Goal: Information Seeking & Learning: Check status

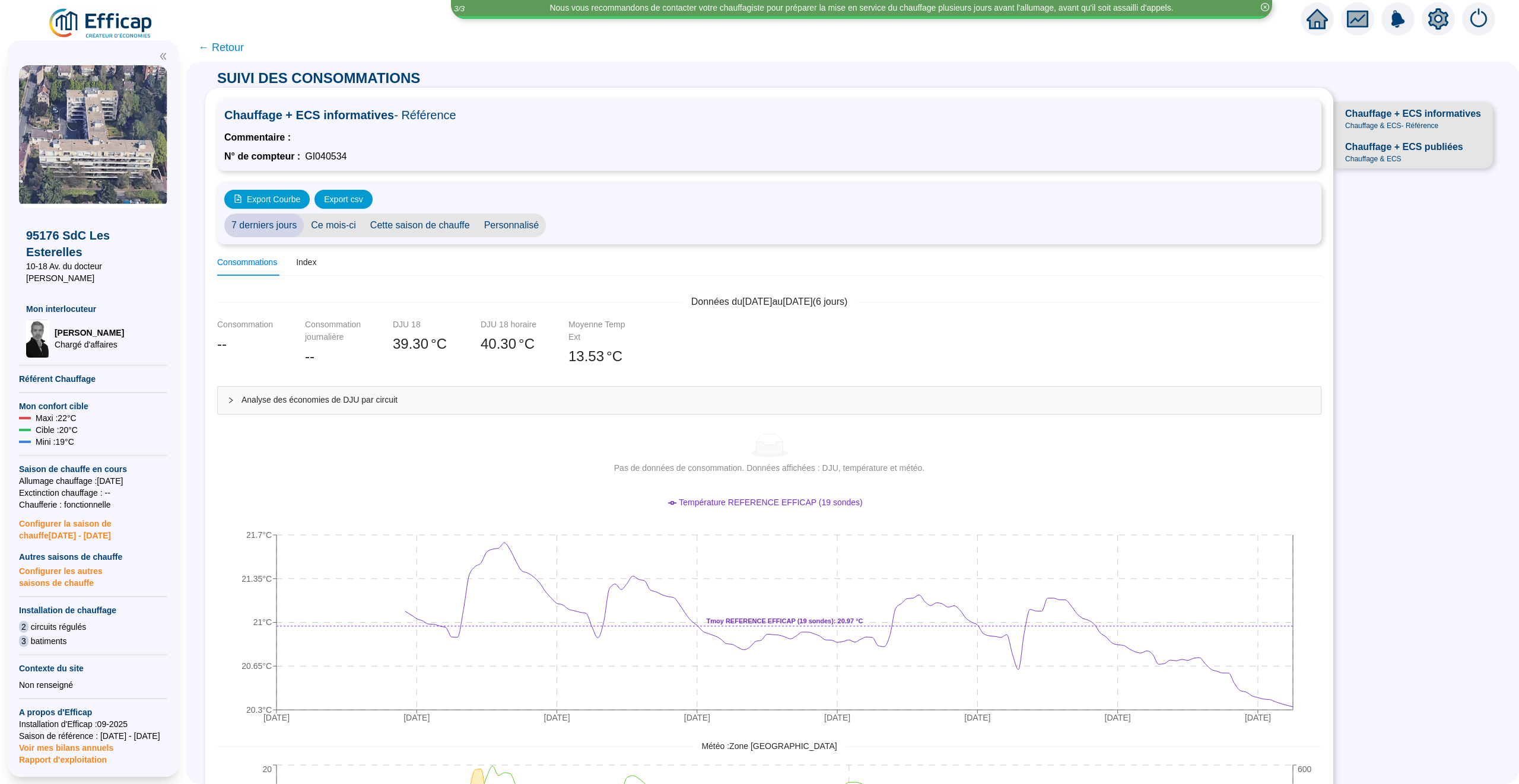
click at [1319, 25] on icon "home" at bounding box center [1317, 19] width 21 height 20
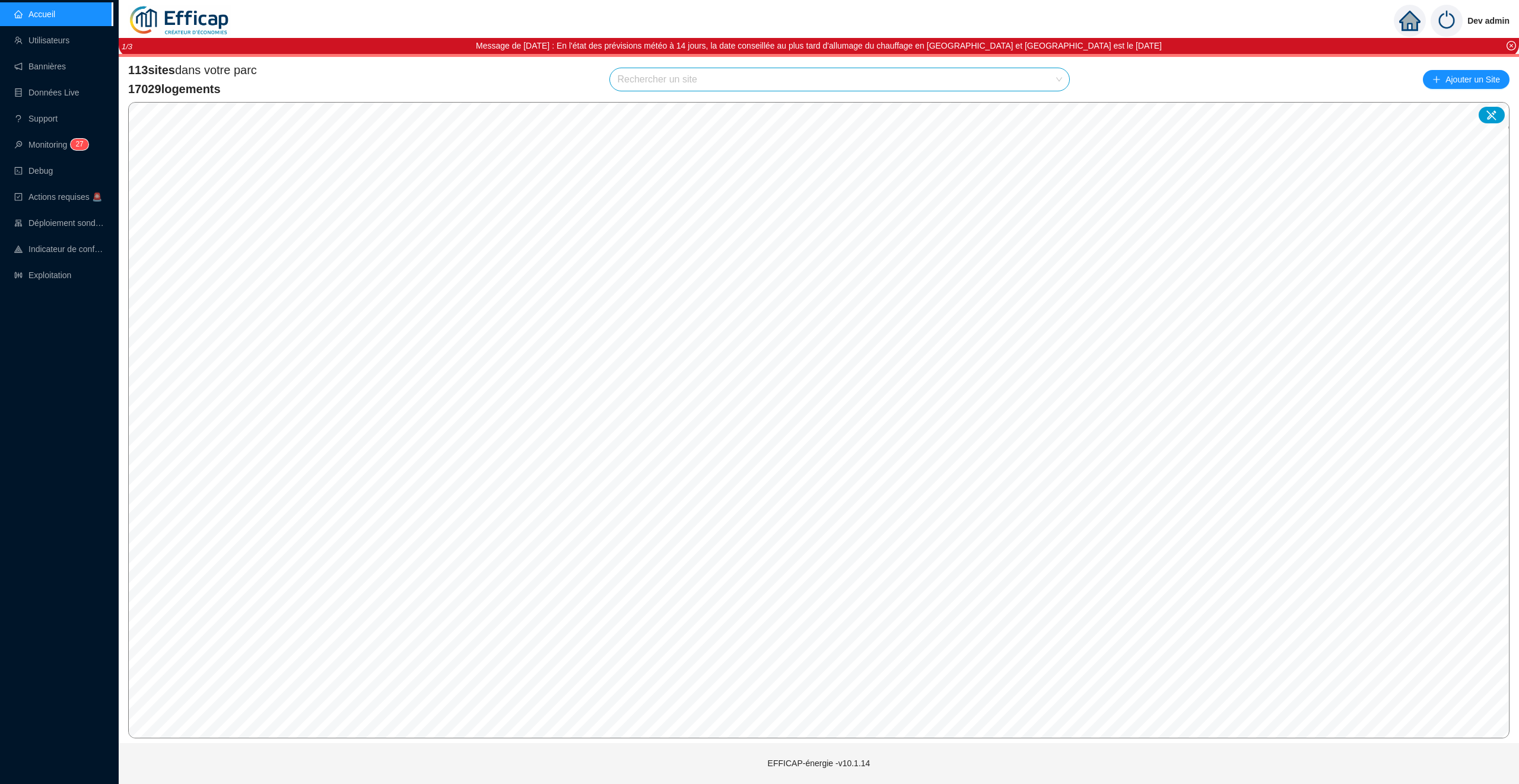
click at [655, 76] on input "search" at bounding box center [834, 79] width 434 height 23
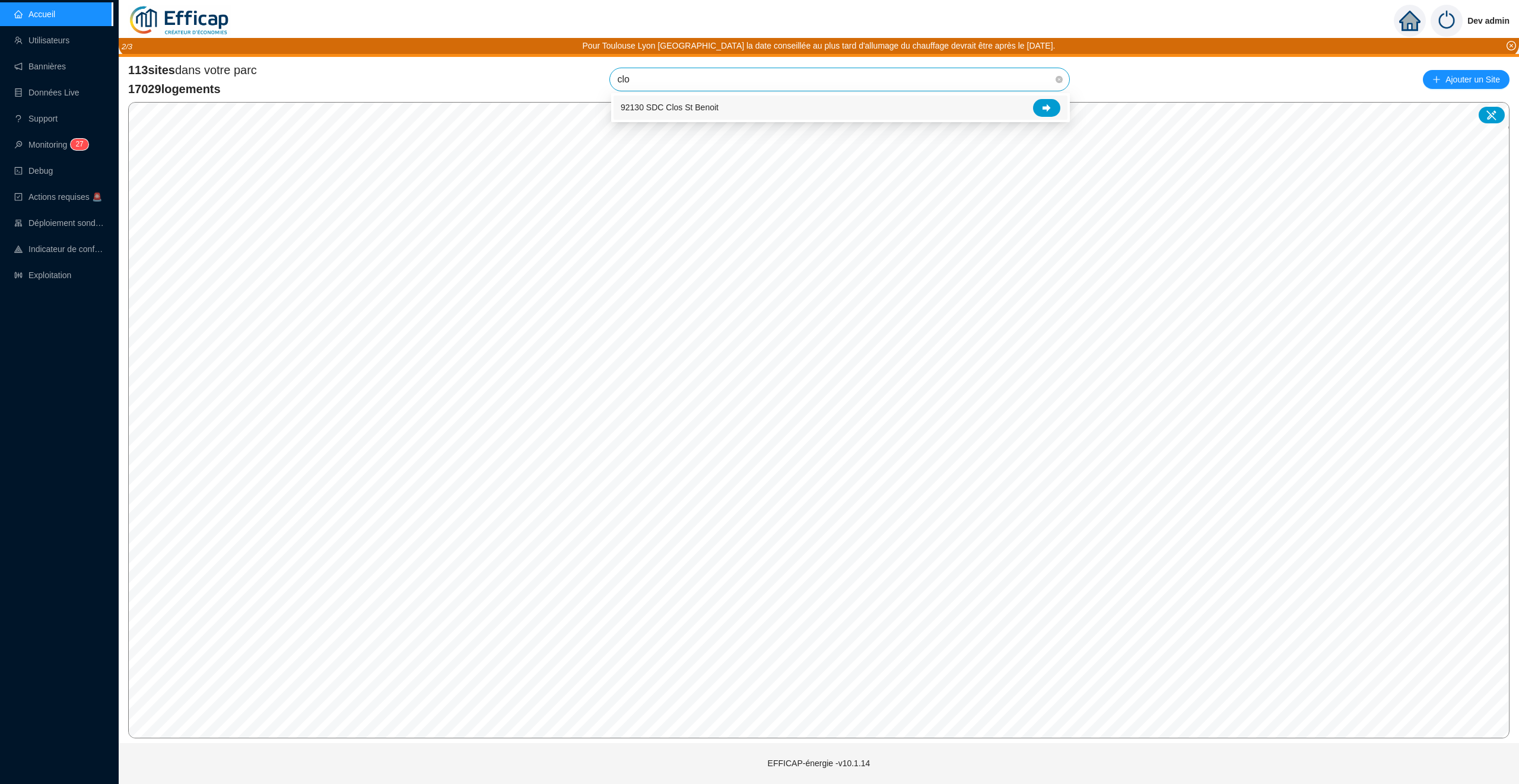
type input "clos"
click at [1046, 101] on div at bounding box center [1046, 108] width 27 height 18
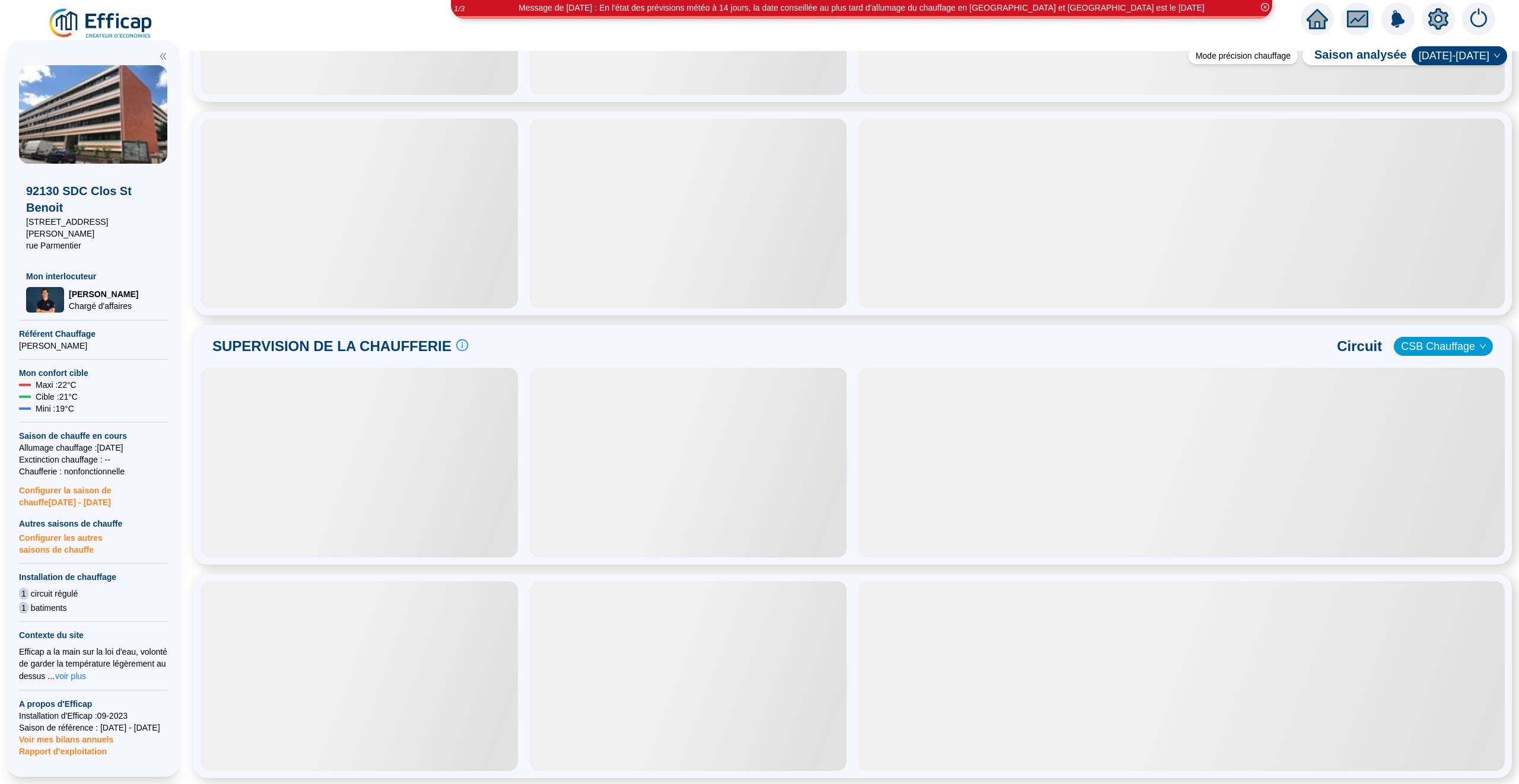
scroll to position [437, 0]
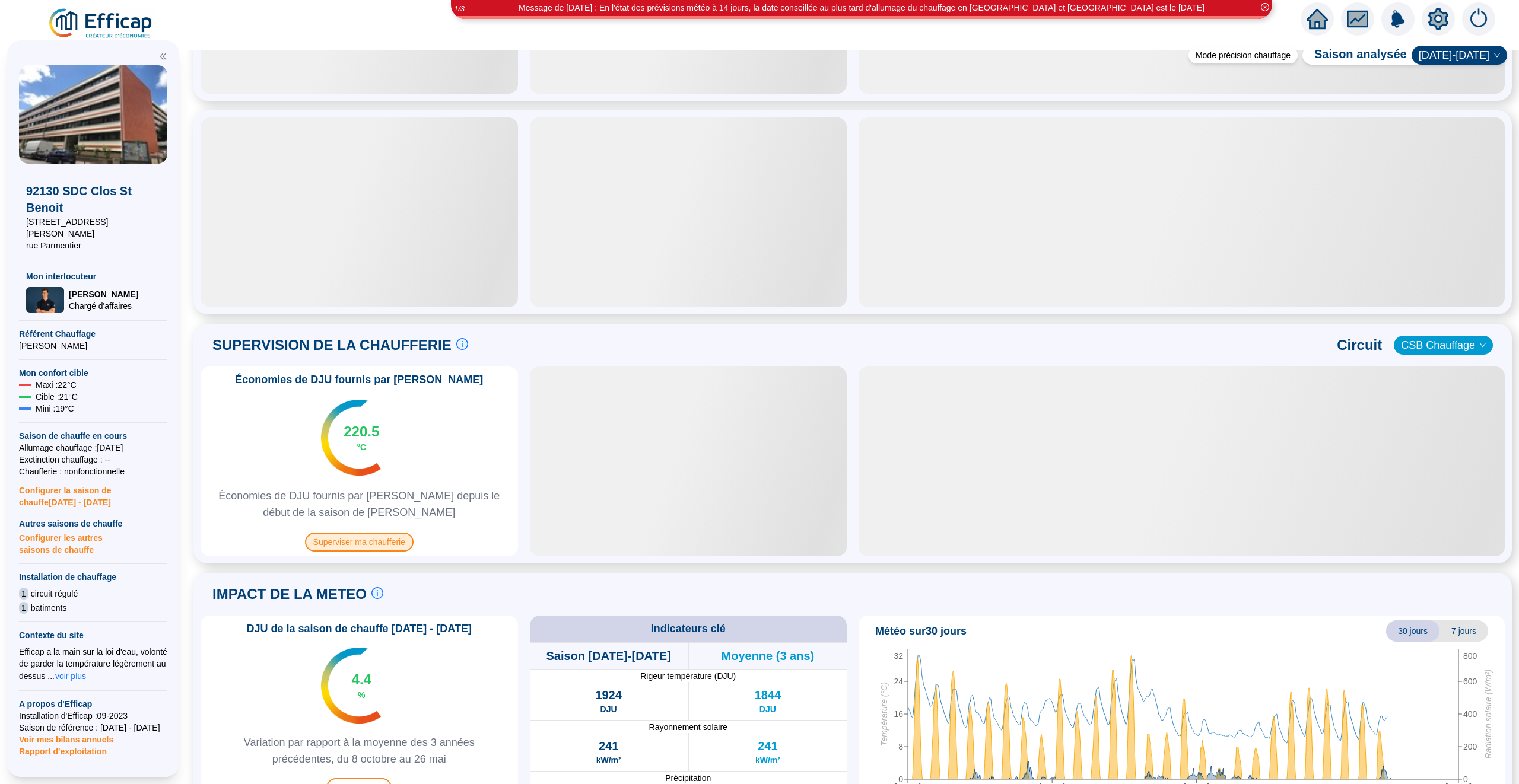
click at [361, 541] on span "Superviser ma chaufferie" at bounding box center [359, 542] width 108 height 19
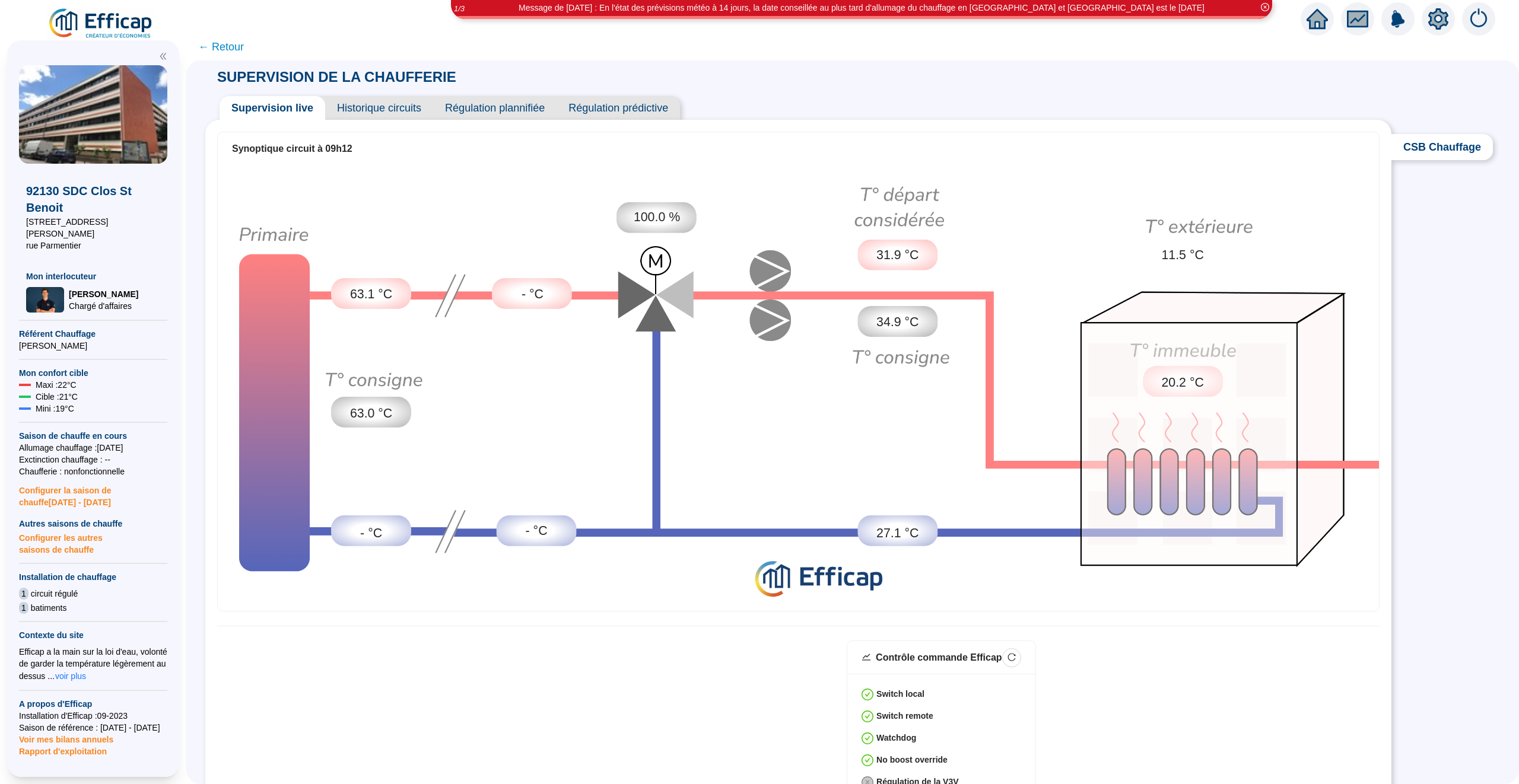
click at [405, 105] on span "Historique circuits" at bounding box center [379, 108] width 108 height 24
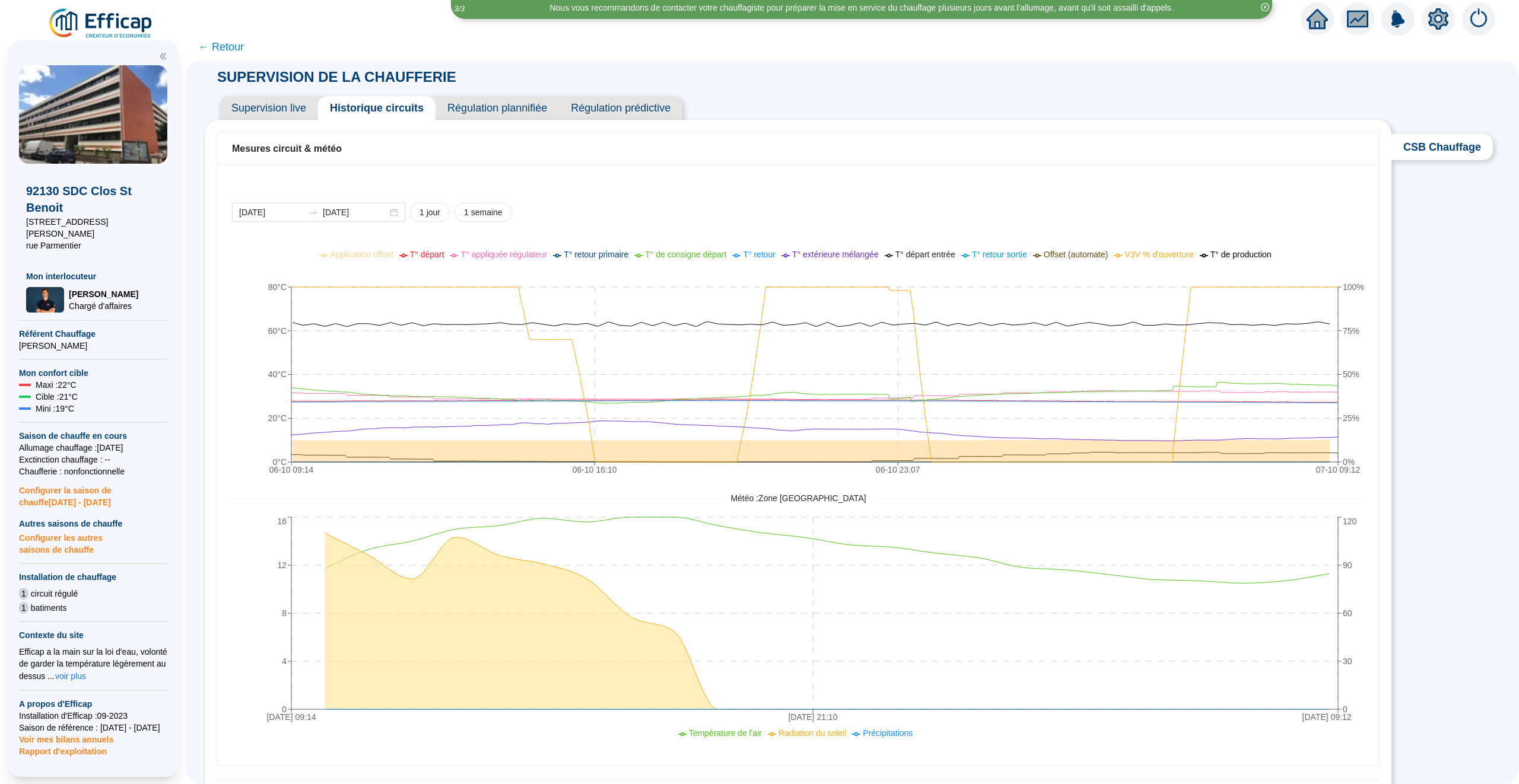
click at [229, 50] on span "← Retour" at bounding box center [221, 47] width 46 height 16
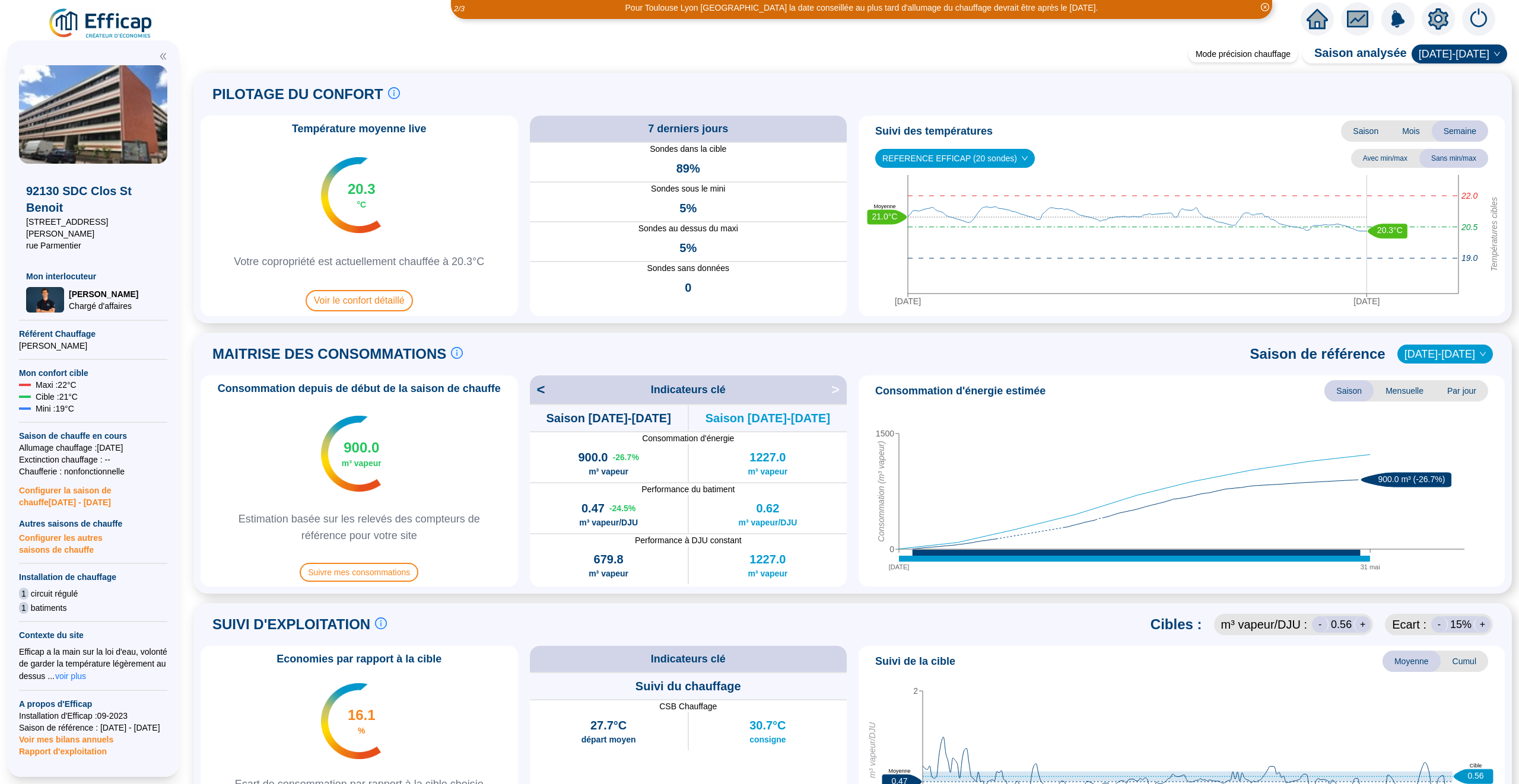
click at [1324, 13] on icon "home" at bounding box center [1317, 19] width 21 height 21
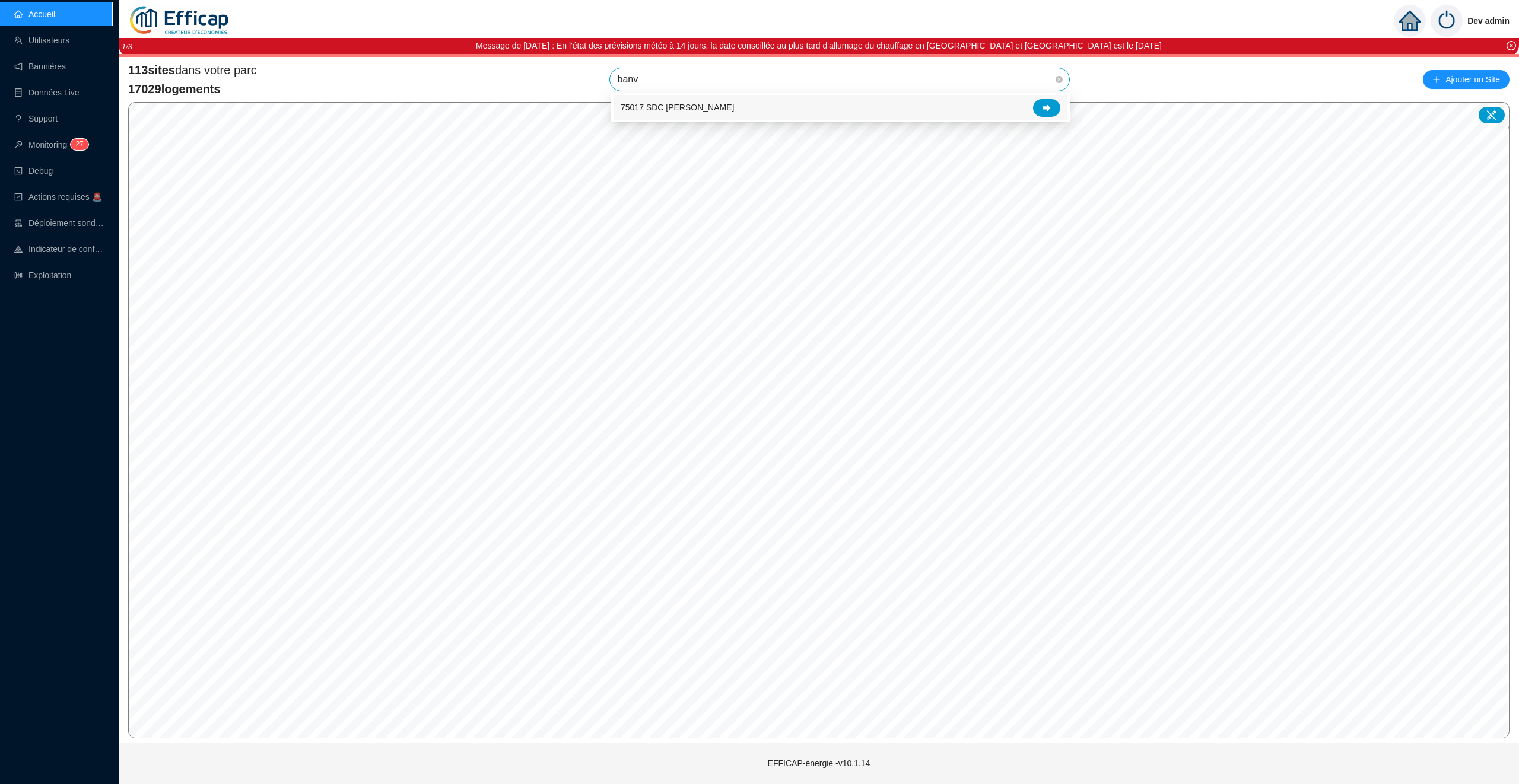
type input "banvi"
click at [1044, 113] on div at bounding box center [1046, 108] width 27 height 18
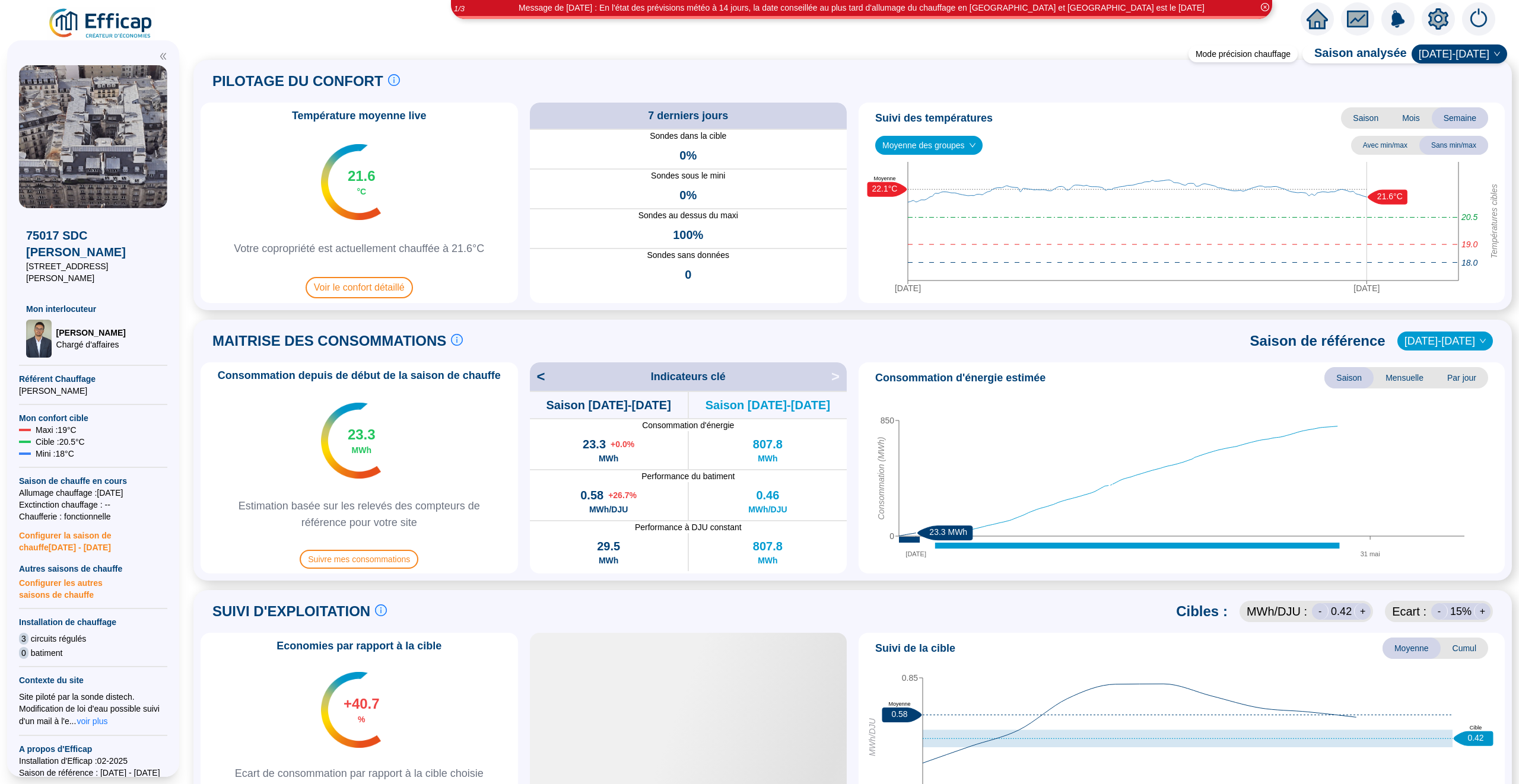
scroll to position [14, 0]
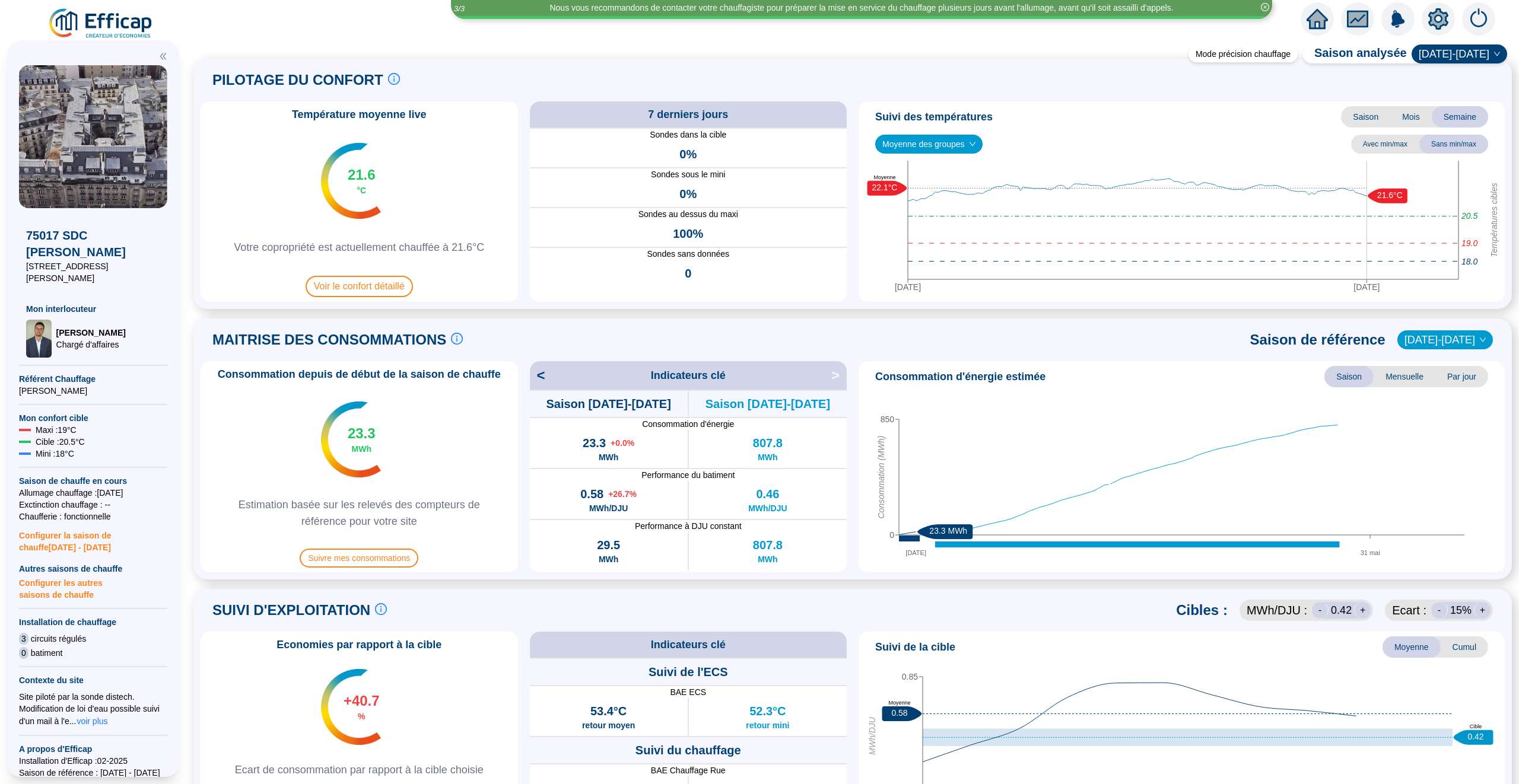
click at [1448, 60] on span "[DATE]-[DATE]" at bounding box center [1459, 54] width 81 height 18
click at [1448, 93] on div "[DATE]-[DATE]" at bounding box center [1467, 97] width 62 height 13
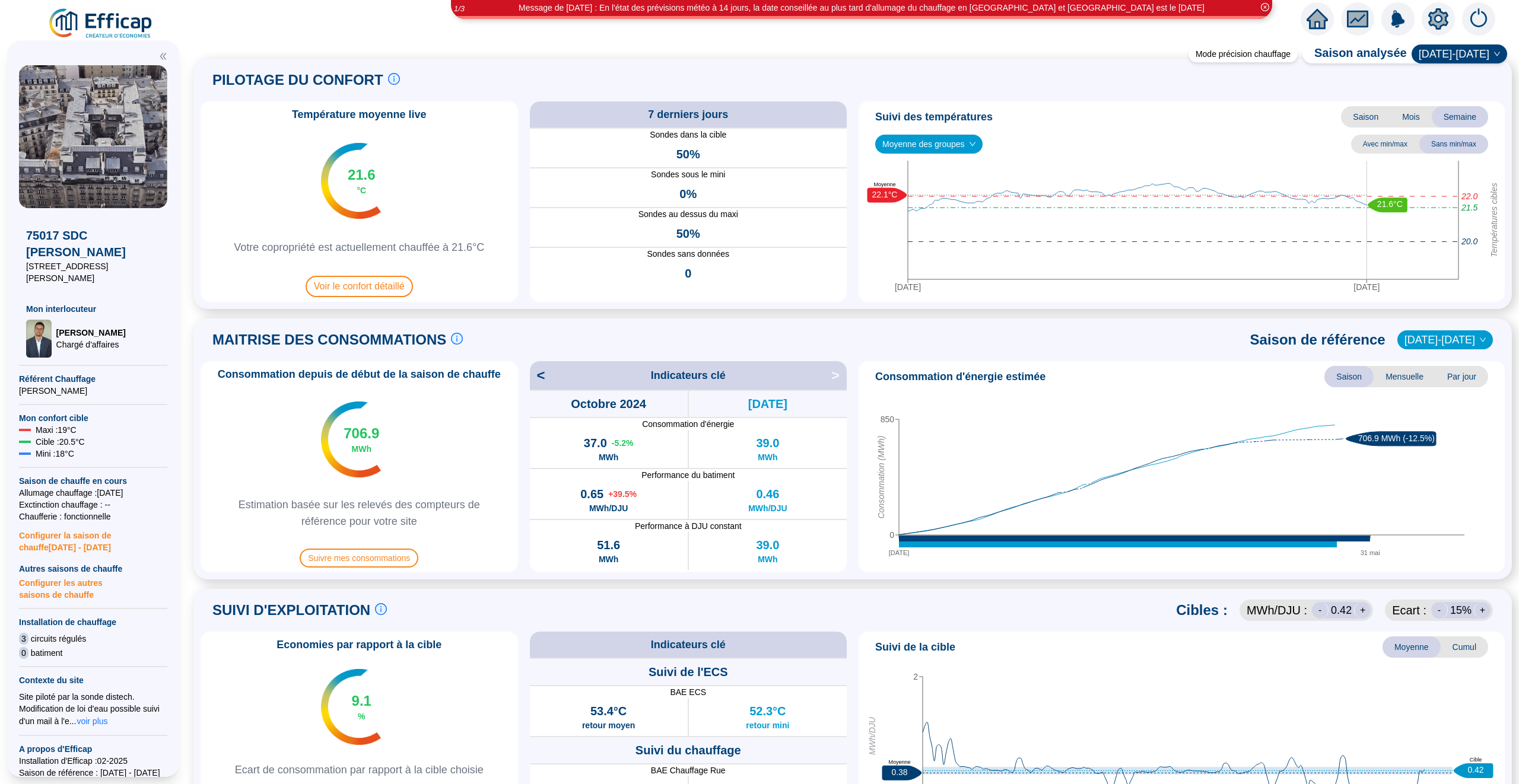
click at [1482, 54] on span "[DATE]-[DATE]" at bounding box center [1459, 54] width 81 height 18
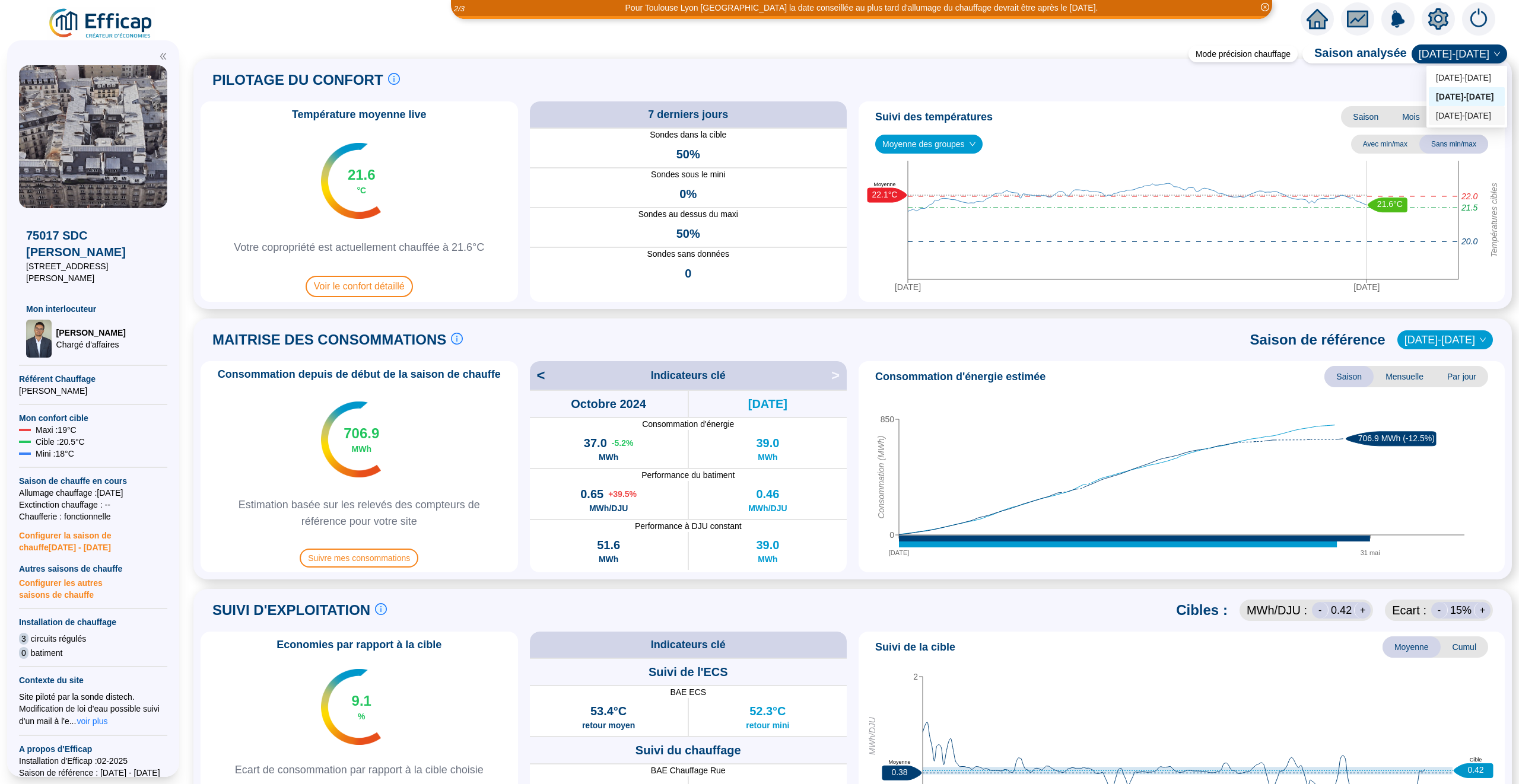
click at [1398, 88] on div "PILOTAGE DU CONFORT Le pilotage du confort est fondamental pour le confort de t…" at bounding box center [852, 80] width 1304 height 28
click at [1445, 343] on span "[DATE]-[DATE]" at bounding box center [1445, 340] width 81 height 18
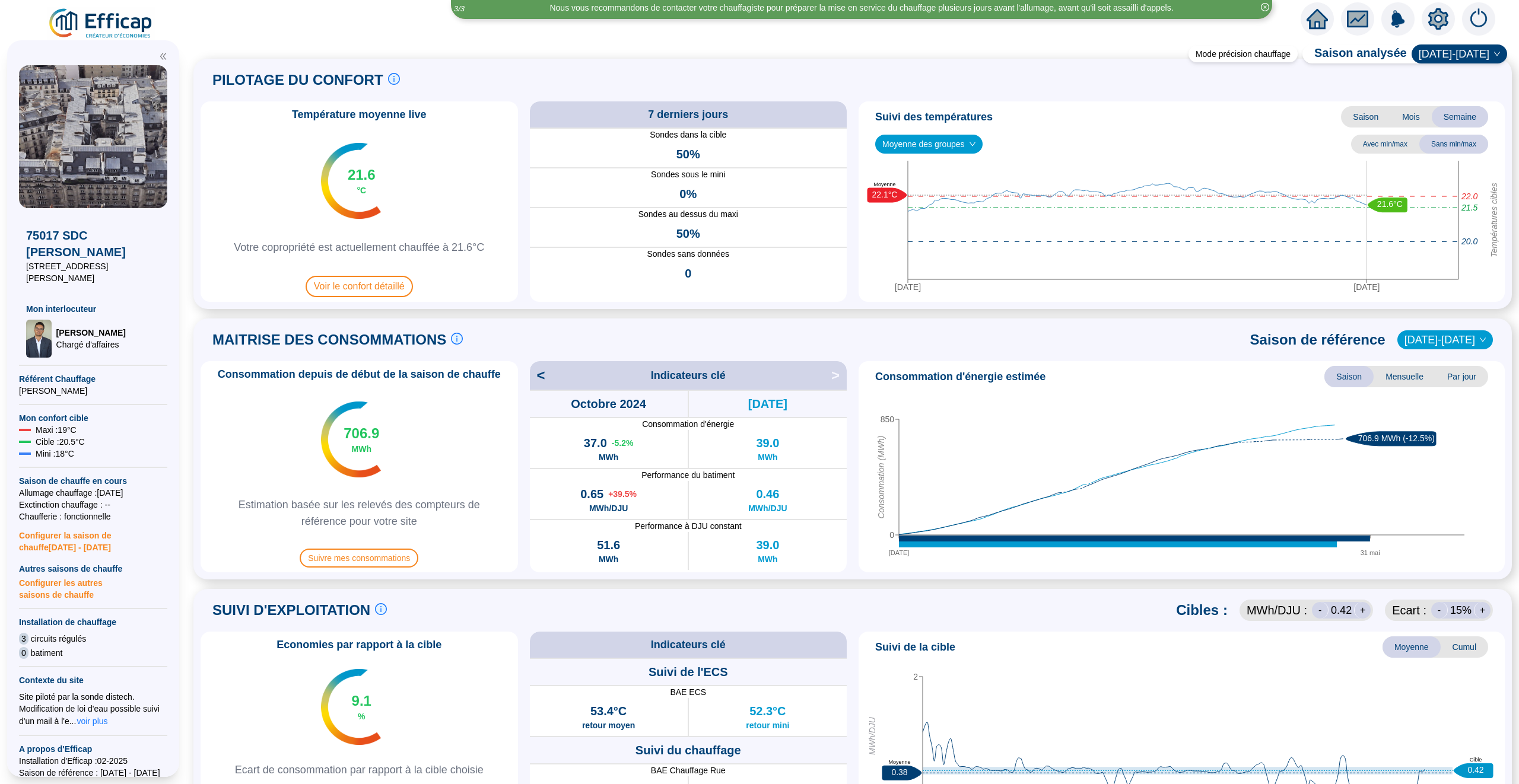
click at [861, 454] on div "Consommation d'énergie estimée Saison Mensuelle Par jour 15 oct. 31 mai 0 850 C…" at bounding box center [1182, 467] width 646 height 211
click at [832, 377] on span ">" at bounding box center [839, 375] width 15 height 19
click at [835, 377] on span ">" at bounding box center [839, 375] width 15 height 19
drag, startPoint x: 835, startPoint y: 377, endPoint x: 654, endPoint y: 377, distance: 181.0
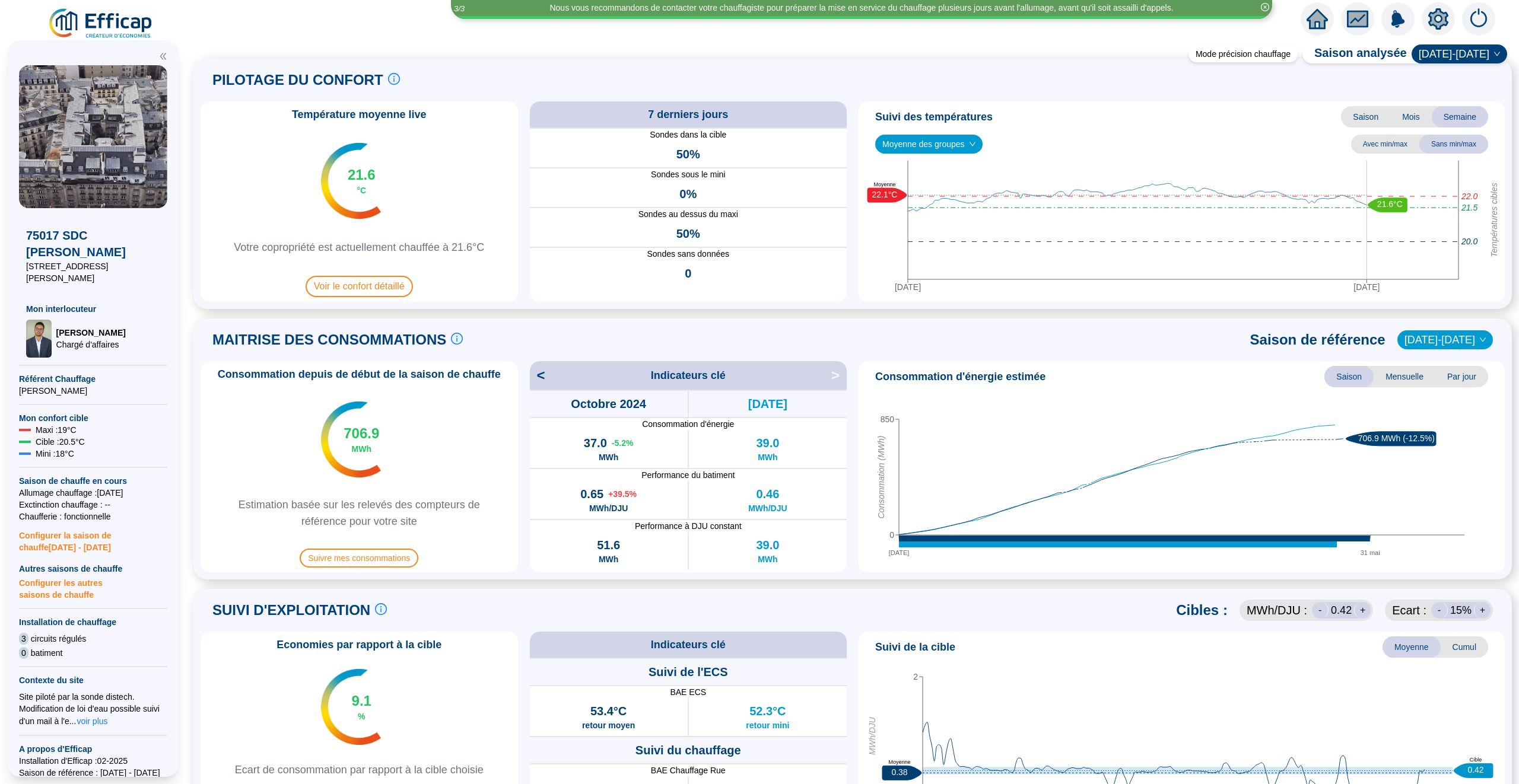
click at [825, 377] on div "< Indicateurs clé >" at bounding box center [689, 375] width 318 height 28
click at [545, 378] on span "<" at bounding box center [537, 375] width 15 height 19
click at [542, 378] on span "<" at bounding box center [537, 375] width 15 height 19
click at [845, 374] on span ">" at bounding box center [839, 375] width 15 height 19
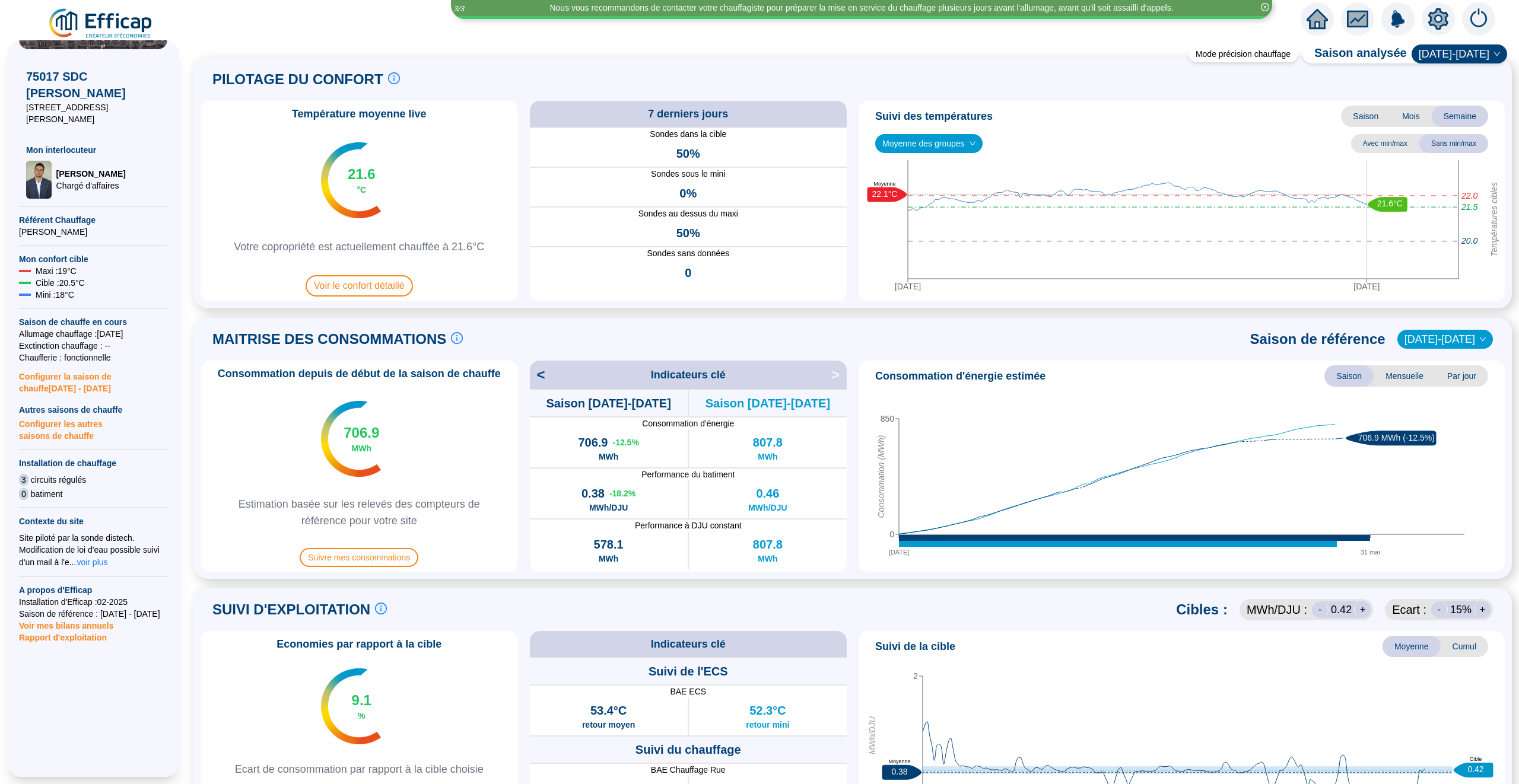
scroll to position [165, 0]
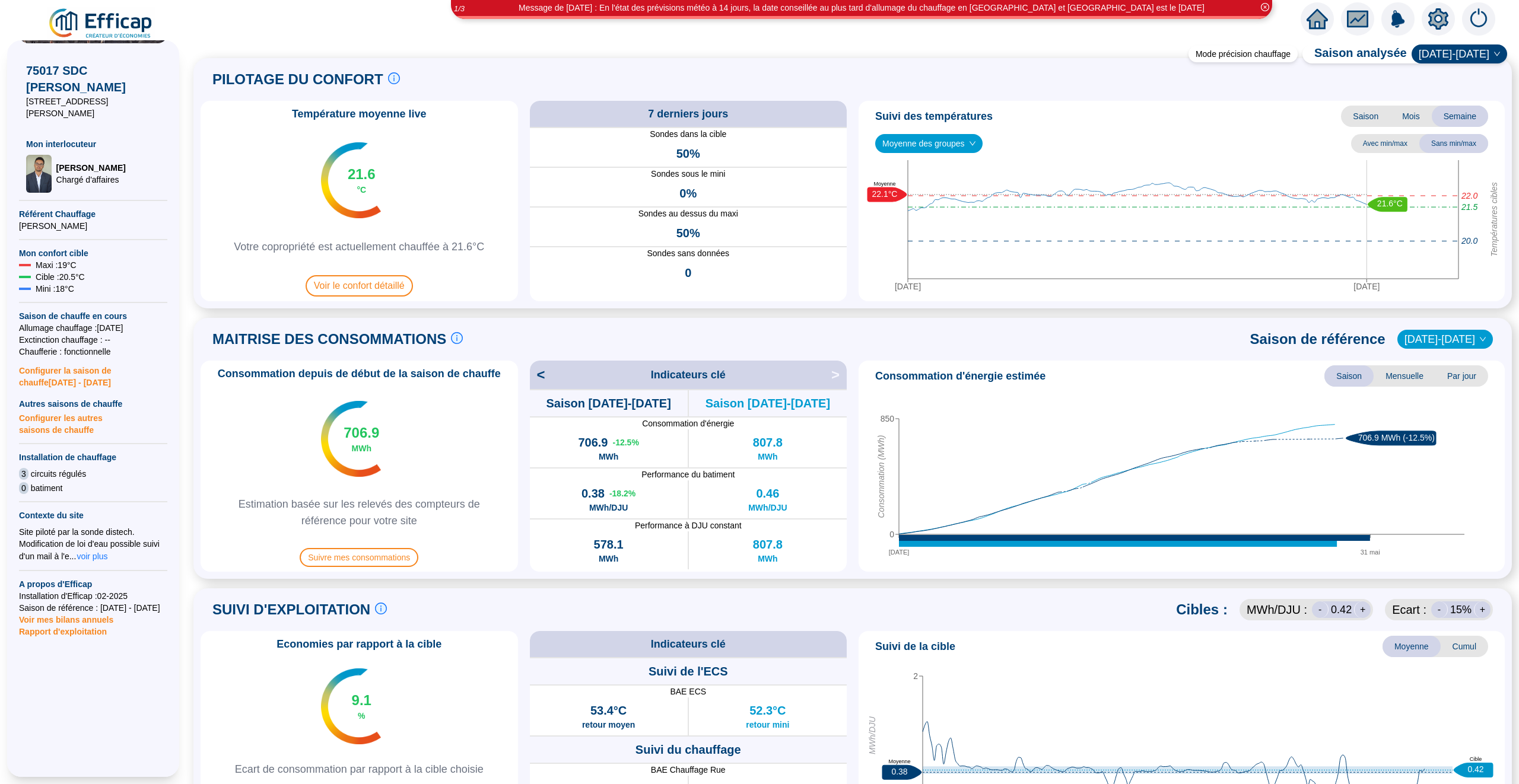
click at [76, 368] on span "Configurer la saison de chauffe 2025 - 2026" at bounding box center [93, 373] width 148 height 31
type input "[DATE]"
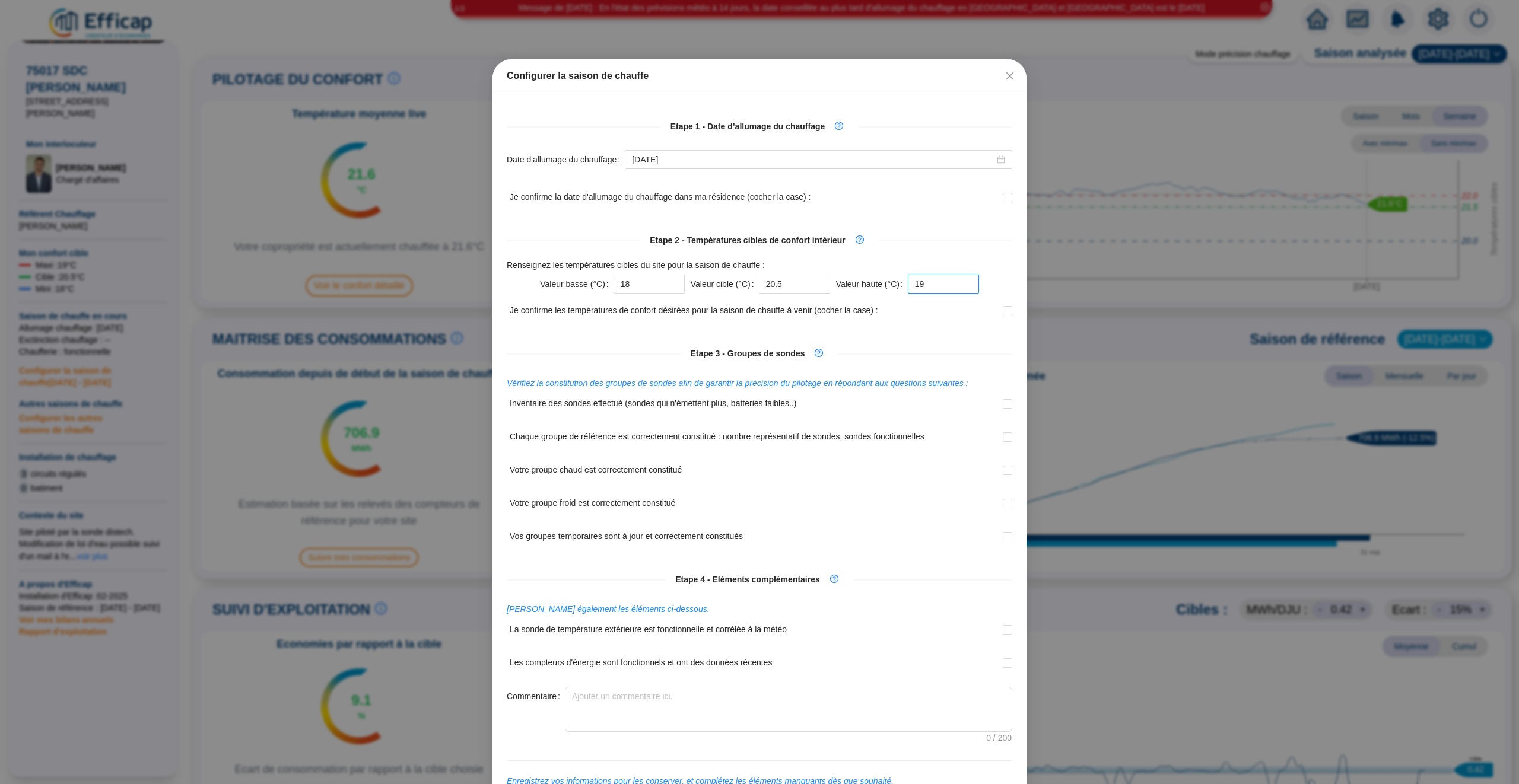
click at [933, 285] on input "19" at bounding box center [943, 284] width 71 height 19
type input "1"
type input "21"
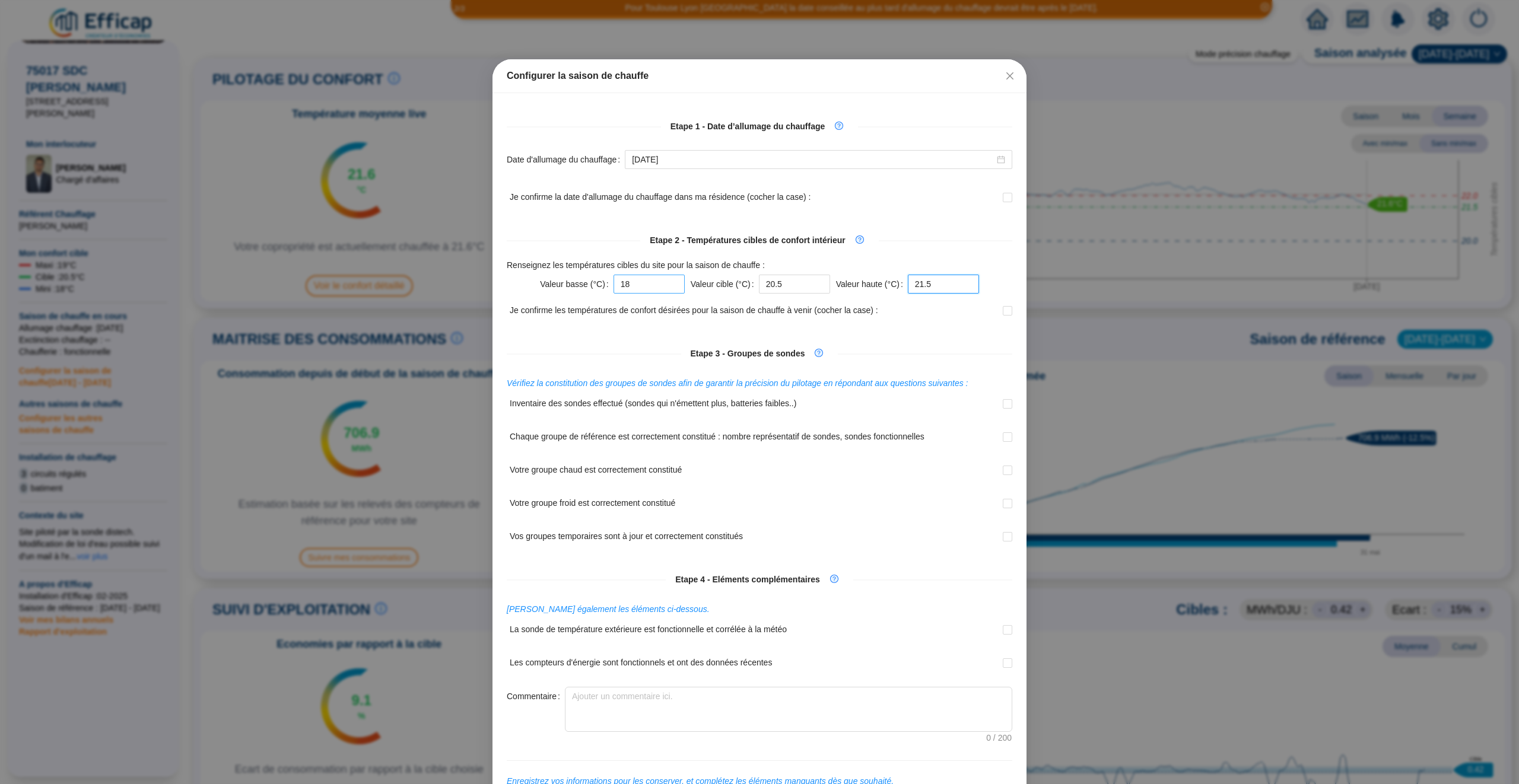
type input "21.5"
click at [632, 285] on input "18" at bounding box center [649, 284] width 71 height 19
type input "19"
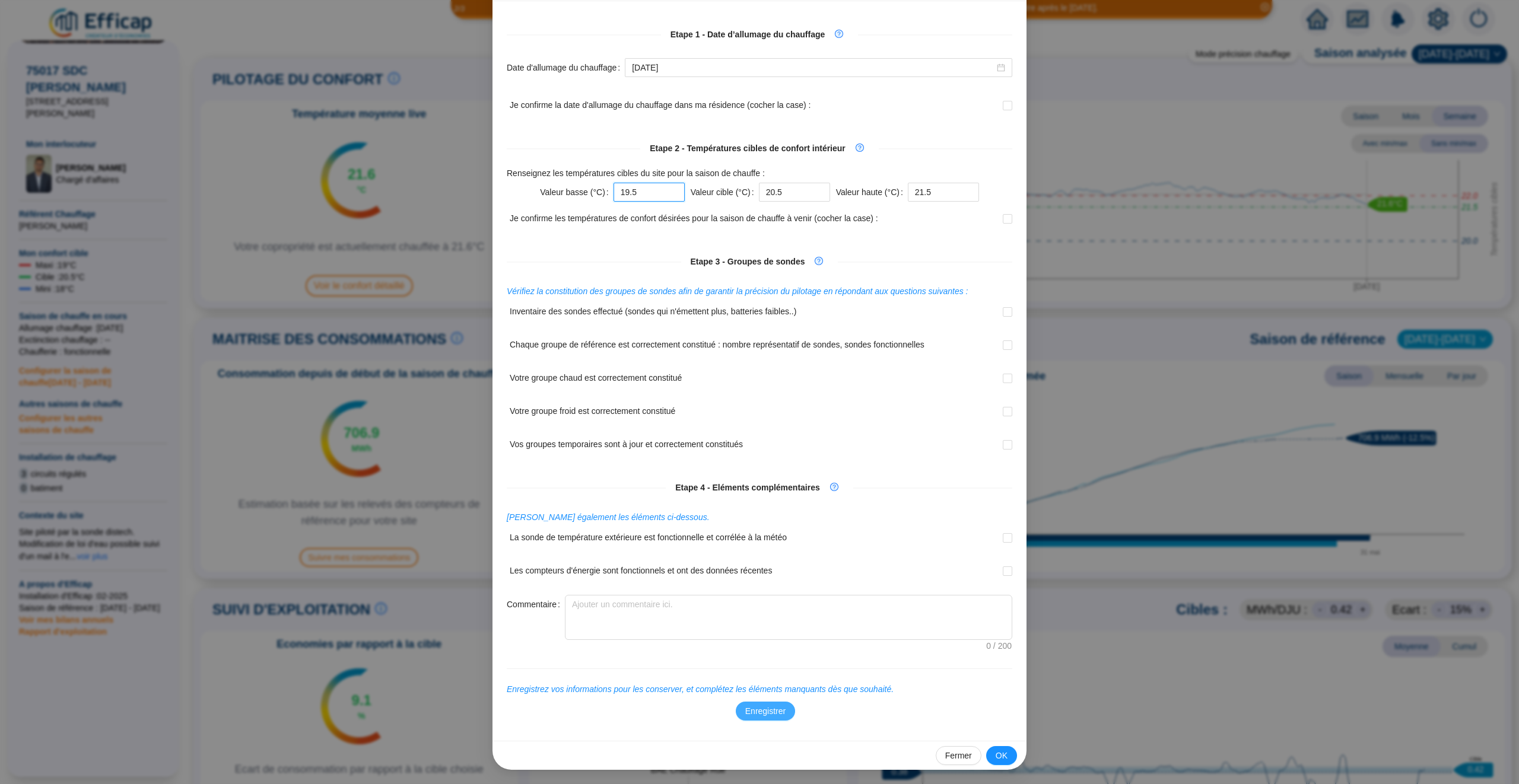
type input "19.5"
click at [771, 714] on span "Enregistrer" at bounding box center [765, 712] width 40 height 13
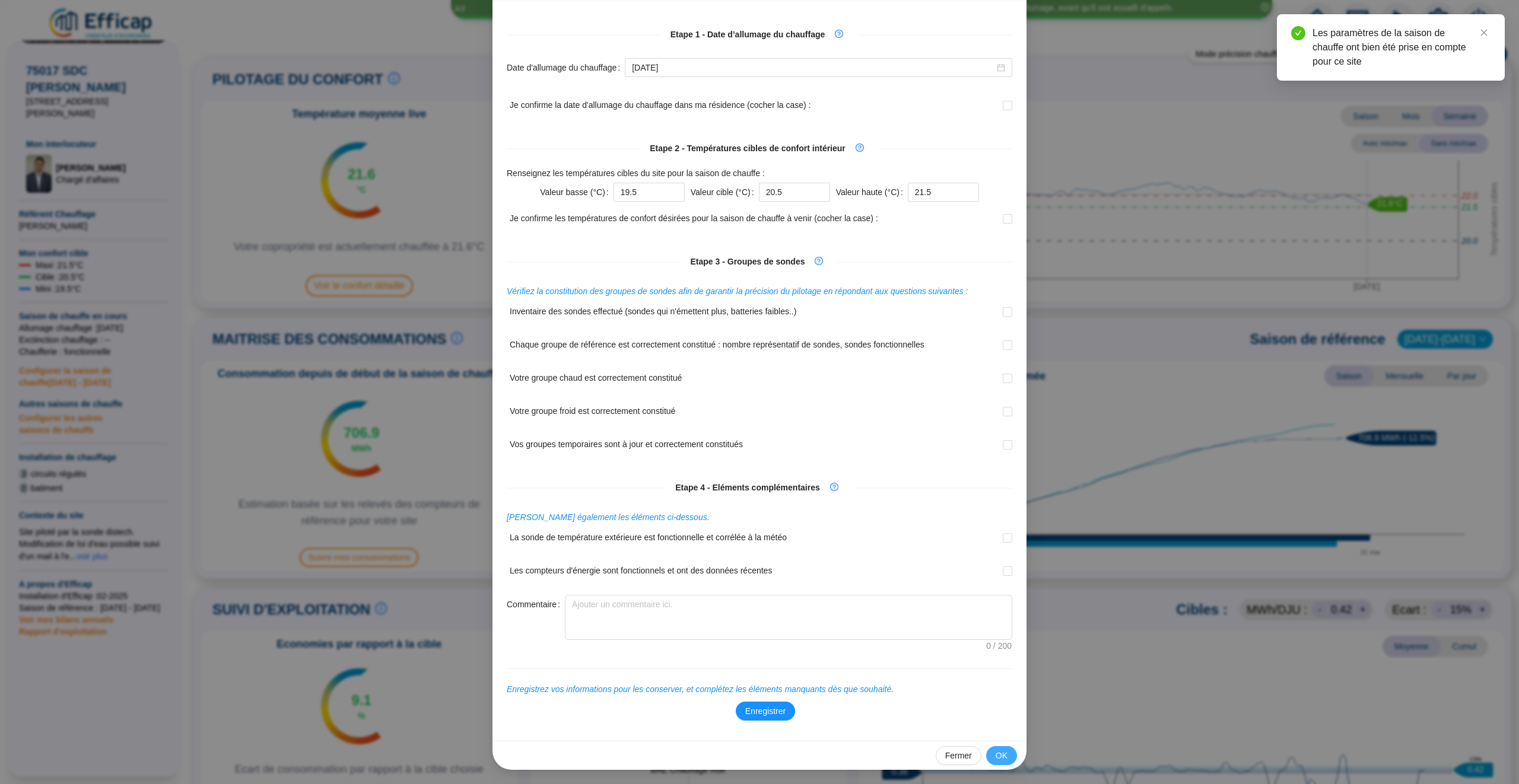
click at [1001, 755] on span "OK" at bounding box center [1001, 756] width 12 height 13
click at [992, 745] on div "Fermer OK" at bounding box center [760, 755] width 534 height 29
click at [1000, 749] on span "OK" at bounding box center [1001, 756] width 12 height 13
click at [1000, 758] on span "OK" at bounding box center [1001, 756] width 12 height 13
click at [379, 306] on div "Configurer la saison de chauffe Etape 1 - Date d’allumage du chauffage Date d'a…" at bounding box center [759, 392] width 1519 height 784
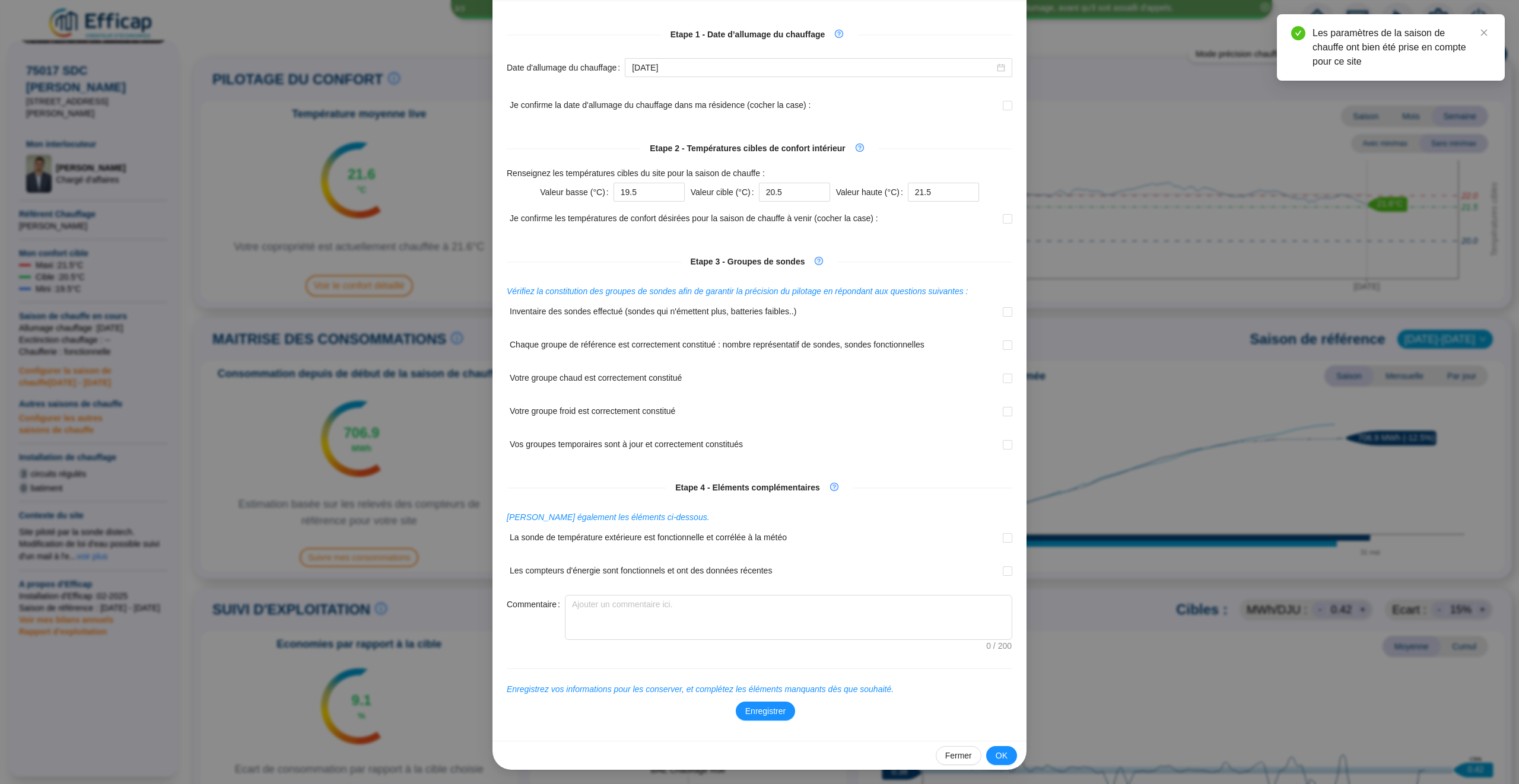
scroll to position [34, 0]
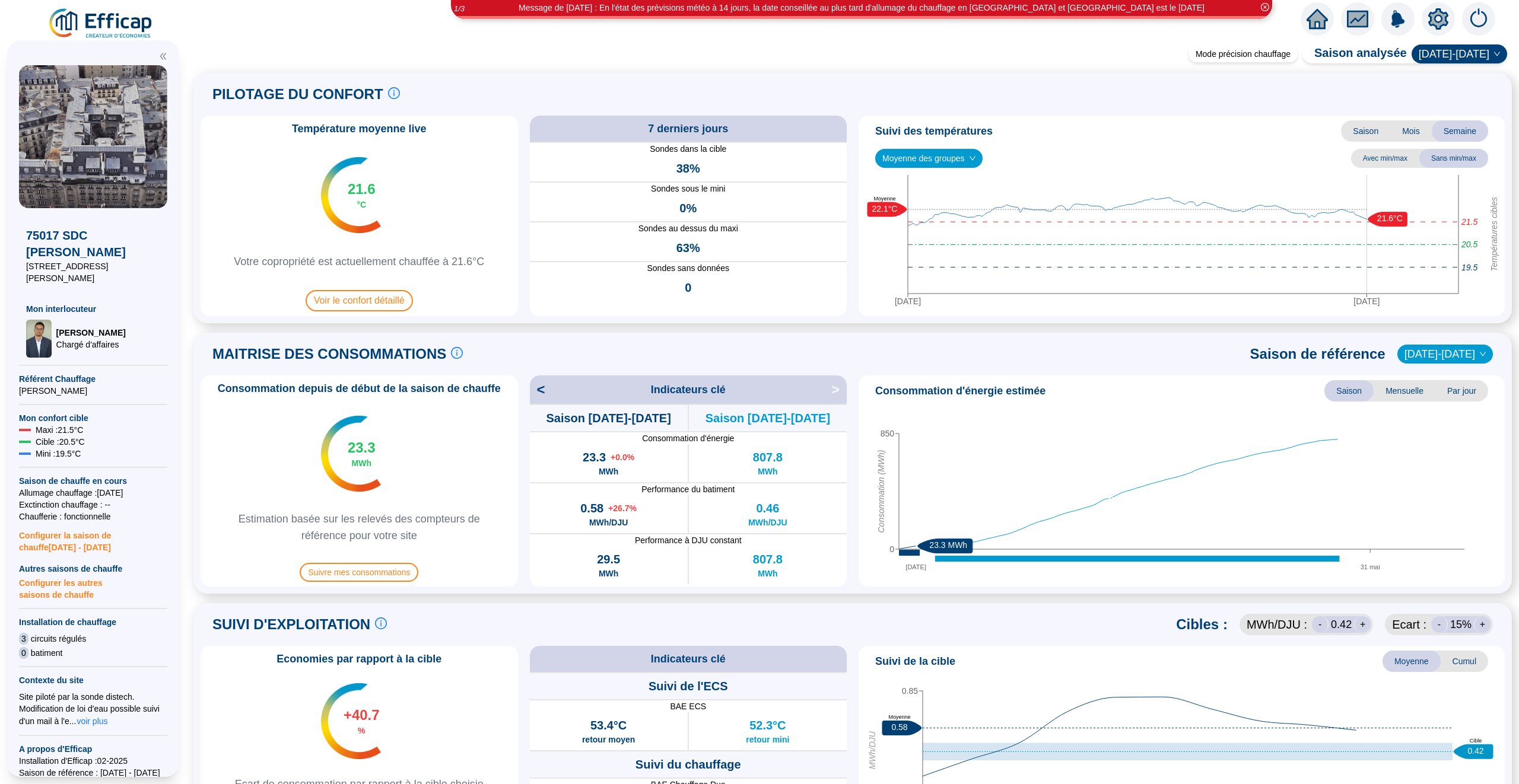
click at [1406, 392] on span "Mensuelle" at bounding box center [1404, 391] width 62 height 21
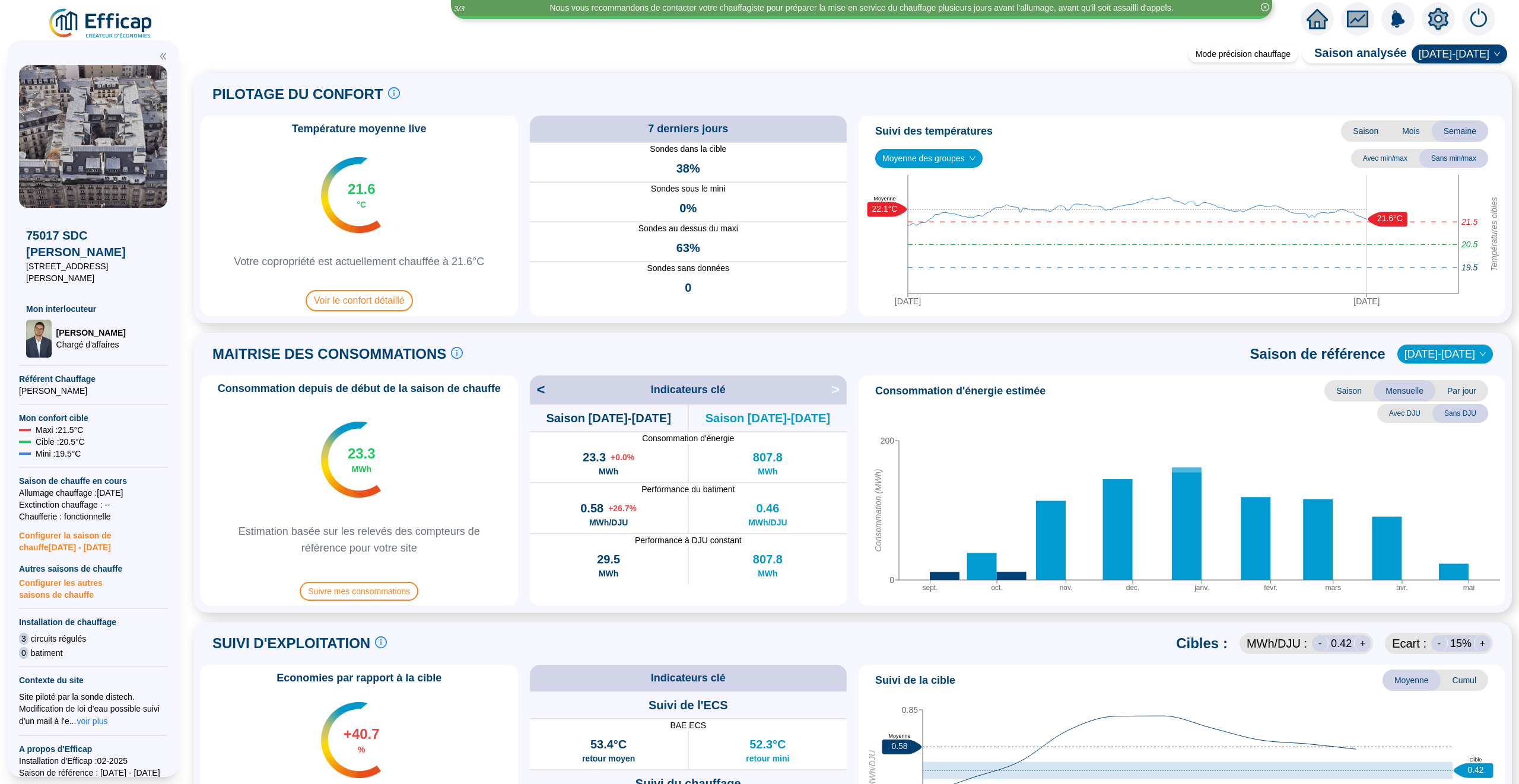
click at [1358, 390] on span "Saison" at bounding box center [1349, 391] width 49 height 21
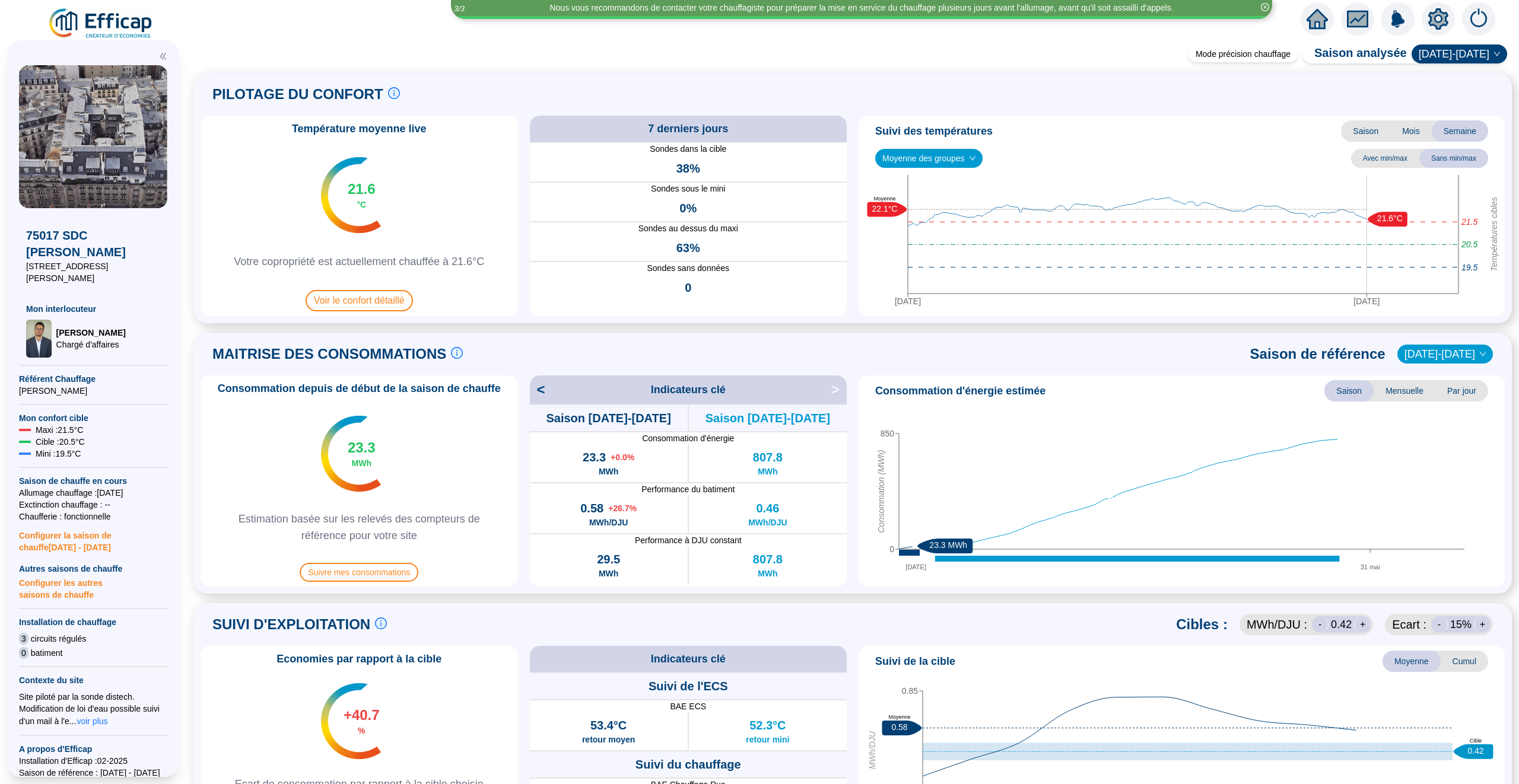
click at [1469, 397] on span "Par jour" at bounding box center [1462, 391] width 53 height 21
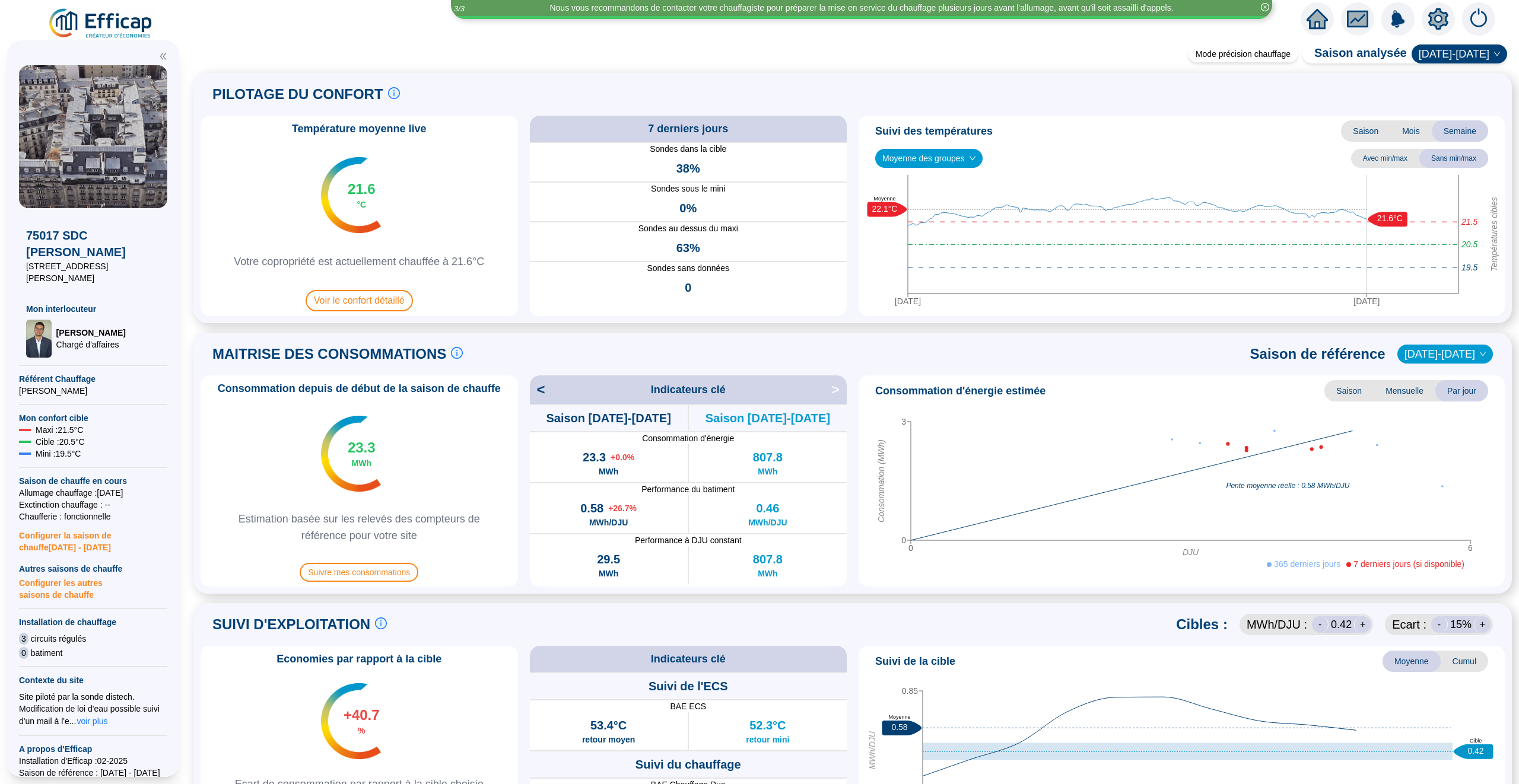
click at [1412, 395] on span "Mensuelle" at bounding box center [1404, 391] width 62 height 21
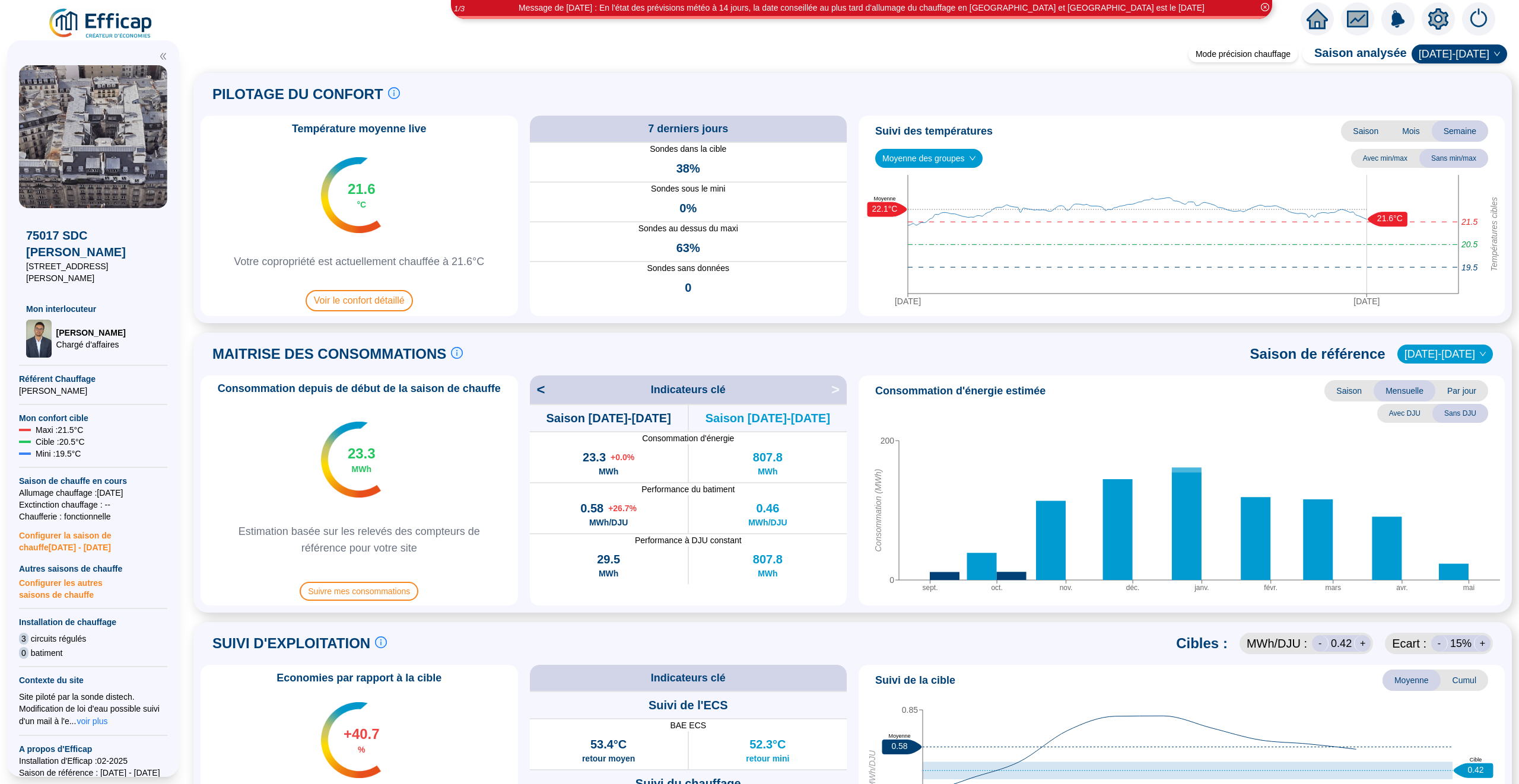
click at [1345, 383] on span "Saison" at bounding box center [1349, 391] width 49 height 21
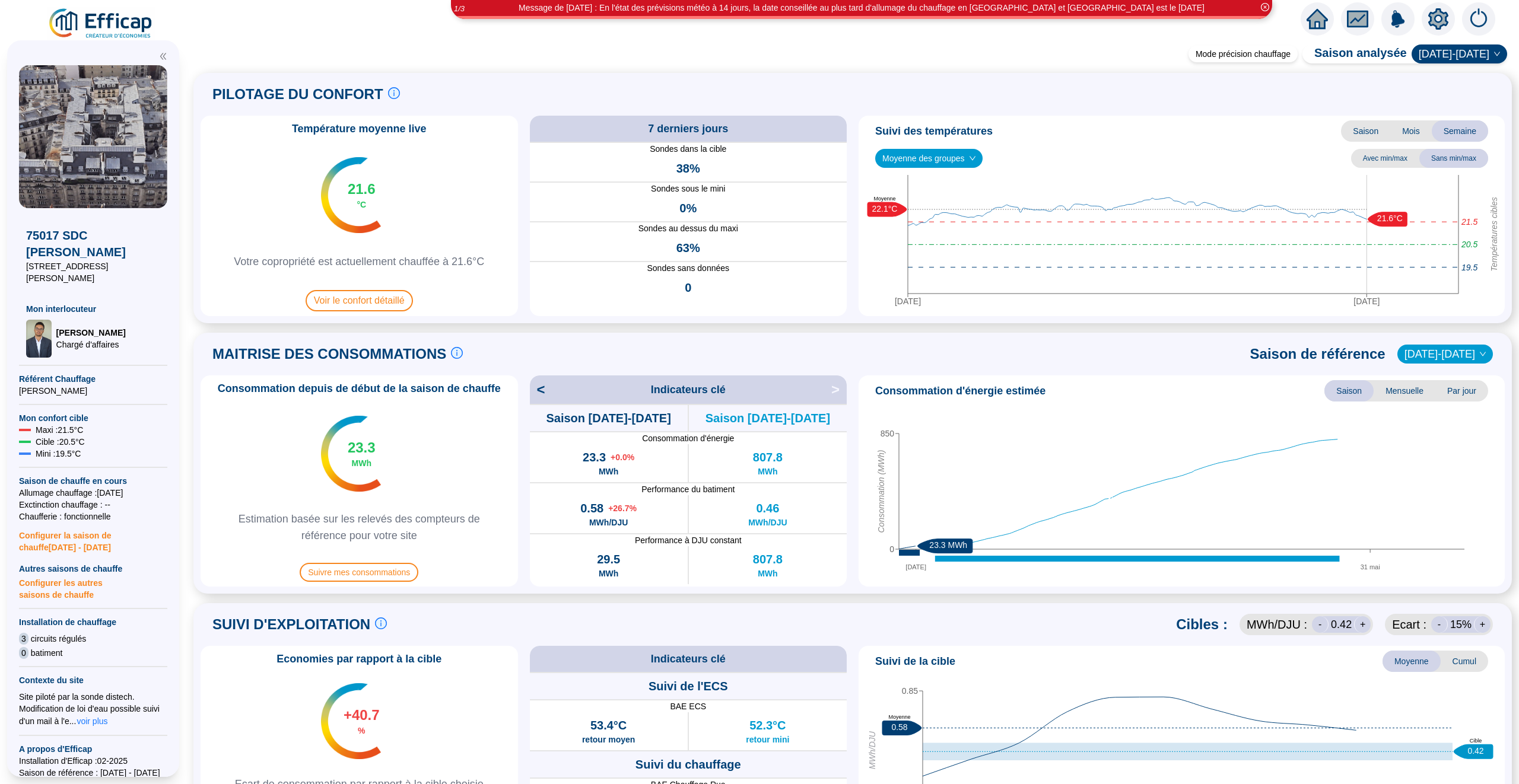
click at [1389, 395] on span "Mensuelle" at bounding box center [1404, 391] width 62 height 21
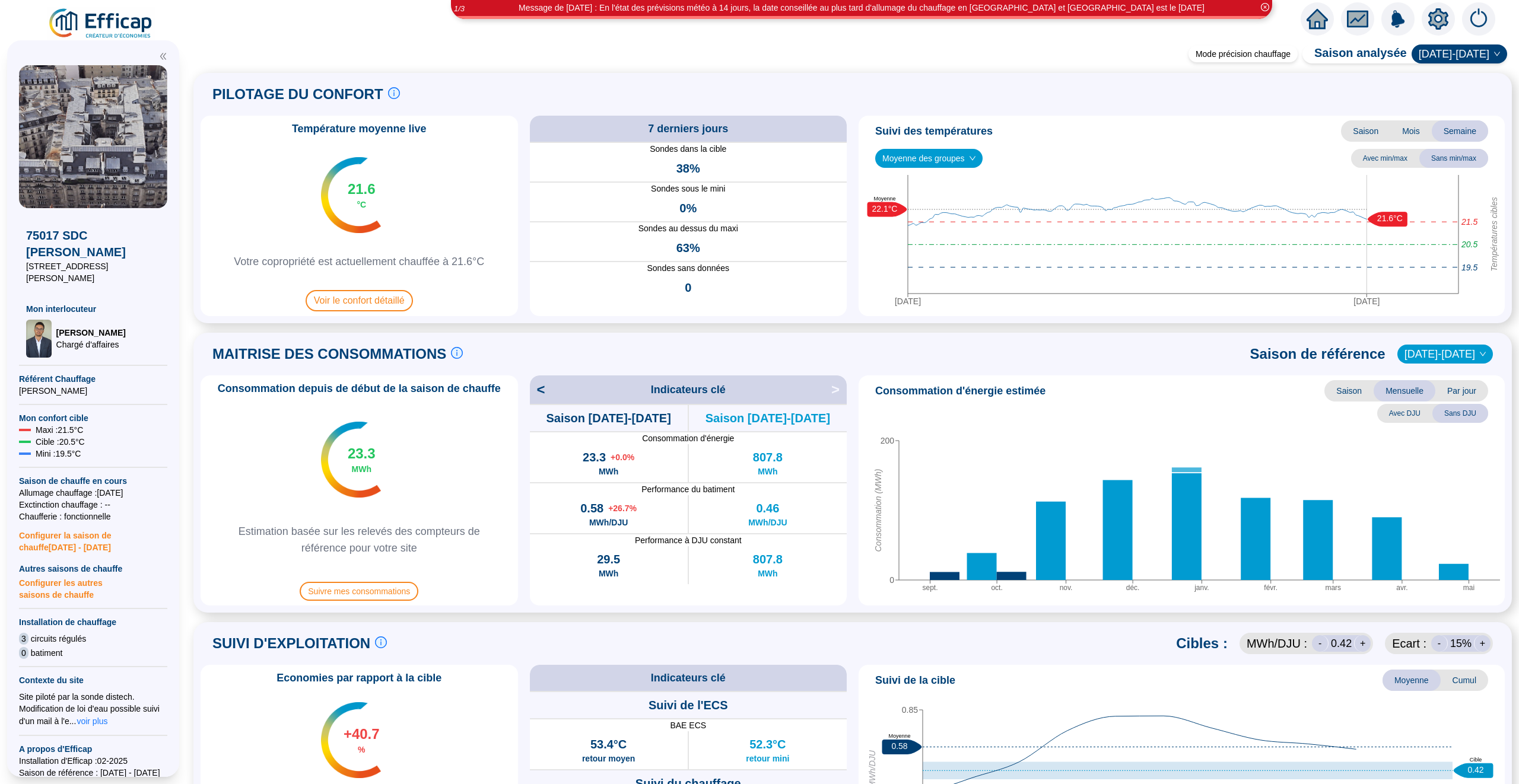
click at [1339, 392] on span "Saison" at bounding box center [1349, 391] width 49 height 21
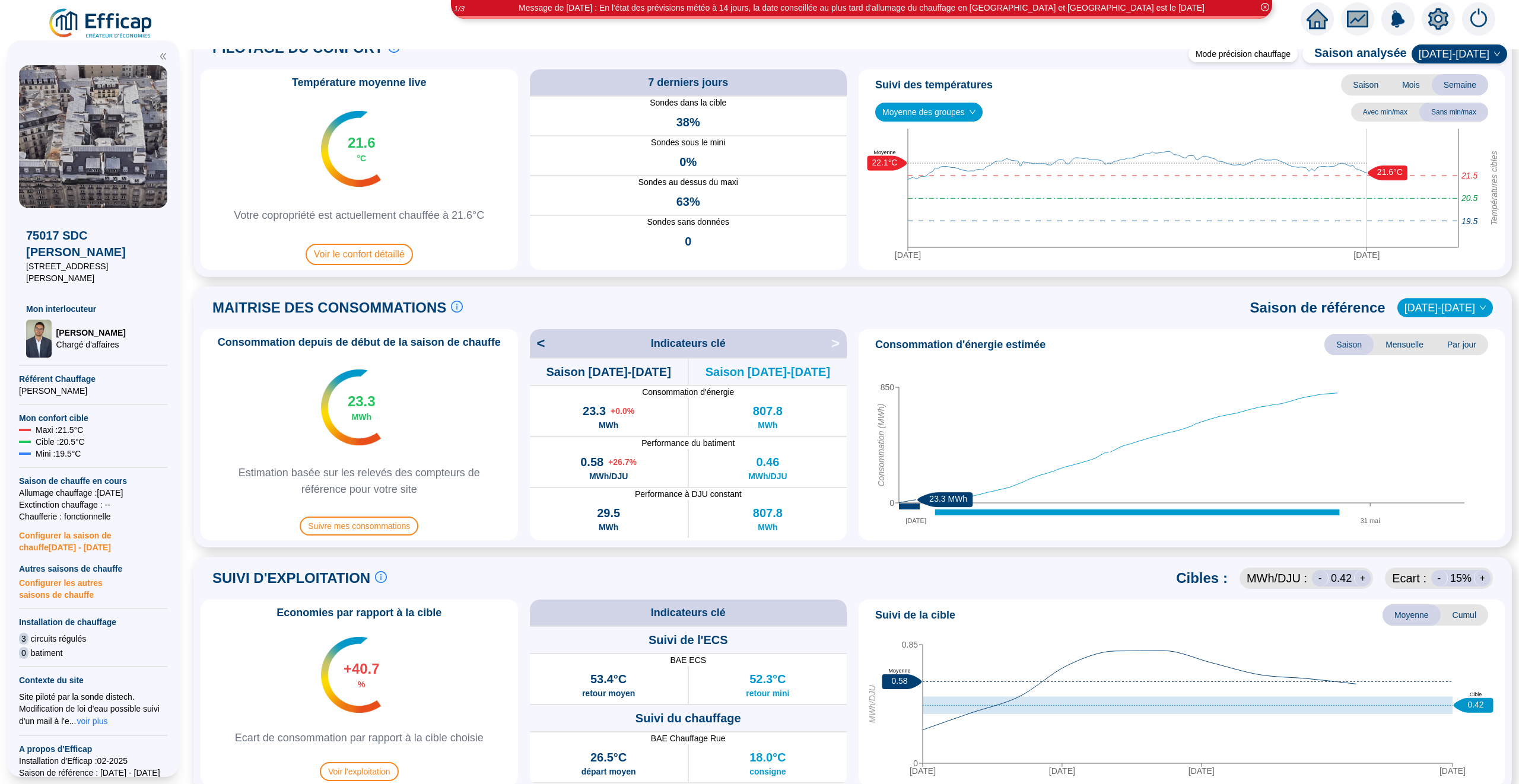
scroll to position [77, 0]
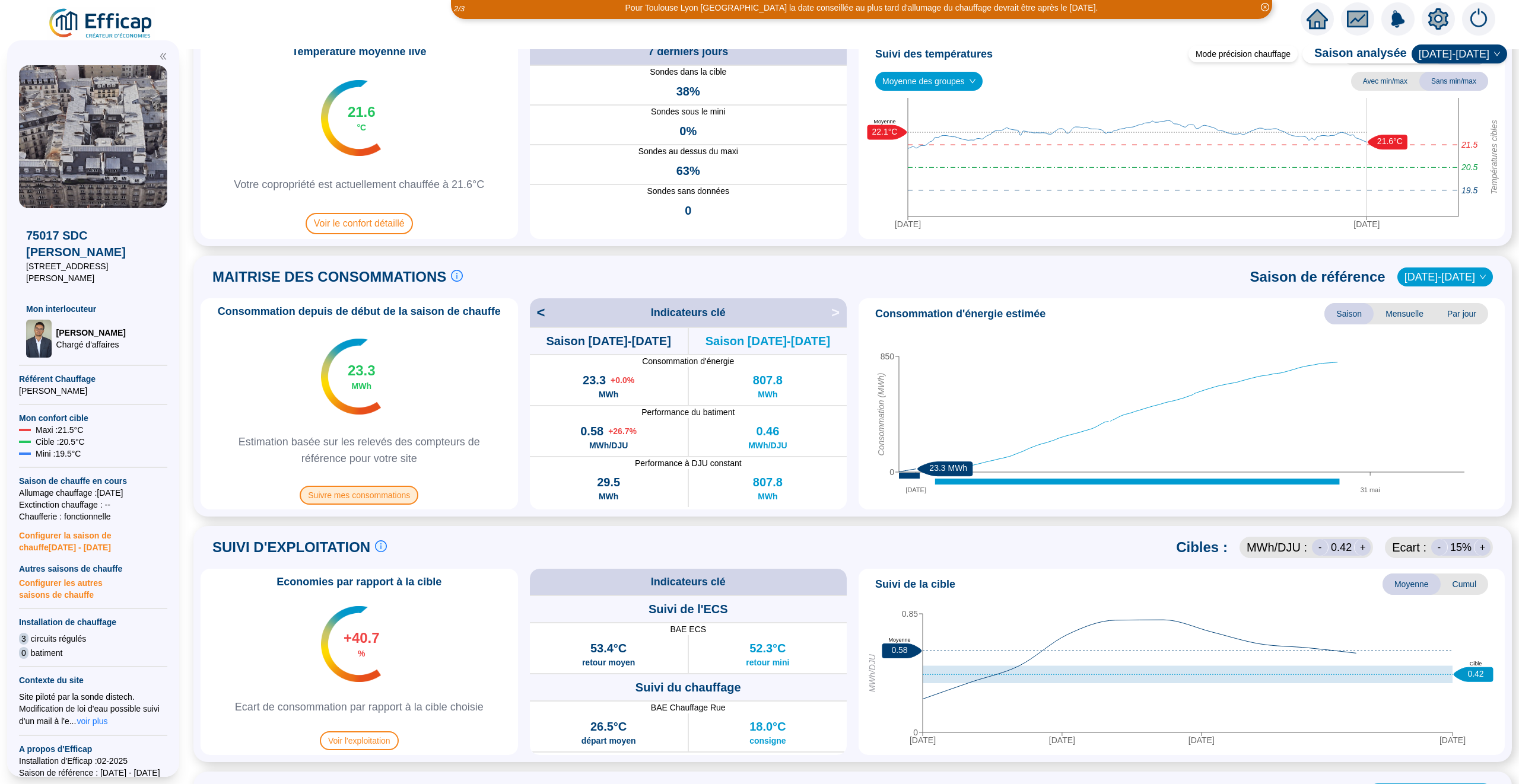
click at [397, 494] on span "Suivre mes consommations" at bounding box center [359, 495] width 118 height 19
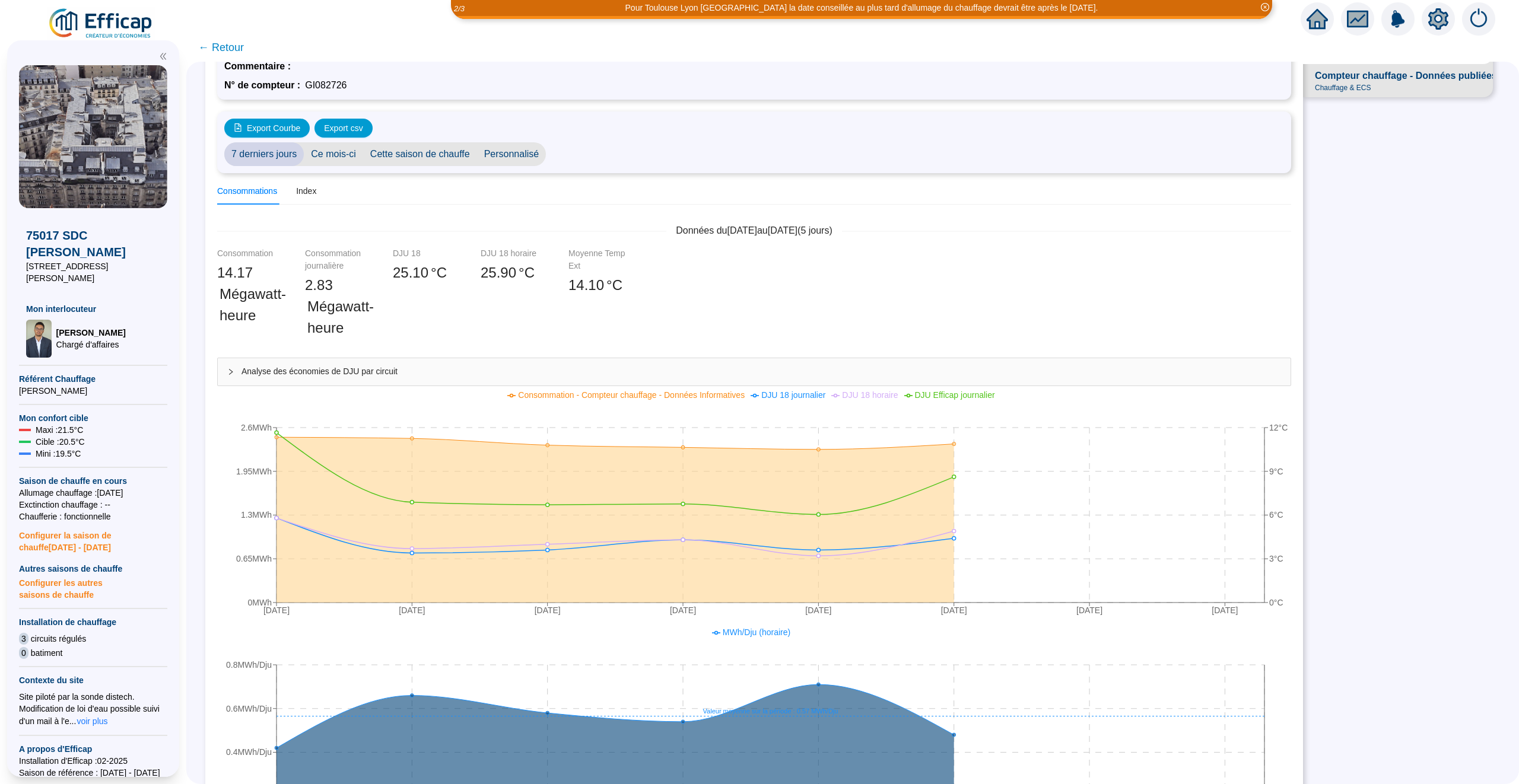
scroll to position [62, 0]
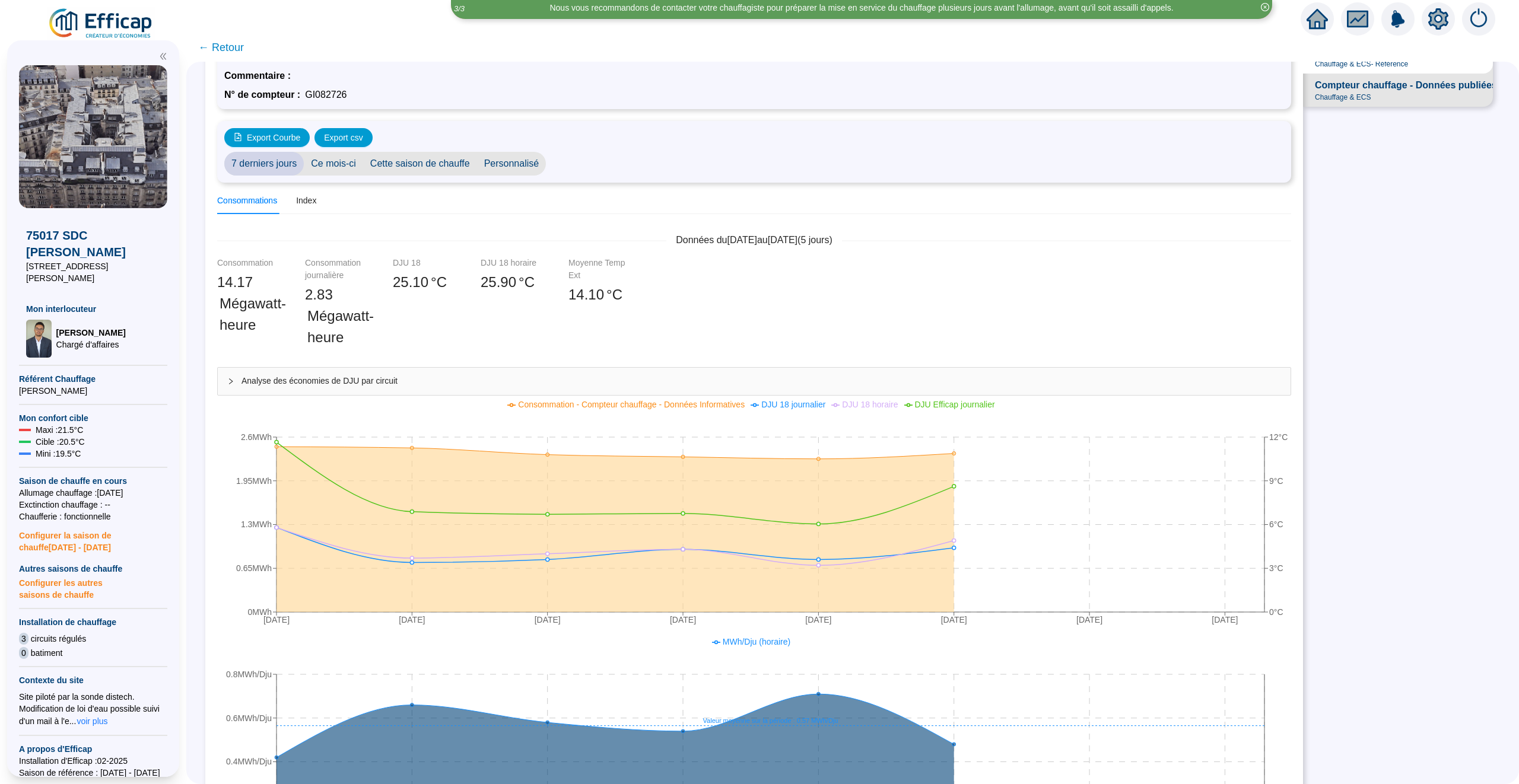
click at [503, 163] on span "Personnalisé" at bounding box center [512, 164] width 69 height 24
click at [578, 170] on div "[DATE] [DATE]" at bounding box center [632, 164] width 173 height 24
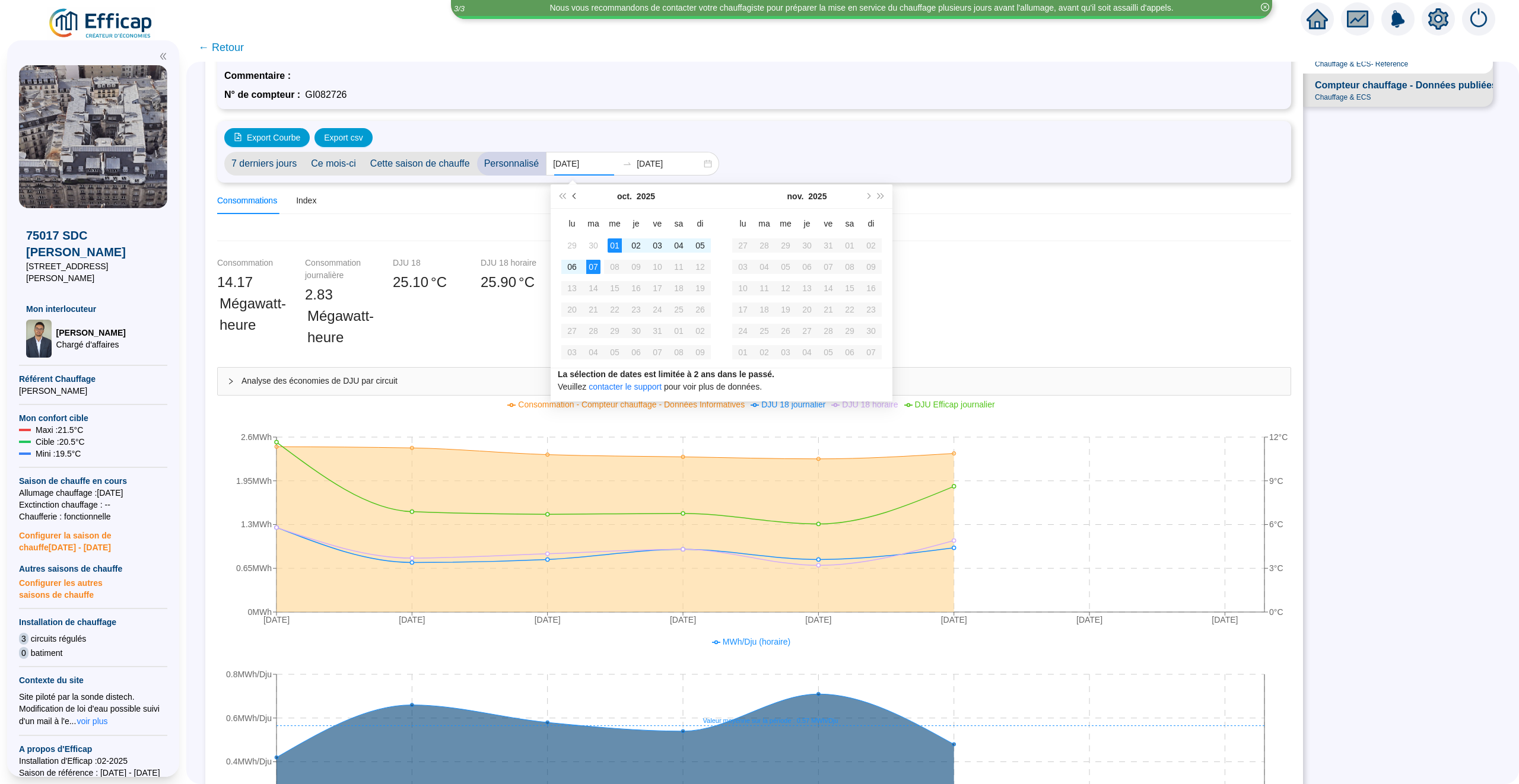
click at [578, 191] on button "Mois précédent (PageUp)" at bounding box center [575, 196] width 13 height 24
type input "[DATE]"
click at [605, 310] on td "24" at bounding box center [615, 310] width 21 height 21
type input "[DATE]"
click at [762, 265] on div "07" at bounding box center [764, 266] width 14 height 14
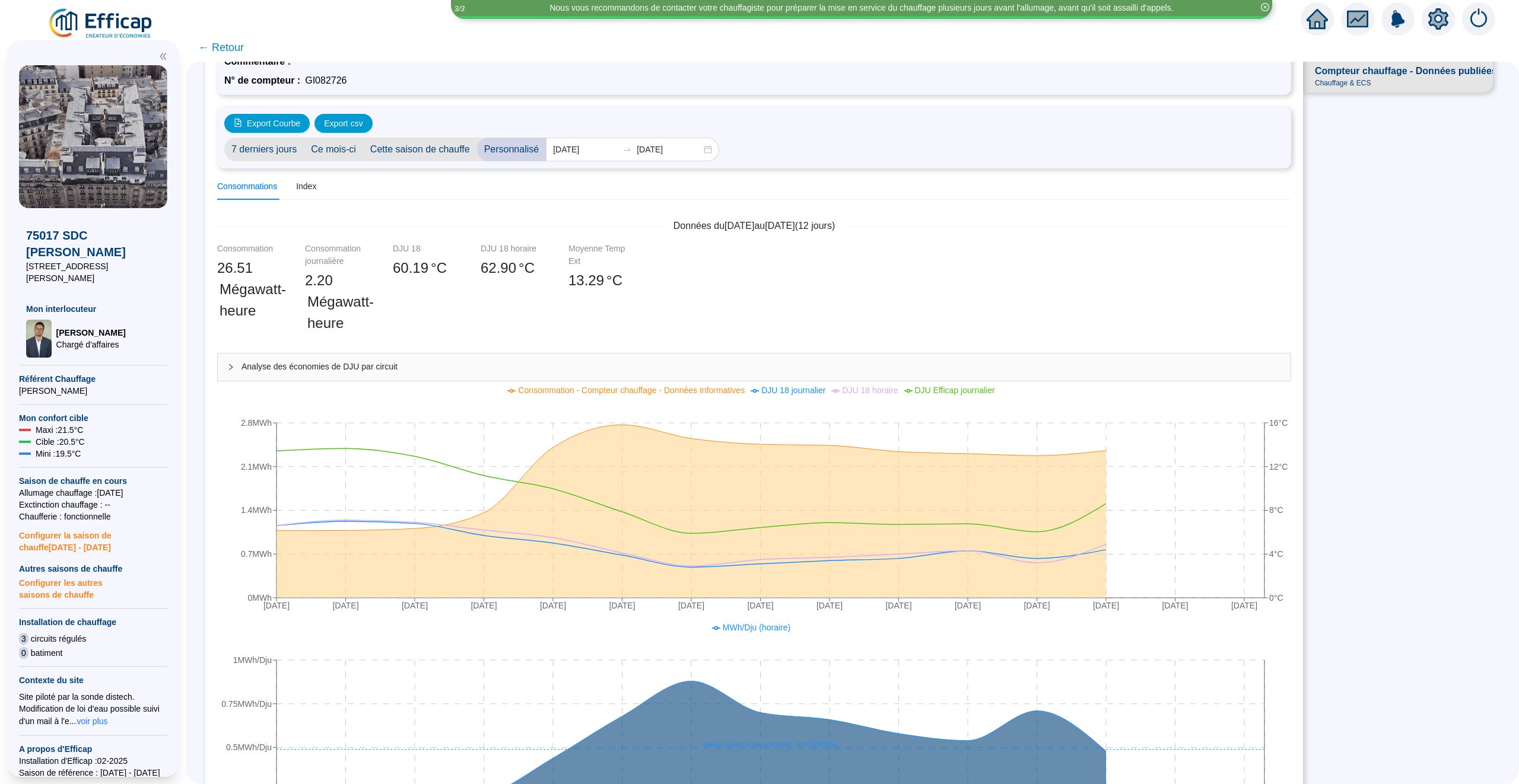
scroll to position [107, 0]
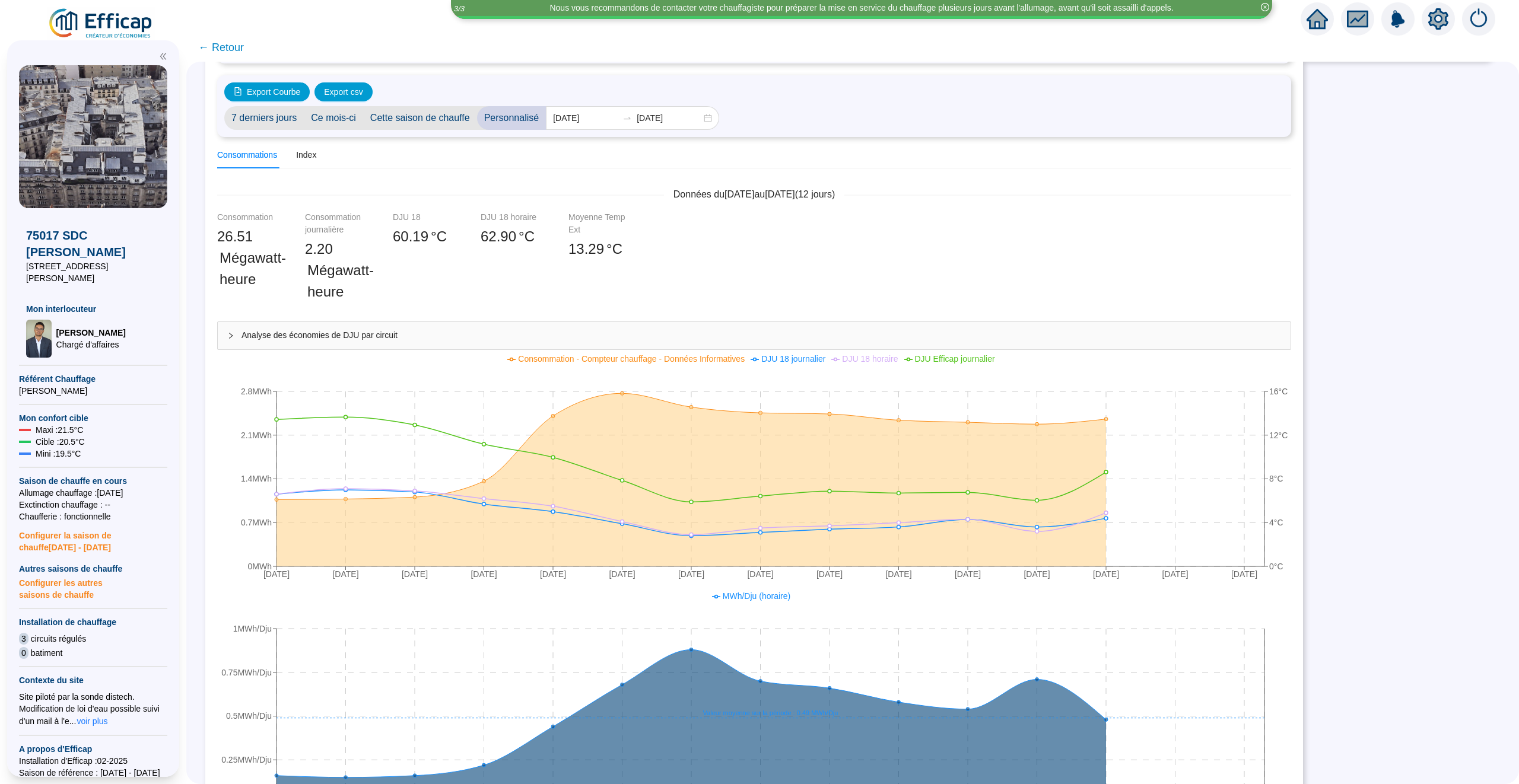
click at [1372, 568] on div "SUIVI DES CONSOMMATIONS Compteur chauffage - Données Informatives - Référence C…" at bounding box center [852, 423] width 1333 height 722
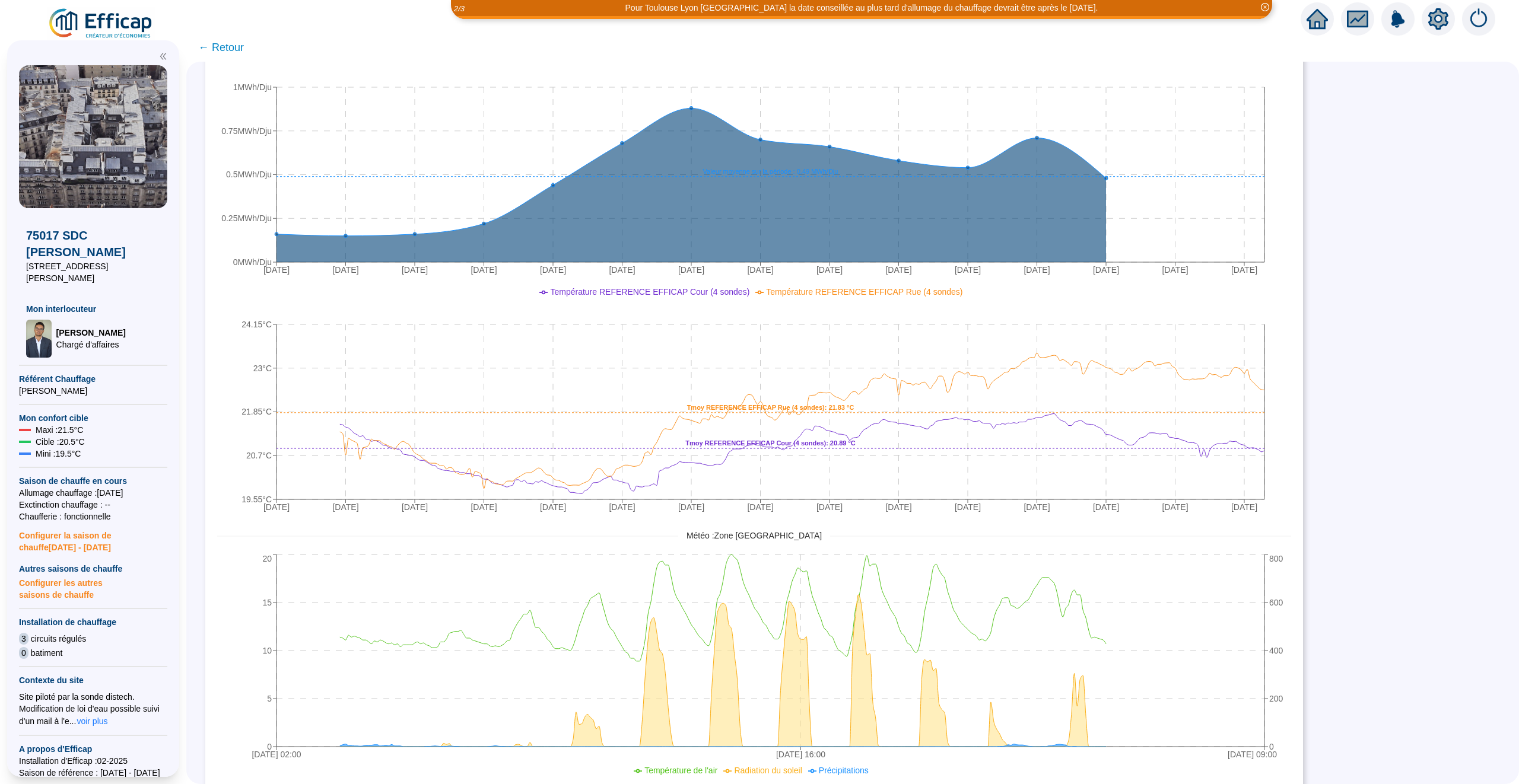
scroll to position [666, 0]
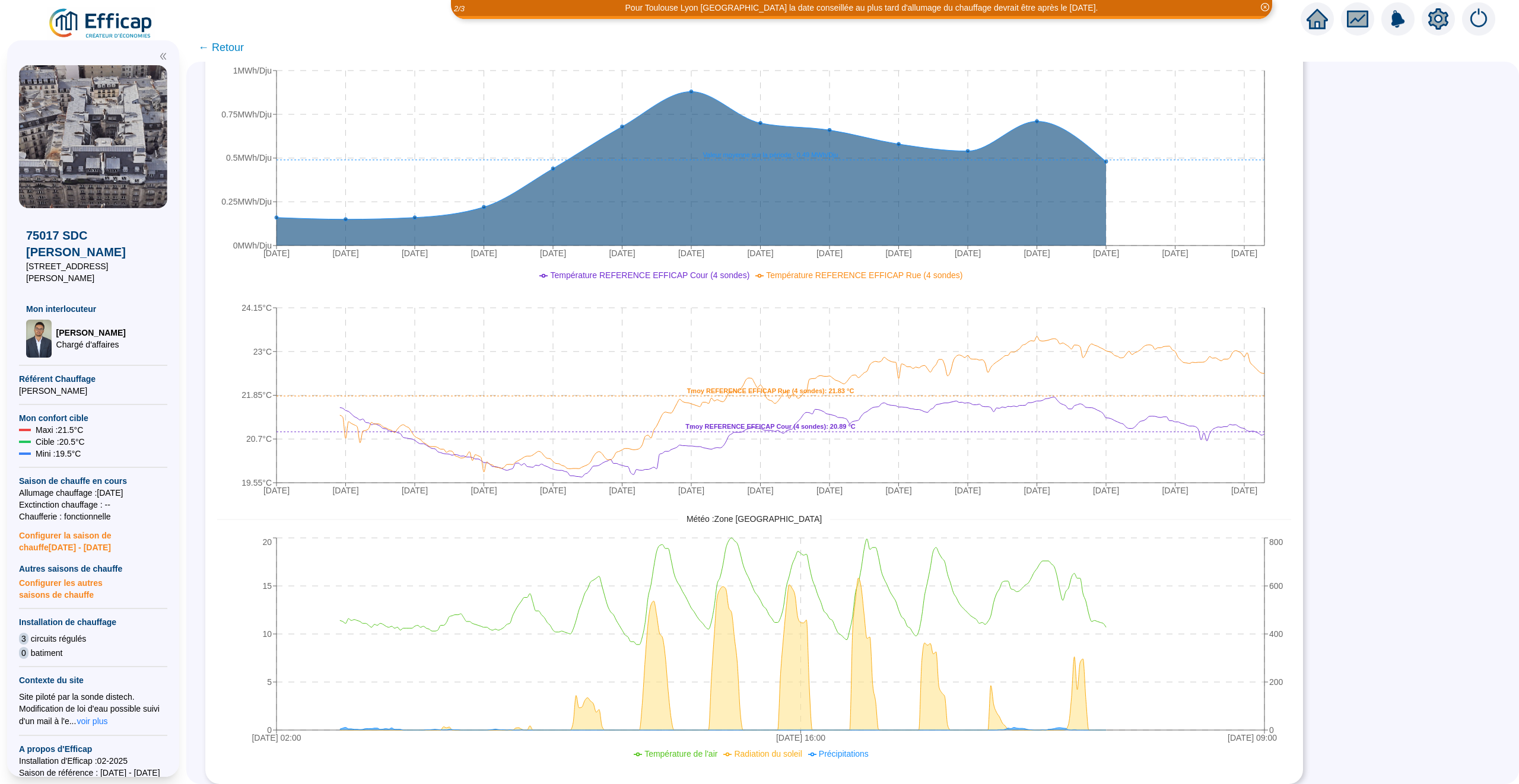
click at [1382, 501] on div "SUIVI DES CONSOMMATIONS Compteur chauffage - Données Informatives - Référence C…" at bounding box center [852, 423] width 1333 height 722
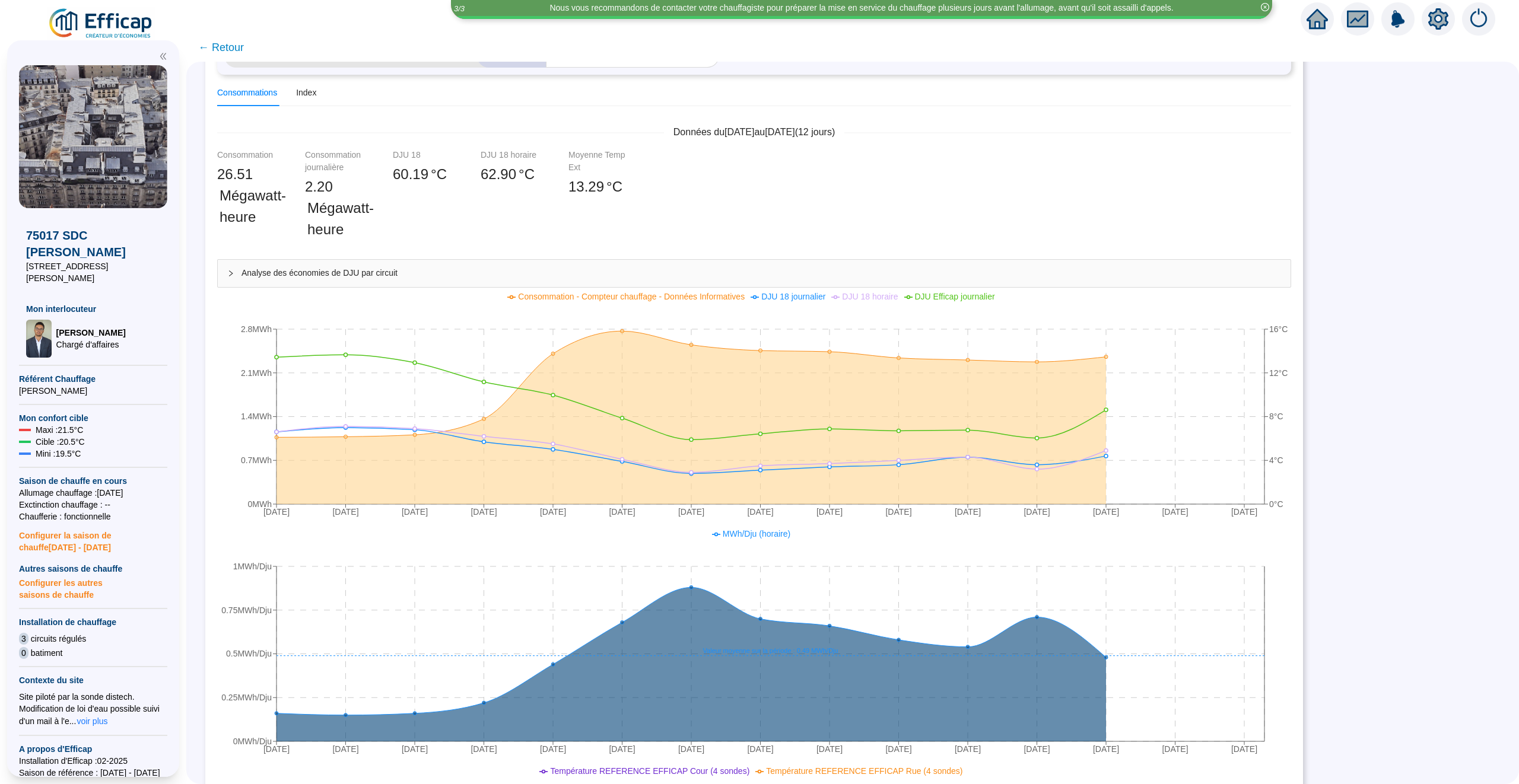
scroll to position [171, 0]
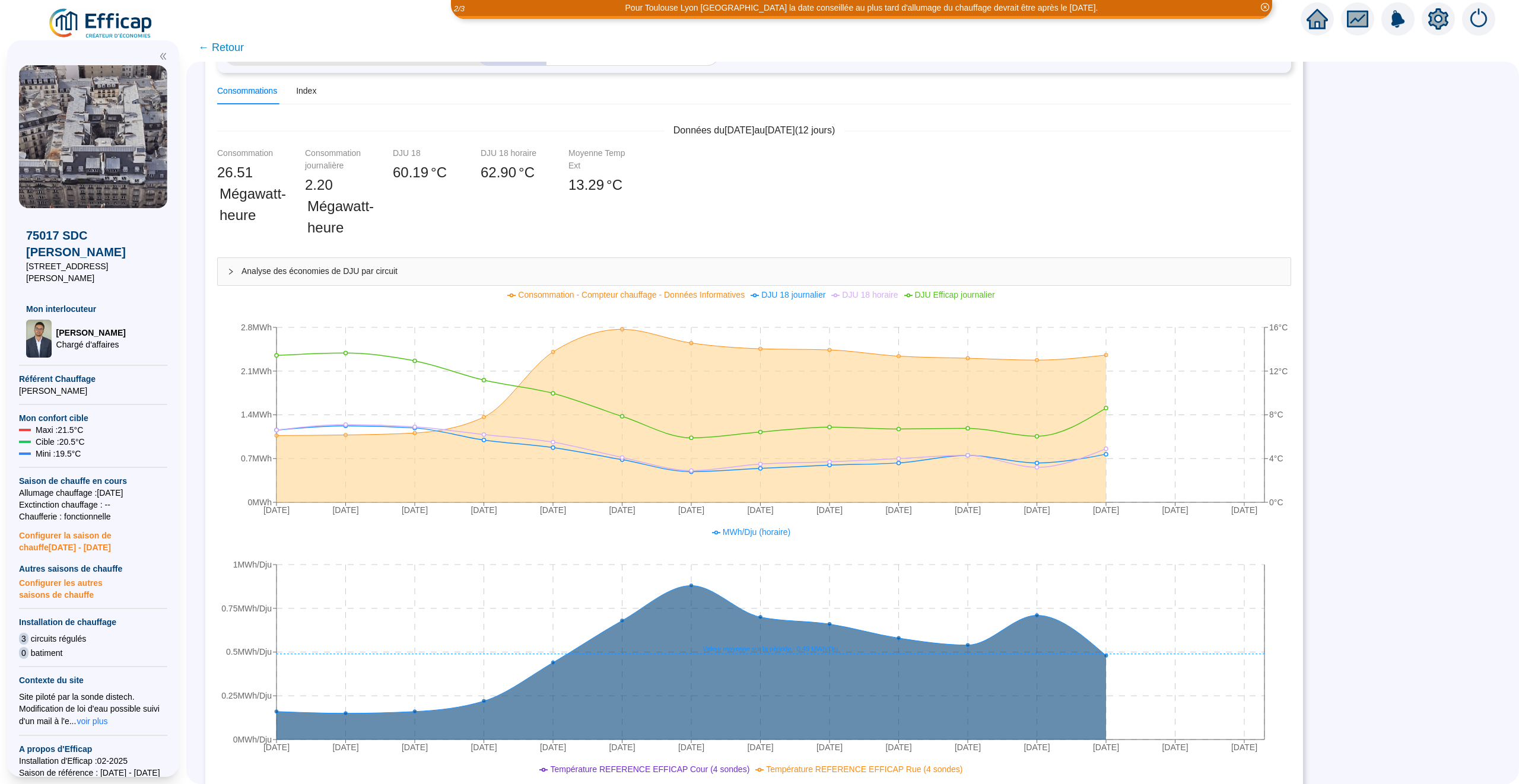
click at [236, 52] on span "← Retour" at bounding box center [221, 47] width 46 height 16
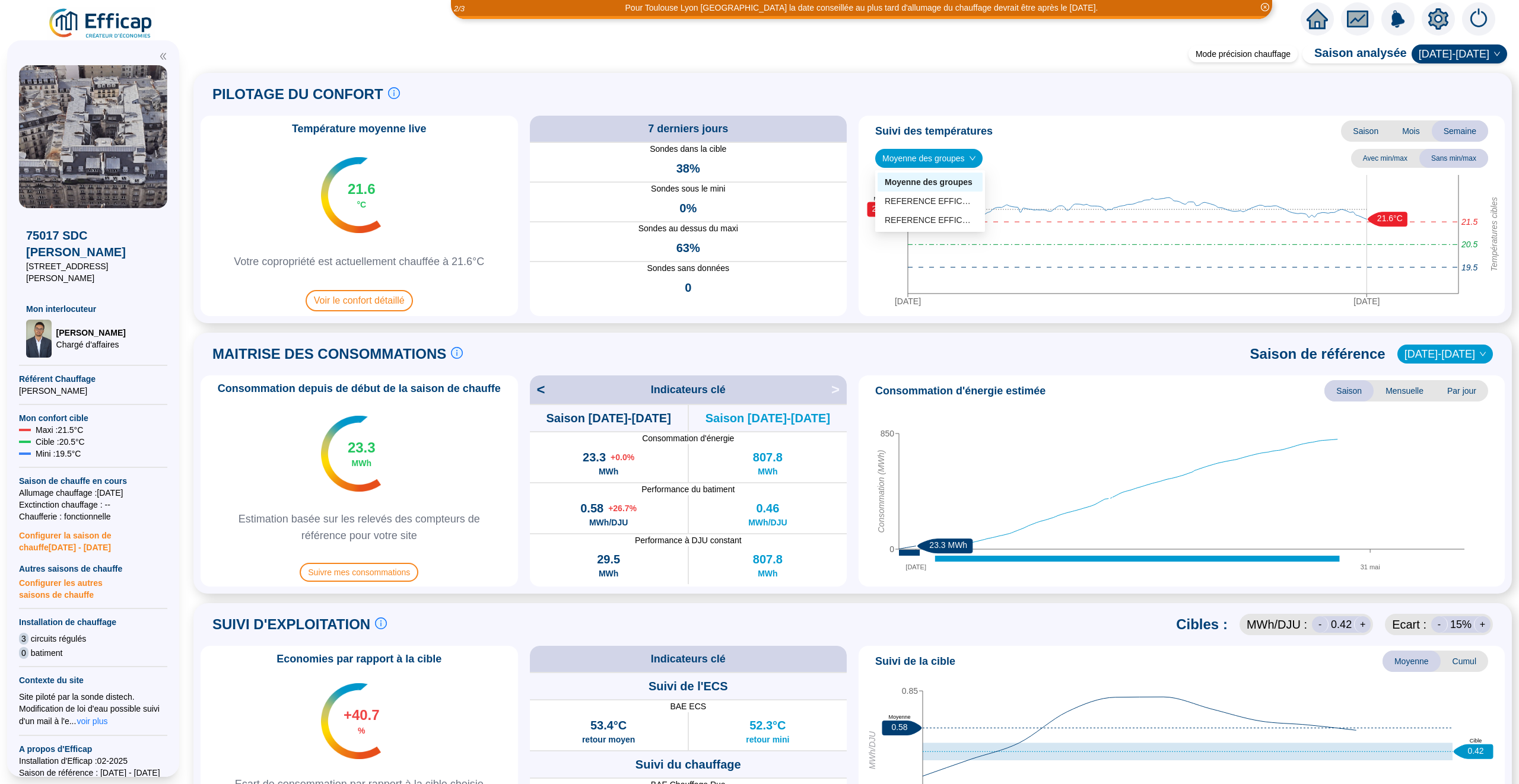
click at [983, 162] on div "Moyenne des groupes" at bounding box center [929, 158] width 107 height 19
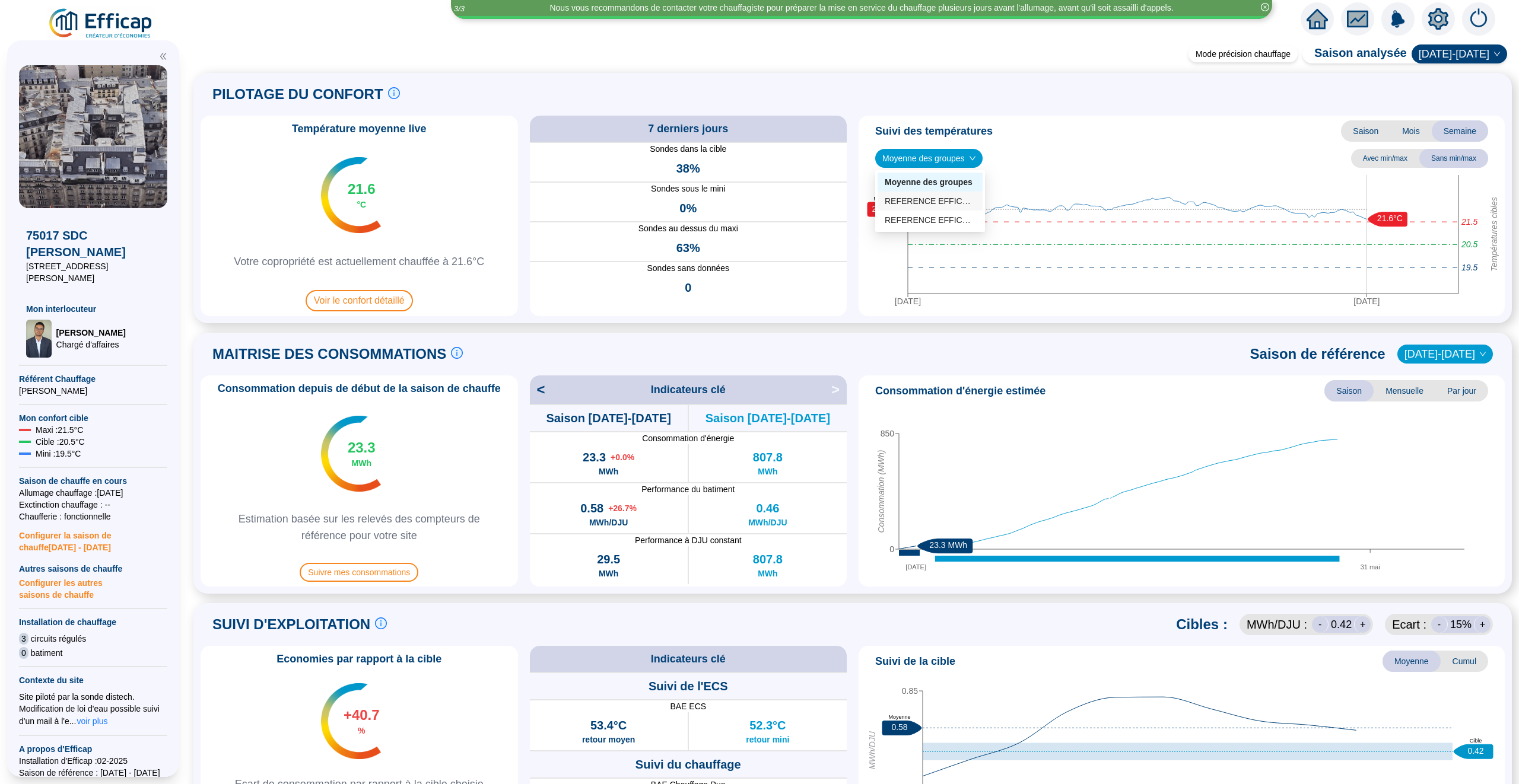
click at [961, 203] on div "REFERENCE EFFICAP Cour (4 sondes)" at bounding box center [930, 202] width 91 height 13
click at [1075, 105] on div "PILOTAGE DU CONFORT Le pilotage du confort est fondamental pour le confort de t…" at bounding box center [852, 94] width 1304 height 28
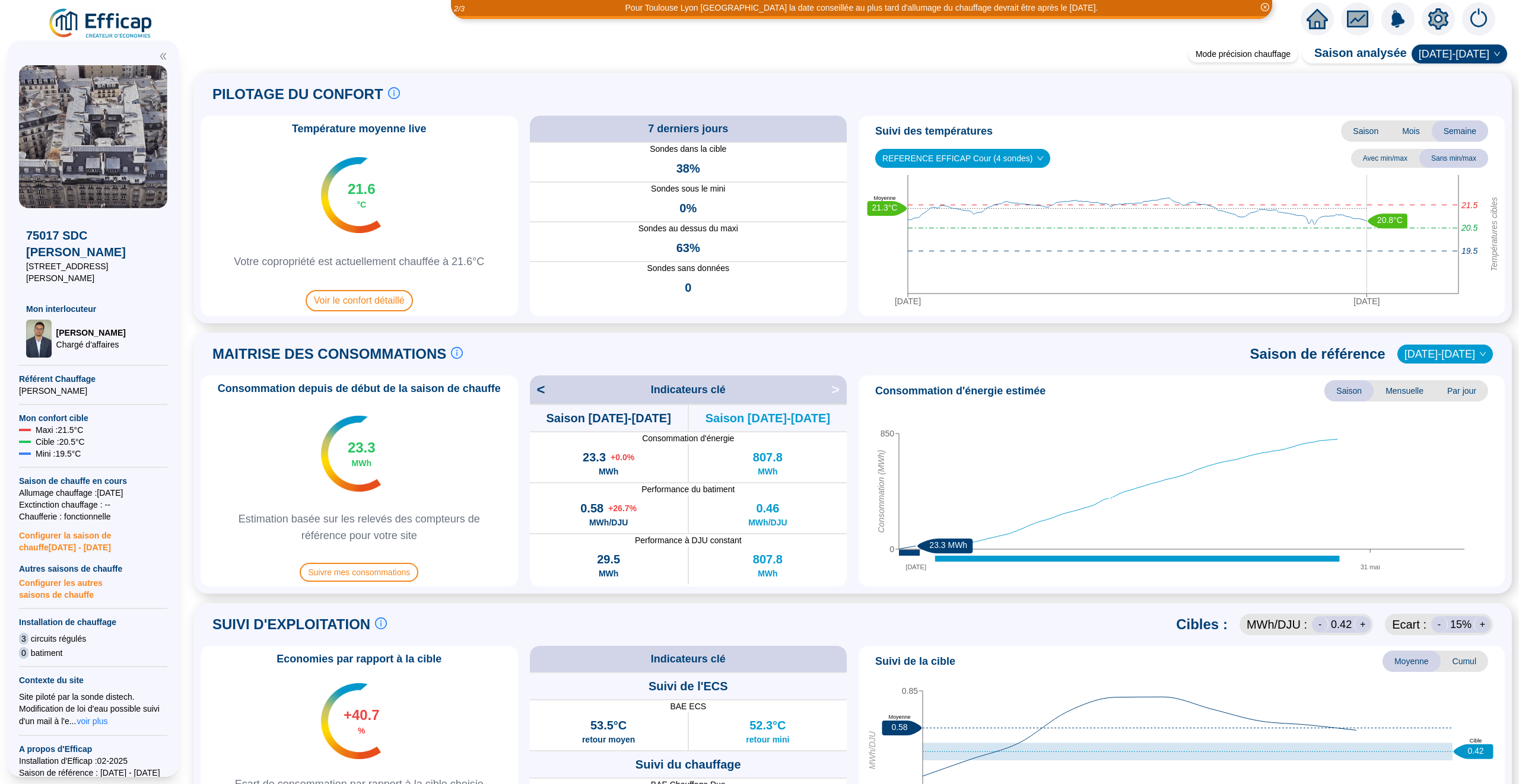
click at [1302, 8] on div at bounding box center [1397, 19] width 195 height 33
click at [1309, 18] on icon "home" at bounding box center [1317, 19] width 21 height 20
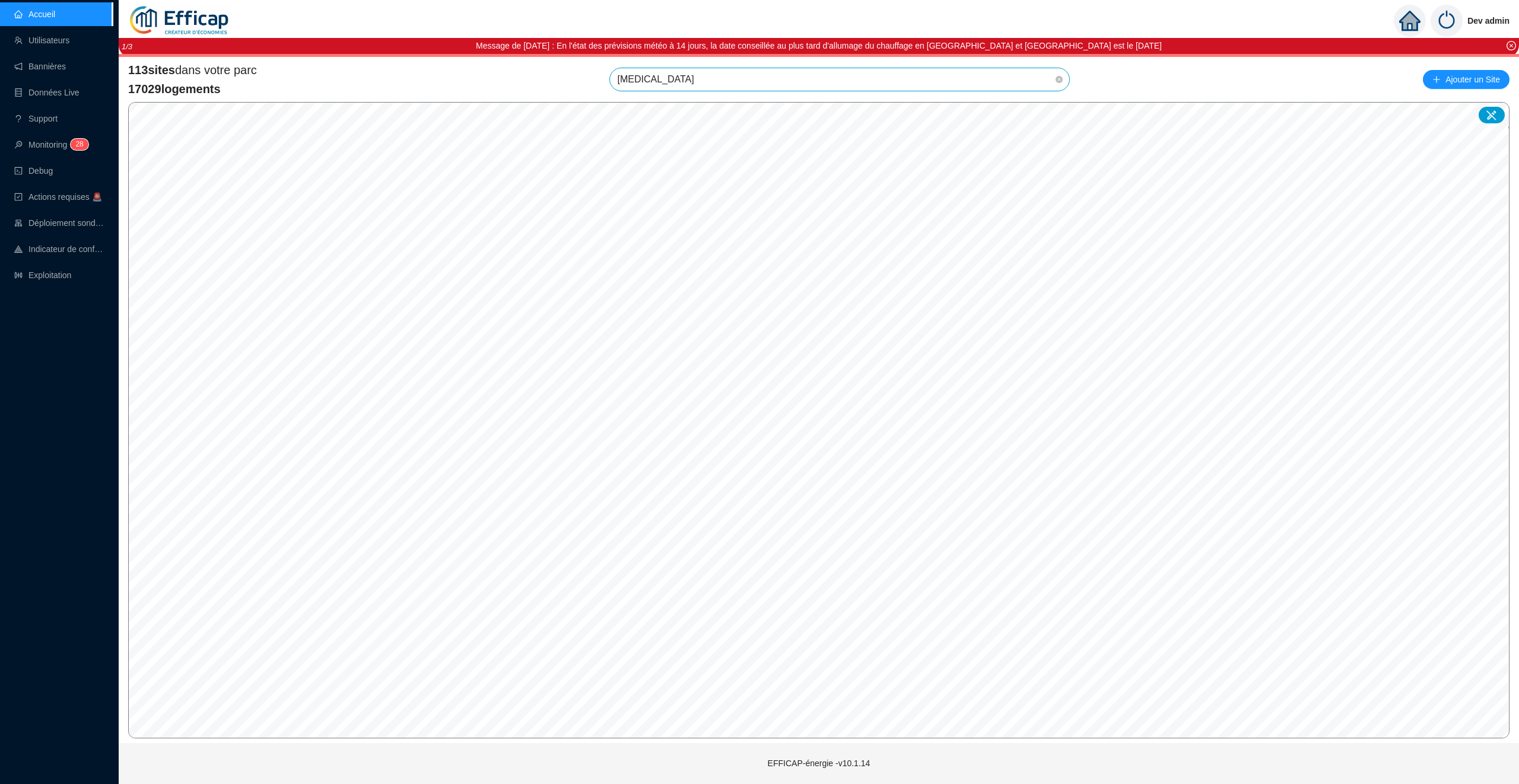
type input "balm"
click at [1050, 101] on div at bounding box center [1046, 108] width 27 height 18
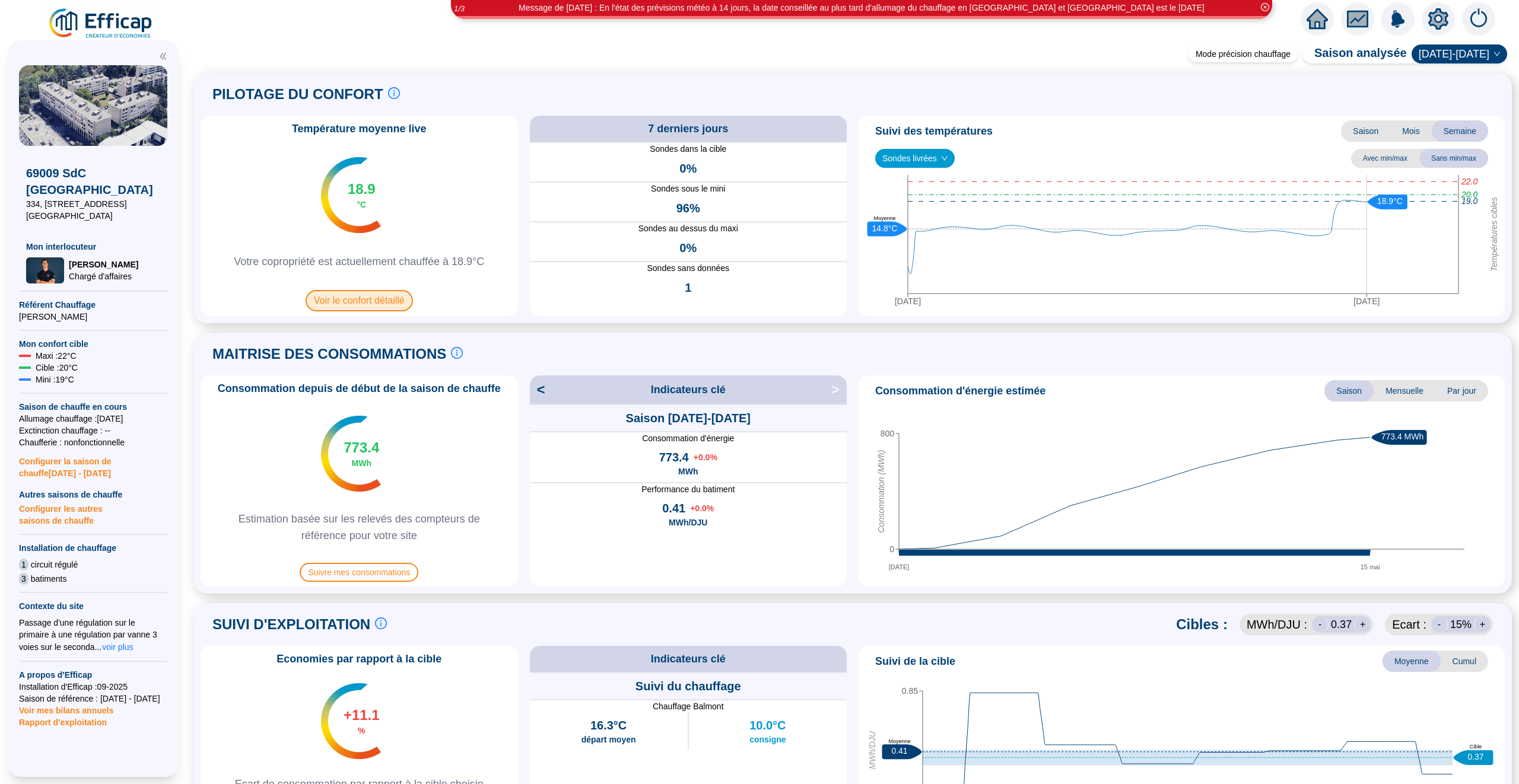
click at [383, 302] on span "Voir le confort détaillé" at bounding box center [359, 301] width 107 height 21
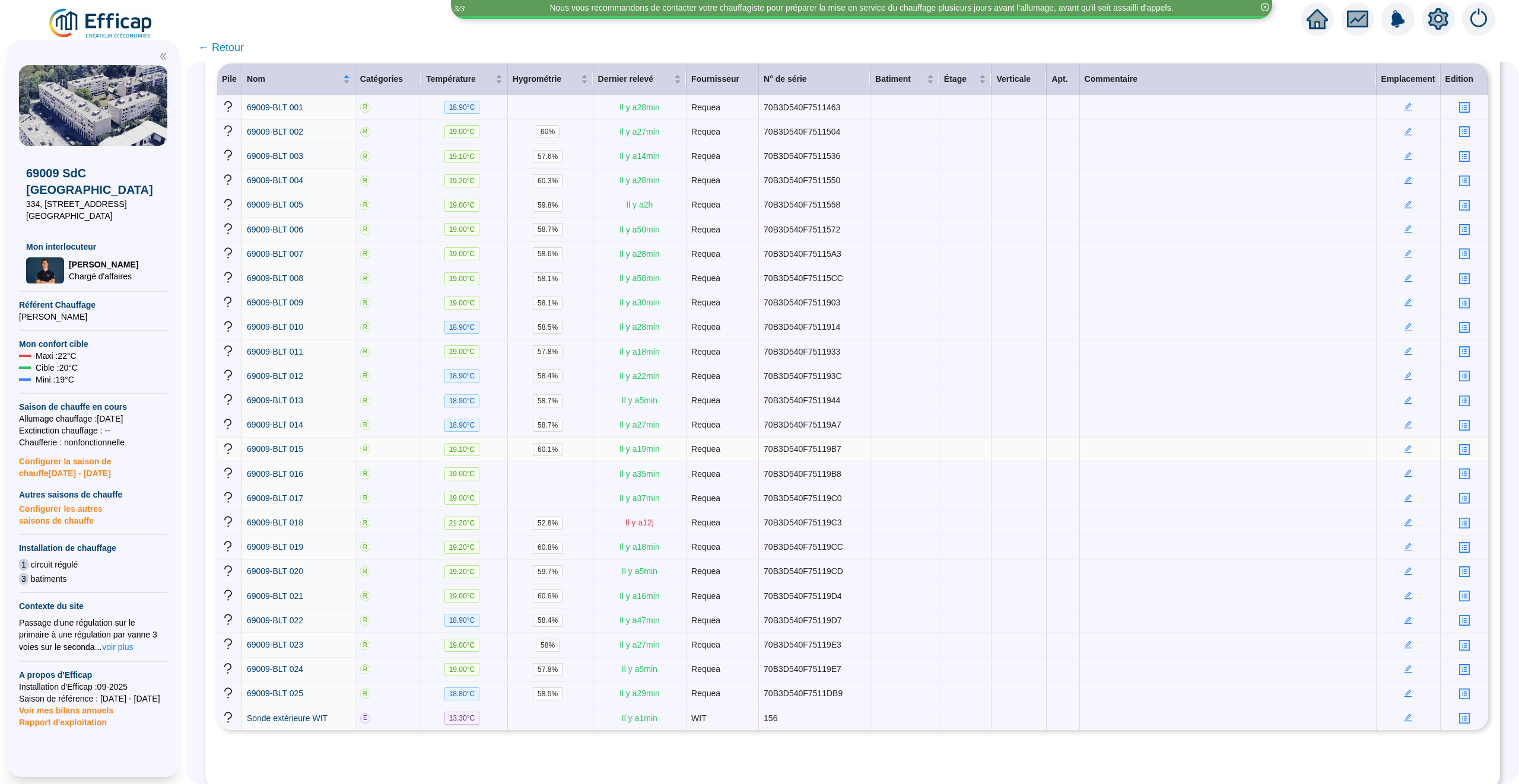
scroll to position [181, 0]
drag, startPoint x: 652, startPoint y: 524, endPoint x: 636, endPoint y: 507, distance: 23.3
click at [636, 507] on tbody "69009-BLT 001 R 18.90 °C Il y a 28 min Requea 70B3D540F7511463 69009-BLT 002 R …" at bounding box center [852, 412] width 1271 height 635
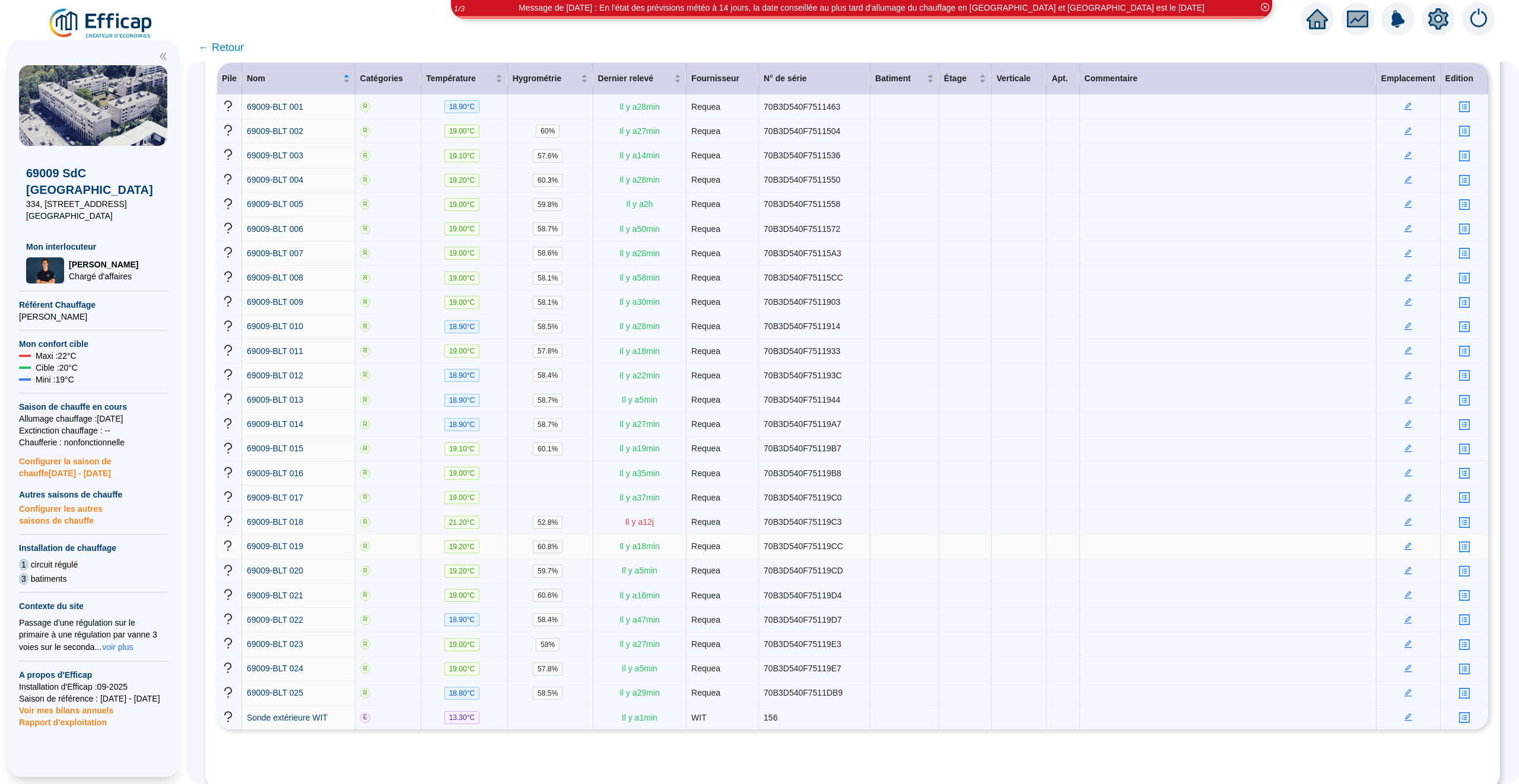
click at [725, 559] on td "Requea" at bounding box center [723, 547] width 72 height 25
drag, startPoint x: 820, startPoint y: 526, endPoint x: 457, endPoint y: 531, distance: 363.0
click at [457, 531] on tr "69009-BLT 018 R 21.20 °C 52.8 % Il y a 12 j Requea 70B3D540F75119C3" at bounding box center [852, 522] width 1271 height 25
click at [524, 533] on td "52.8 %" at bounding box center [551, 522] width 86 height 25
drag, startPoint x: 456, startPoint y: 531, endPoint x: 704, endPoint y: 531, distance: 248.0
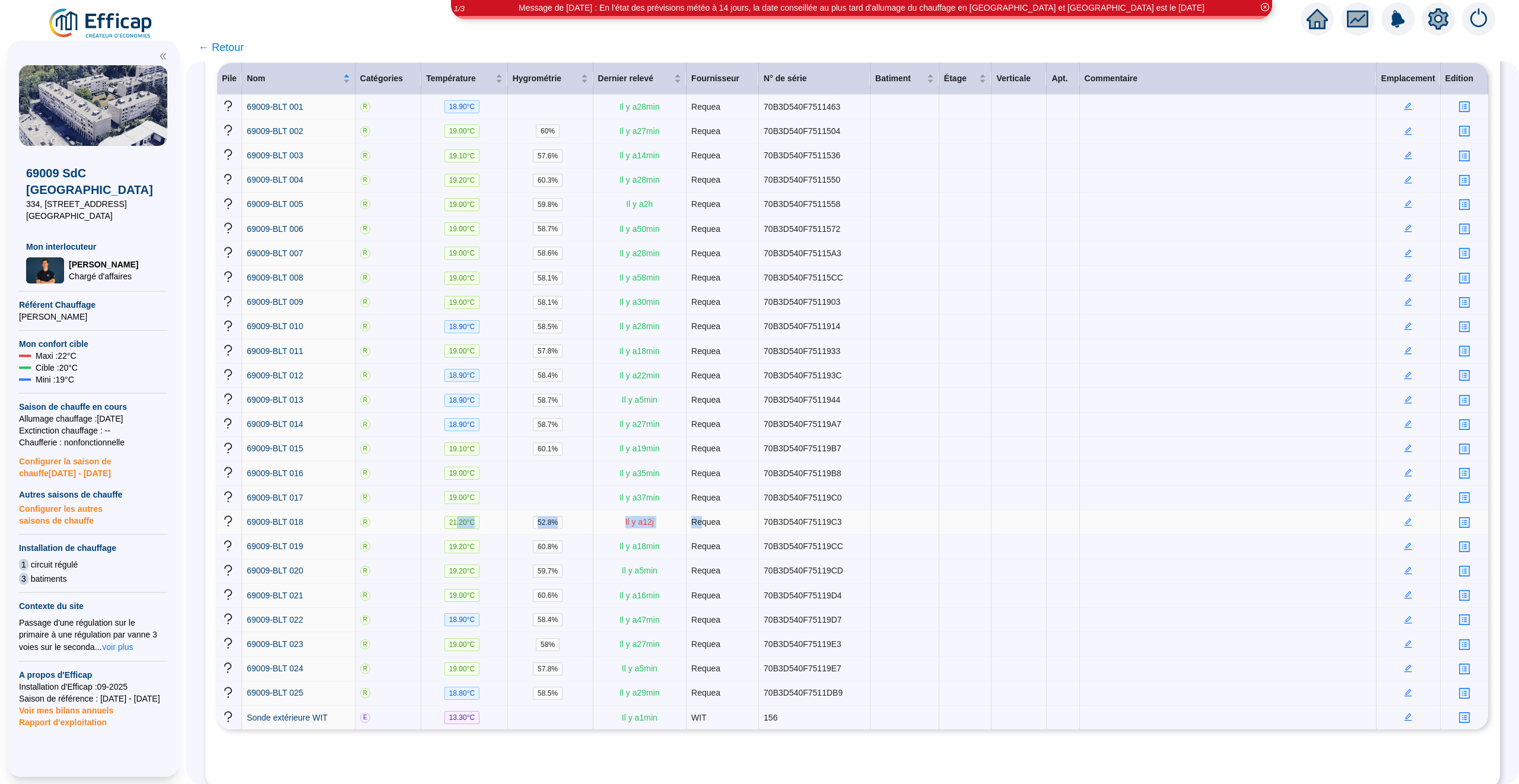
click at [703, 531] on tr "69009-BLT 018 R 21.20 °C 52.8 % Il y a 12 j Requea 70B3D540F75119C3" at bounding box center [852, 522] width 1271 height 25
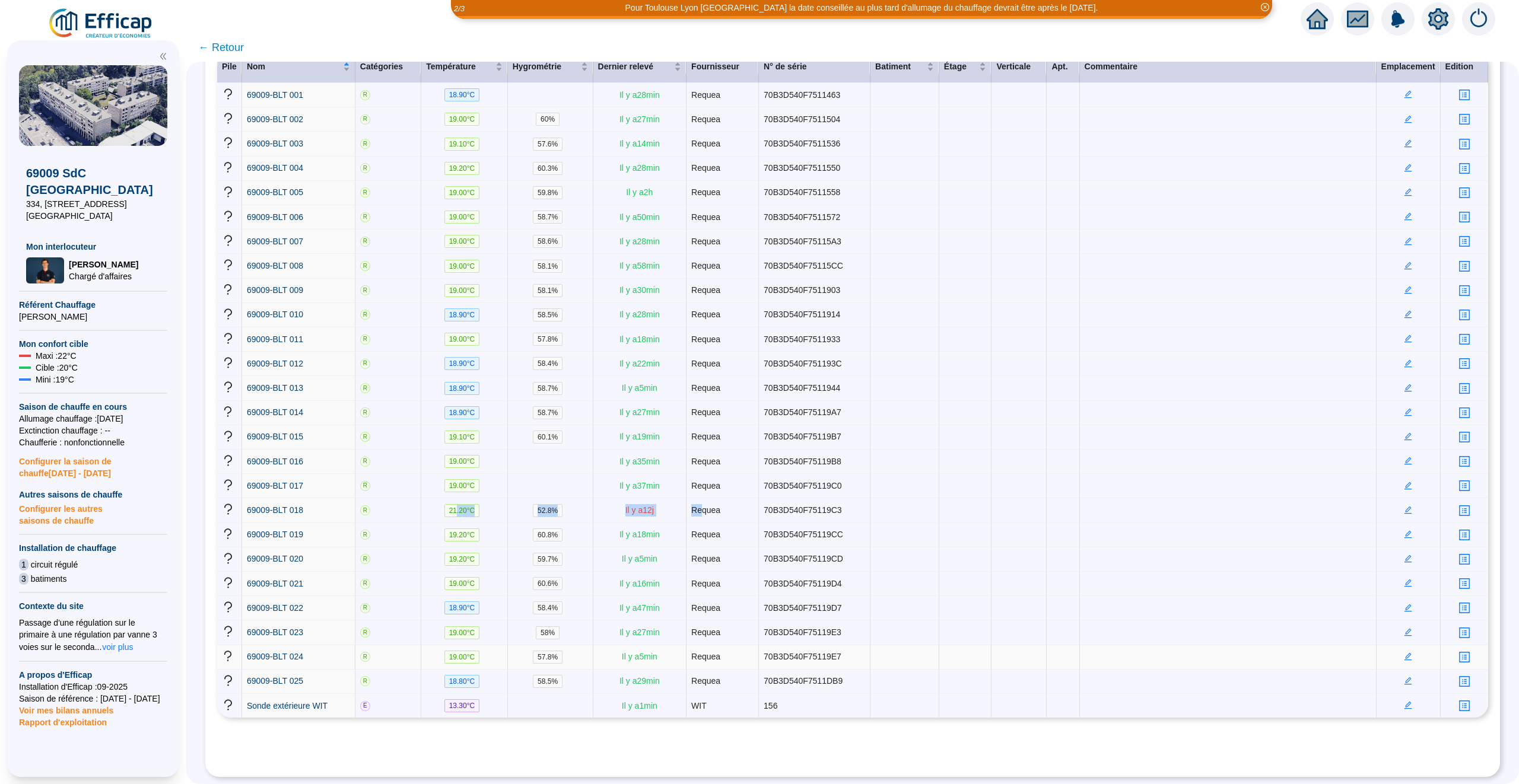
scroll to position [204, 0]
click at [730, 487] on td "Requea" at bounding box center [723, 486] width 72 height 25
drag, startPoint x: 800, startPoint y: 509, endPoint x: 632, endPoint y: 504, distance: 168.1
click at [632, 504] on tr "69009-BLT 018 R 21.20 °C 52.8 % Il y a 12 j Requea 70B3D540F75119C3" at bounding box center [852, 510] width 1271 height 25
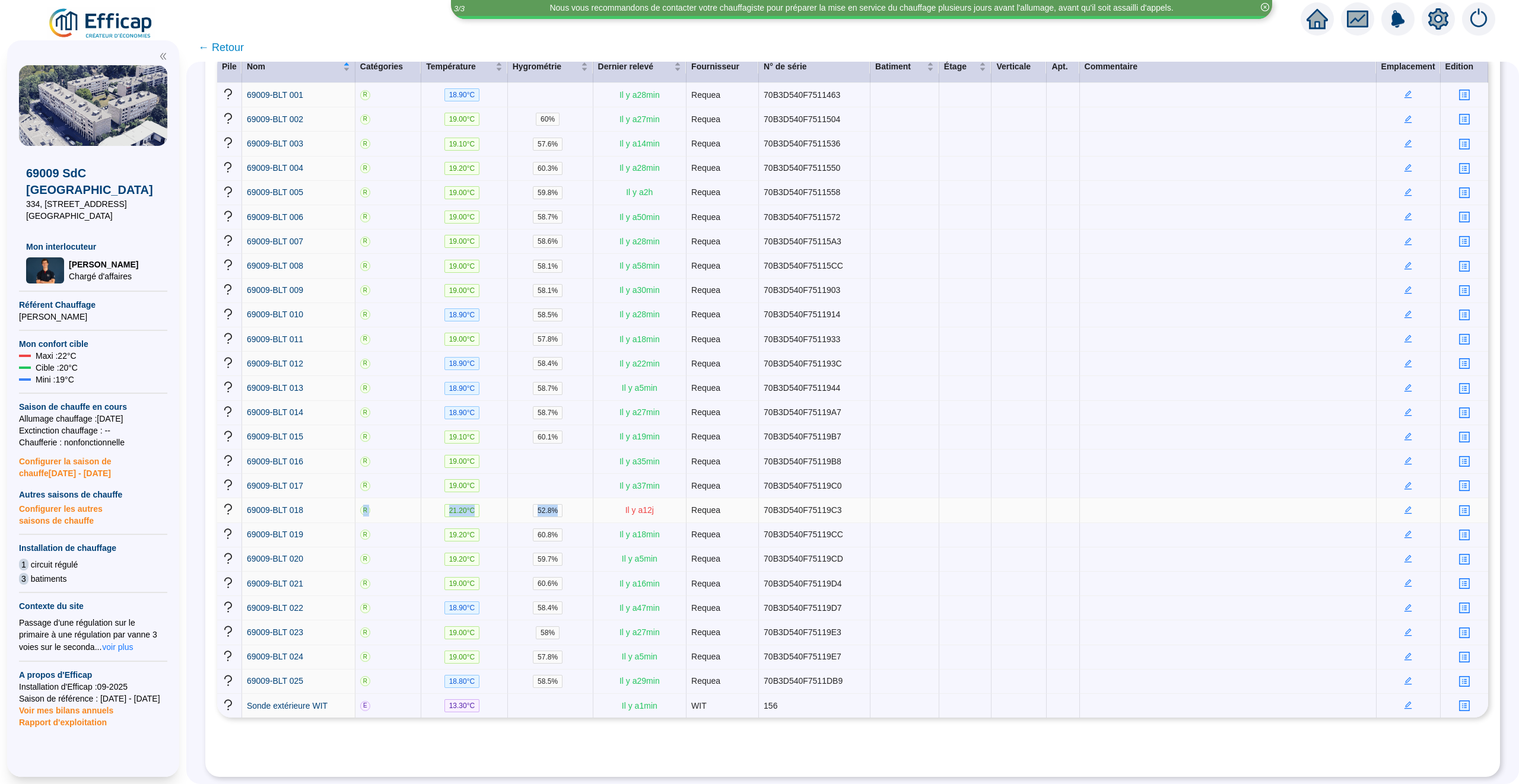
drag, startPoint x: 338, startPoint y: 508, endPoint x: 582, endPoint y: 512, distance: 244.0
click at [583, 512] on tr "69009-BLT 018 R 21.20 °C 52.8 % Il y a 12 j Requea 70B3D540F75119C3" at bounding box center [852, 510] width 1271 height 25
click at [582, 512] on td "52.8 %" at bounding box center [551, 510] width 86 height 25
drag, startPoint x: 626, startPoint y: 512, endPoint x: 653, endPoint y: 501, distance: 29.2
click at [653, 501] on td "Il y a 12 j" at bounding box center [640, 510] width 94 height 25
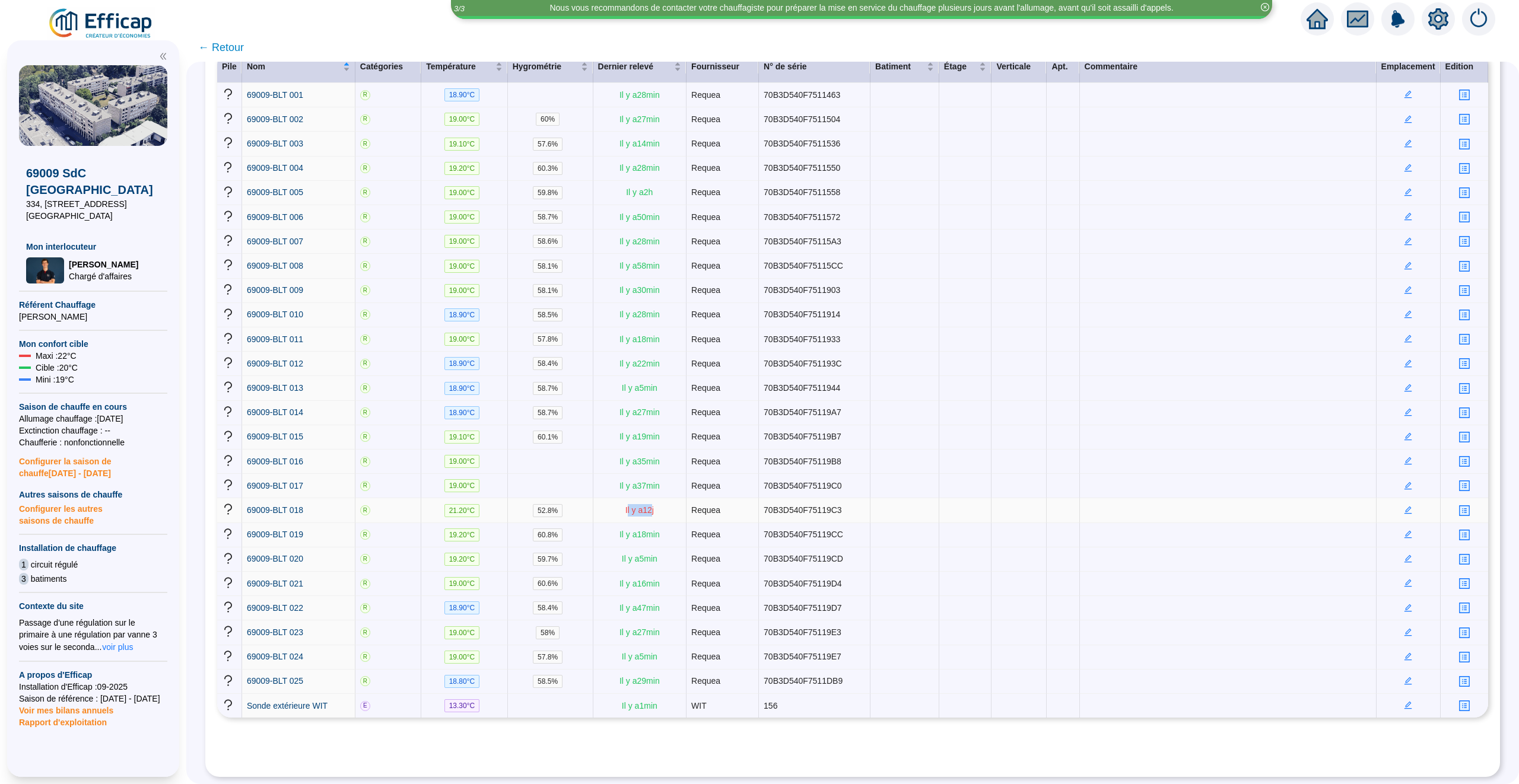
drag, startPoint x: 653, startPoint y: 501, endPoint x: 627, endPoint y: 501, distance: 26.0
click at [627, 505] on span "Il y a 12 j" at bounding box center [639, 509] width 28 height 9
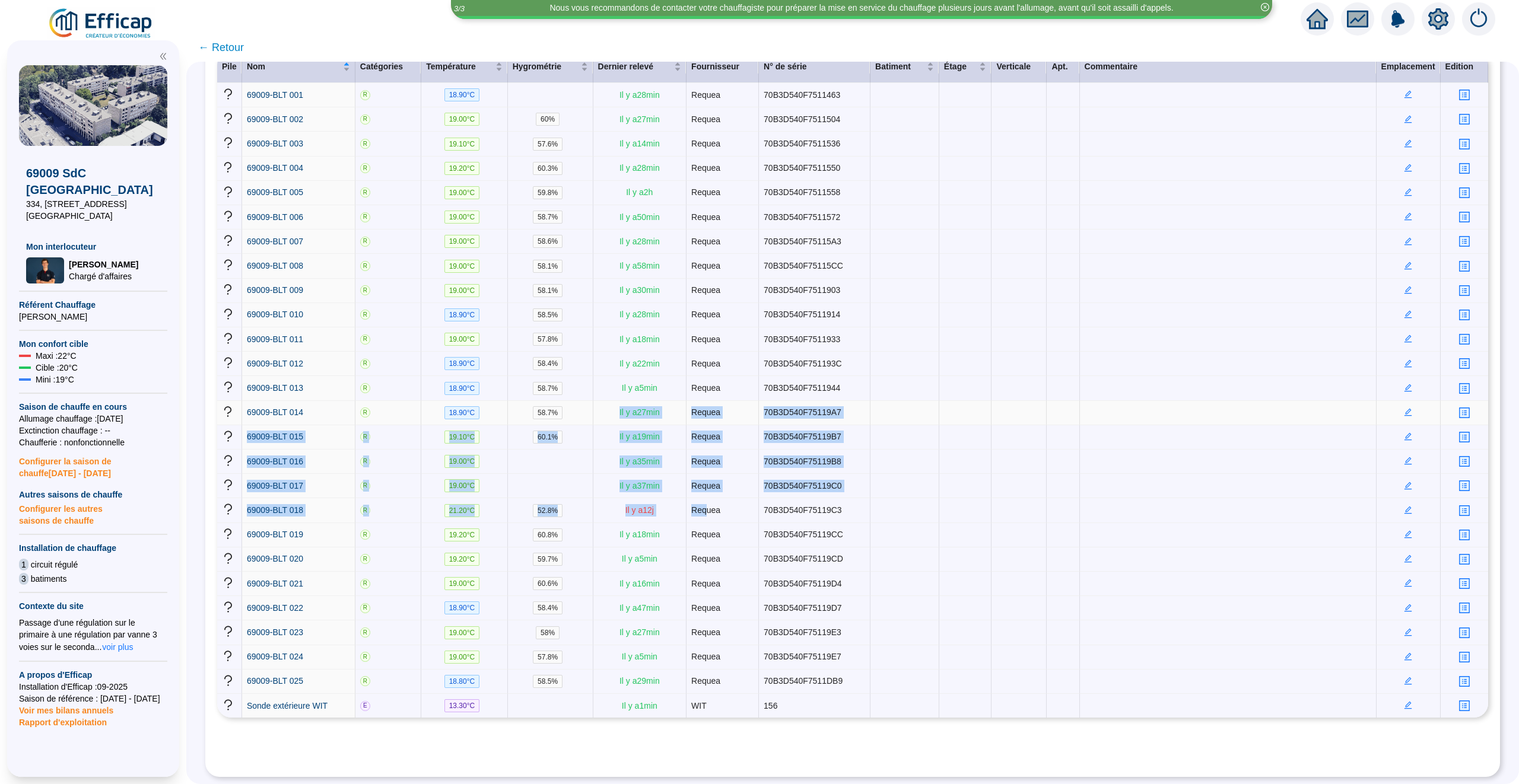
drag, startPoint x: 708, startPoint y: 504, endPoint x: 590, endPoint y: 402, distance: 156.0
click at [590, 403] on tbody "69009-BLT 001 R 18.90 °C Il y a 28 min Requea 70B3D540F7511463 69009-BLT 002 R …" at bounding box center [852, 401] width 1271 height 635
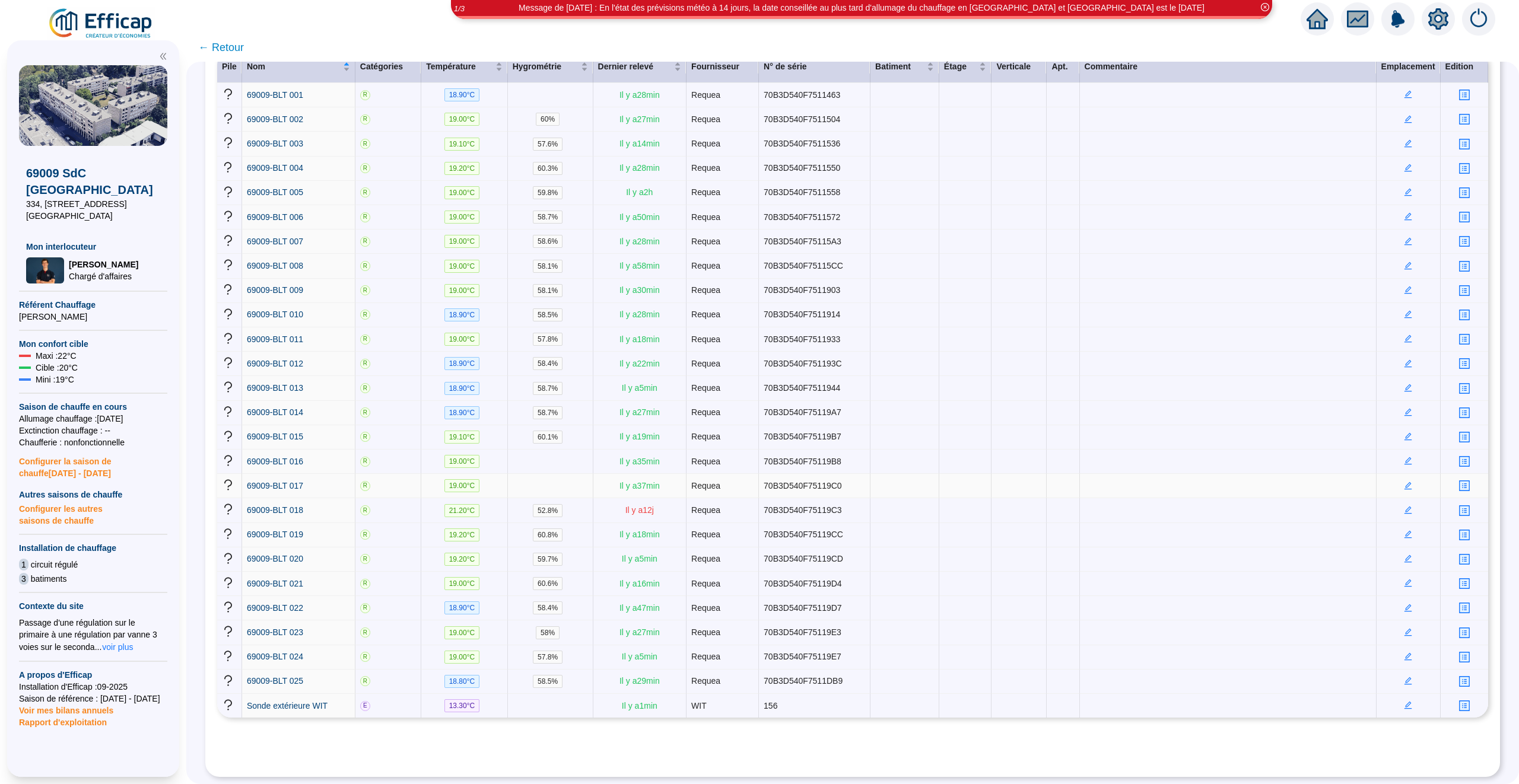
click at [703, 479] on td "Requea" at bounding box center [723, 486] width 72 height 25
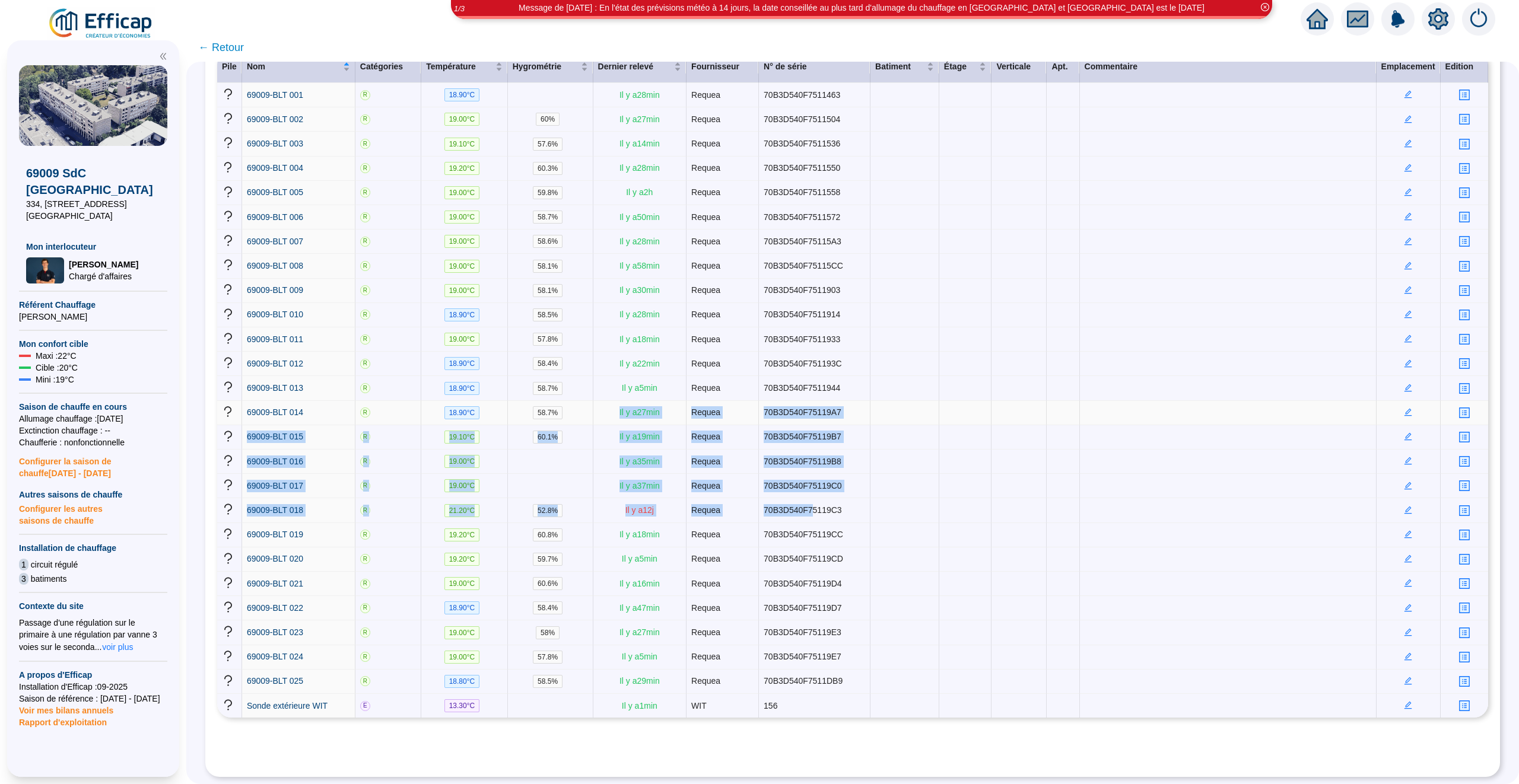
drag, startPoint x: 812, startPoint y: 508, endPoint x: 609, endPoint y: 404, distance: 228.1
click at [609, 404] on tbody "69009-BLT 001 R 18.90 °C Il y a 28 min Requea 70B3D540F7511463 69009-BLT 002 R …" at bounding box center [852, 401] width 1271 height 635
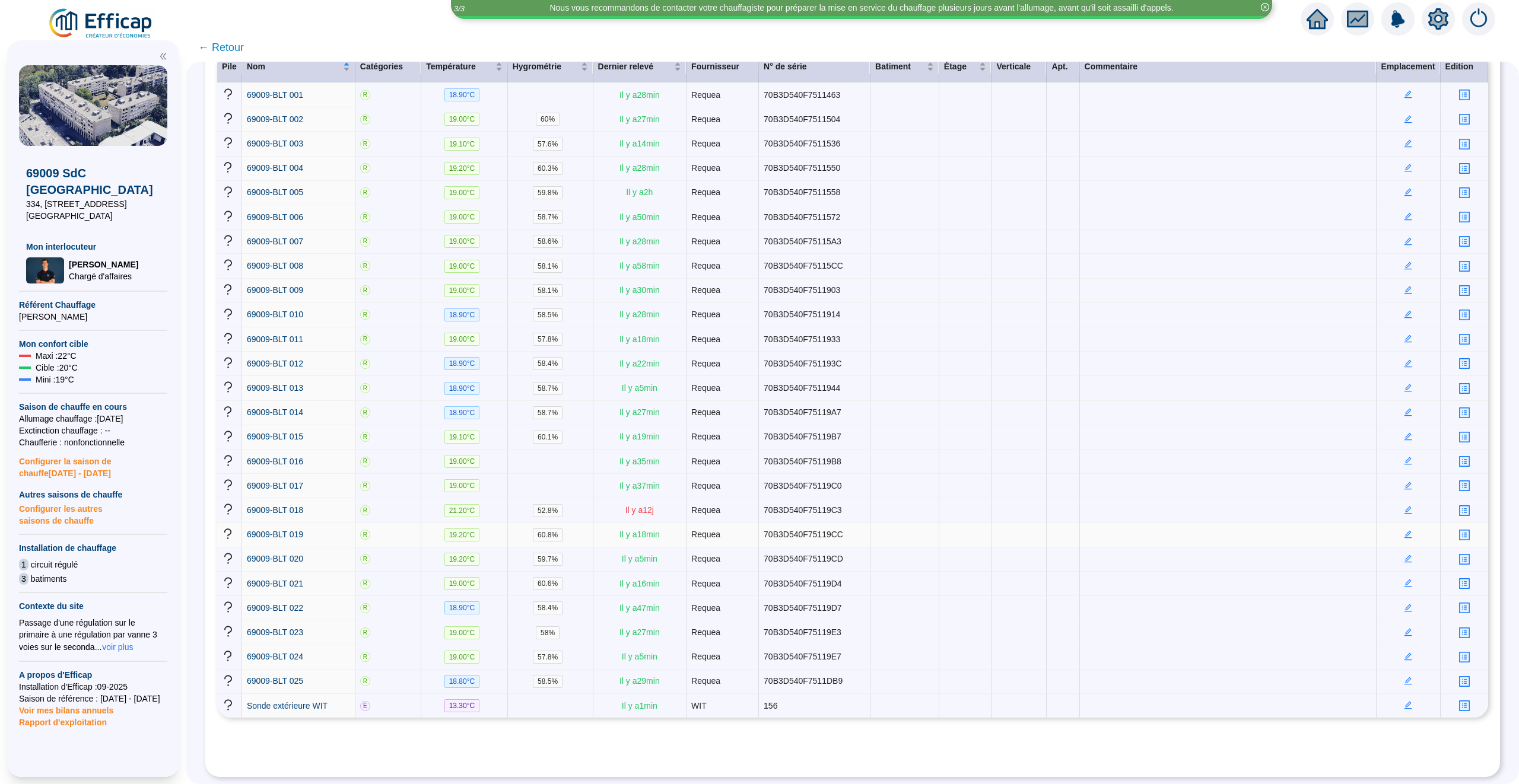
click at [698, 523] on td "Requea" at bounding box center [723, 535] width 72 height 25
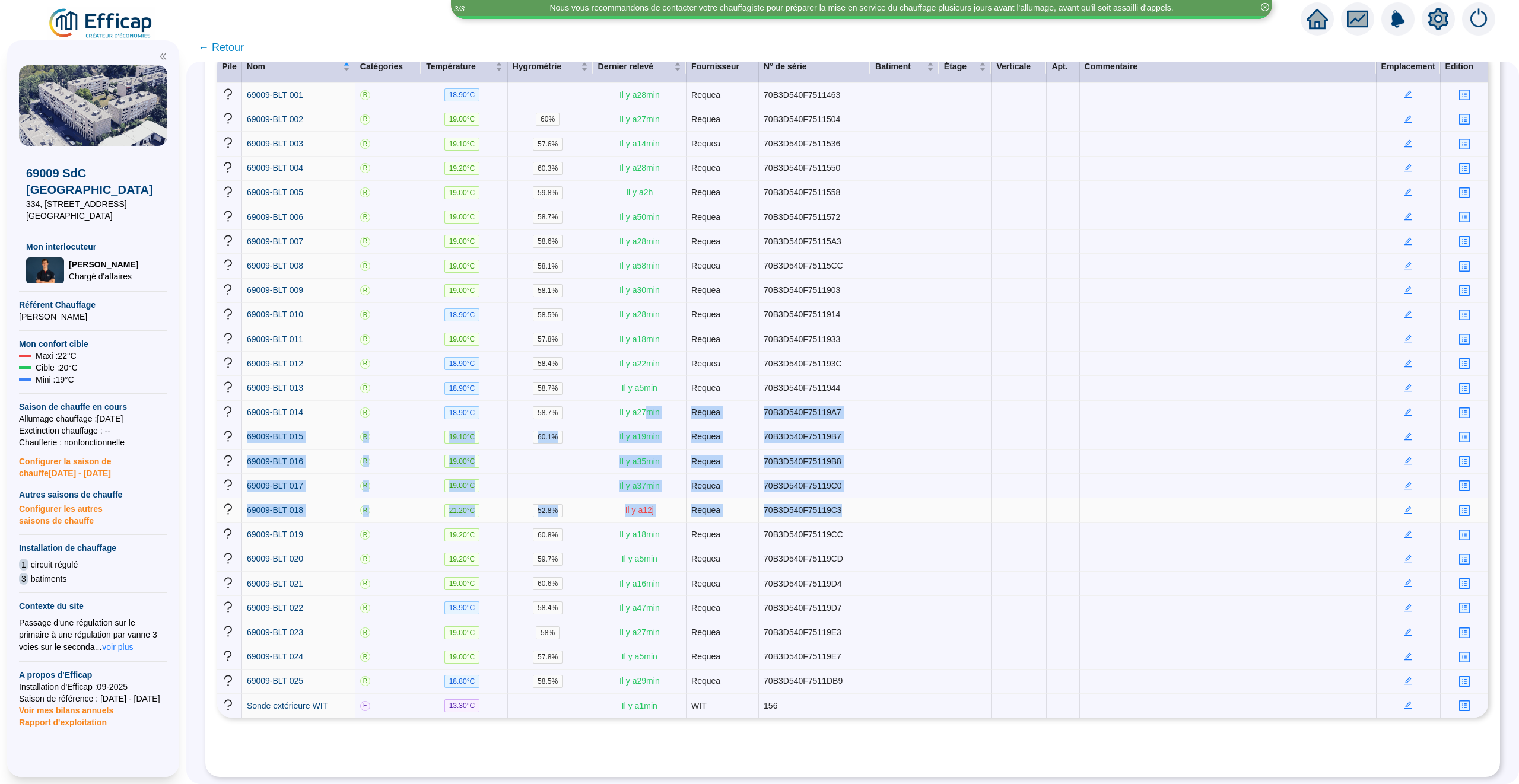
drag, startPoint x: 647, startPoint y: 402, endPoint x: 844, endPoint y: 507, distance: 223.2
click at [843, 507] on tbody "69009-BLT 001 R 18.90 °C Il y a 28 min Requea 70B3D540F7511463 69009-BLT 002 R …" at bounding box center [852, 401] width 1271 height 635
click at [844, 507] on td "70B3D540F75119C3" at bounding box center [815, 510] width 112 height 25
drag, startPoint x: 859, startPoint y: 507, endPoint x: 230, endPoint y: 404, distance: 637.4
click at [230, 403] on tbody "69009-BLT 001 R 18.90 °C Il y a 28 min Requea 70B3D540F7511463 69009-BLT 002 R …" at bounding box center [852, 401] width 1271 height 635
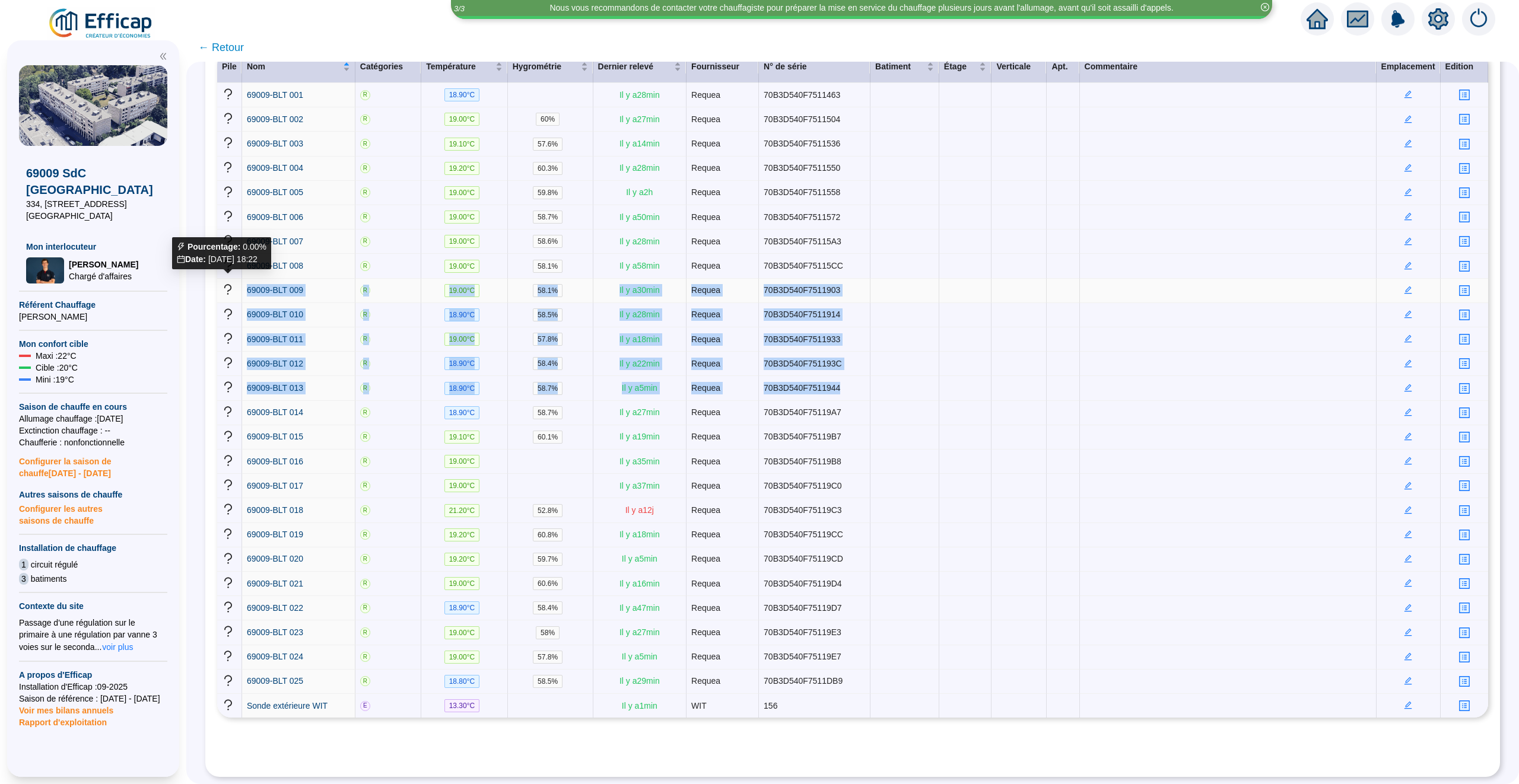
drag, startPoint x: 854, startPoint y: 385, endPoint x: 227, endPoint y: 279, distance: 635.9
click at [227, 279] on tbody "69009-BLT 001 R 18.90 °C Il y a 28 min Requea 70B3D540F7511463 69009-BLT 002 R …" at bounding box center [852, 401] width 1271 height 635
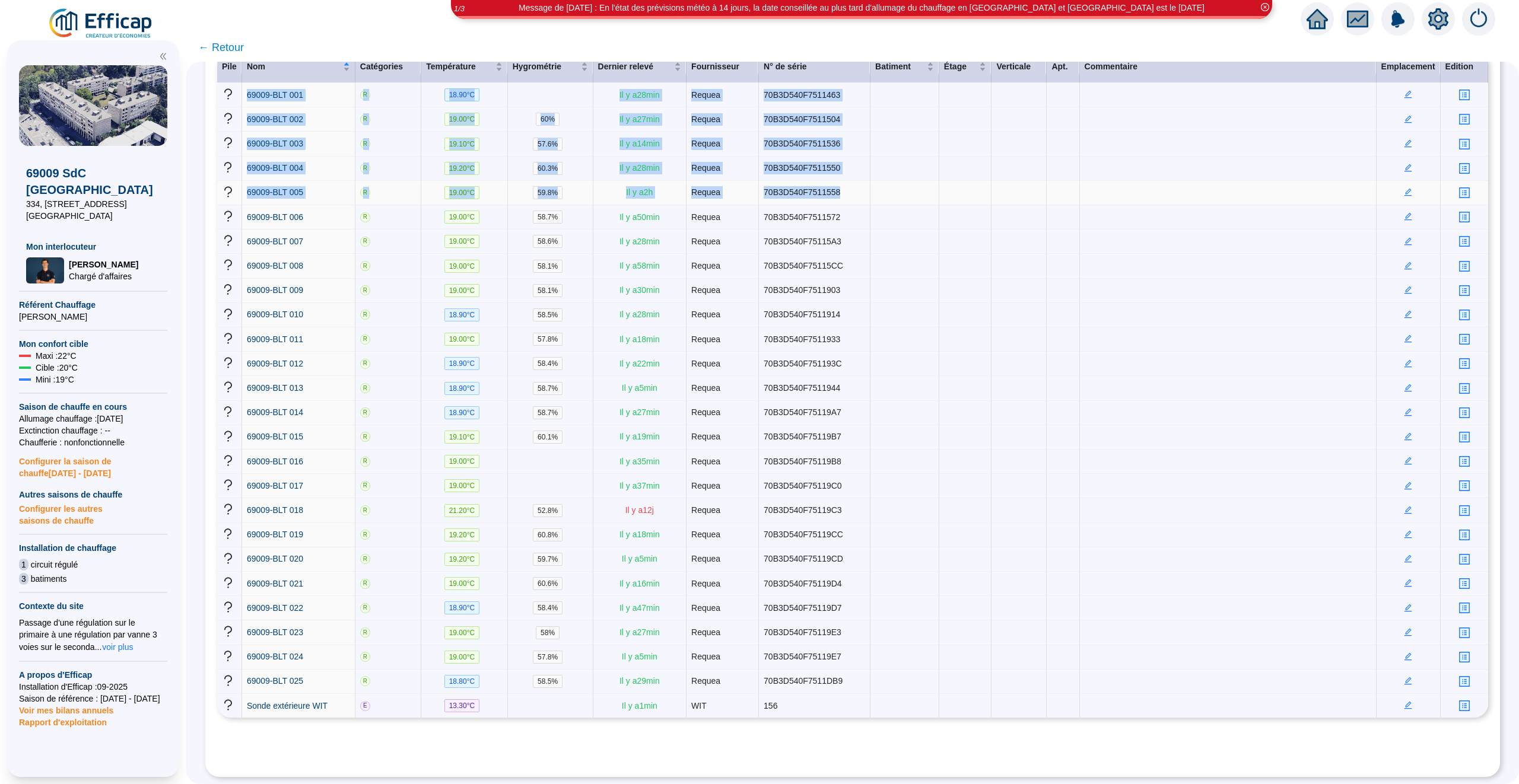
drag, startPoint x: 243, startPoint y: 81, endPoint x: 852, endPoint y: 188, distance: 618.3
click at [852, 188] on tbody "69009-BLT 001 R 18.90 °C Il y a 28 min Requea 70B3D540F7511463 69009-BLT 002 R …" at bounding box center [852, 401] width 1271 height 635
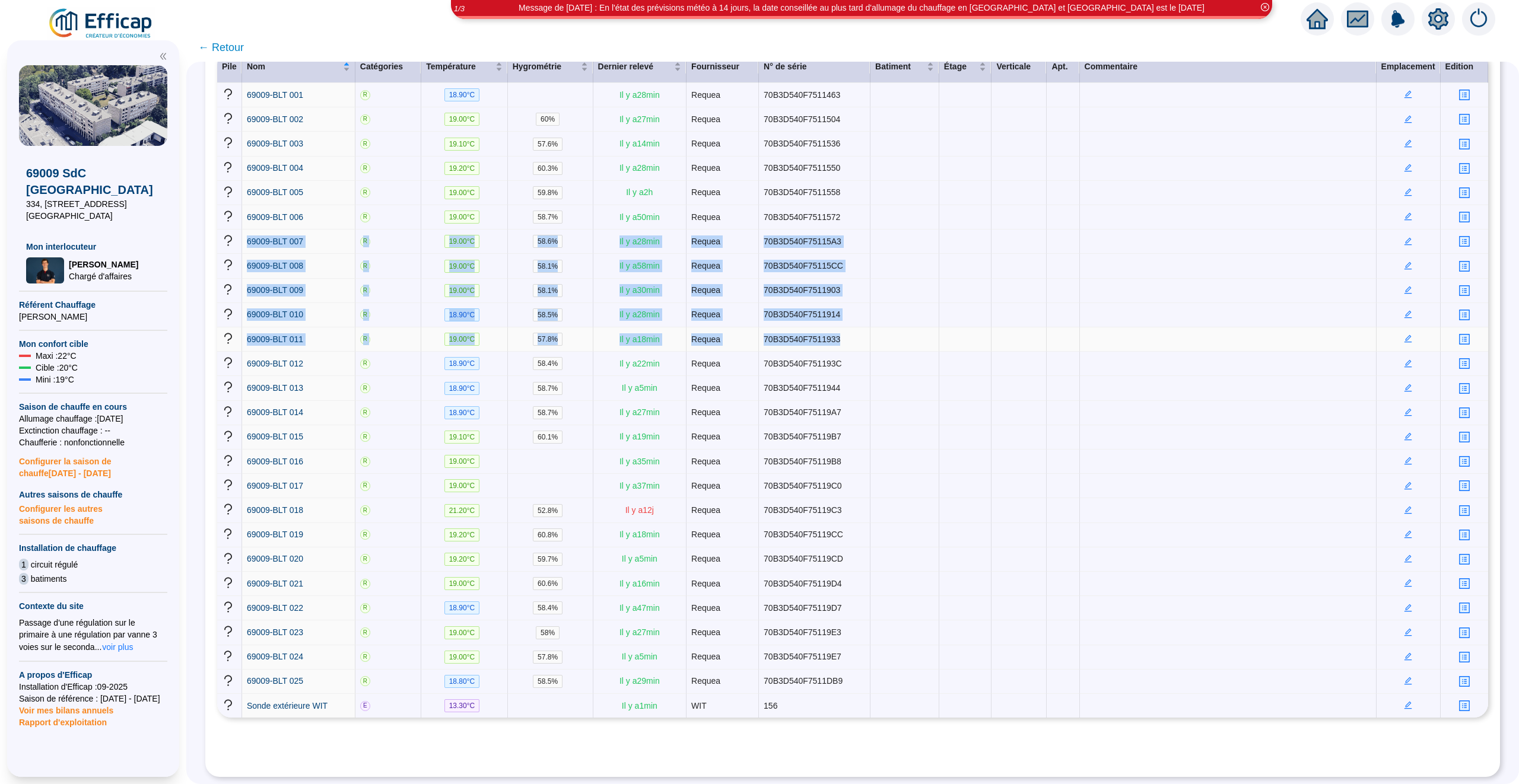
drag, startPoint x: 851, startPoint y: 204, endPoint x: 845, endPoint y: 339, distance: 135.1
click at [845, 339] on tbody "69009-BLT 001 R 18.90 °C Il y a 28 min Requea 70B3D540F7511463 69009-BLT 002 R …" at bounding box center [852, 401] width 1271 height 635
click at [845, 339] on td "70B3D540F7511933" at bounding box center [815, 339] width 112 height 25
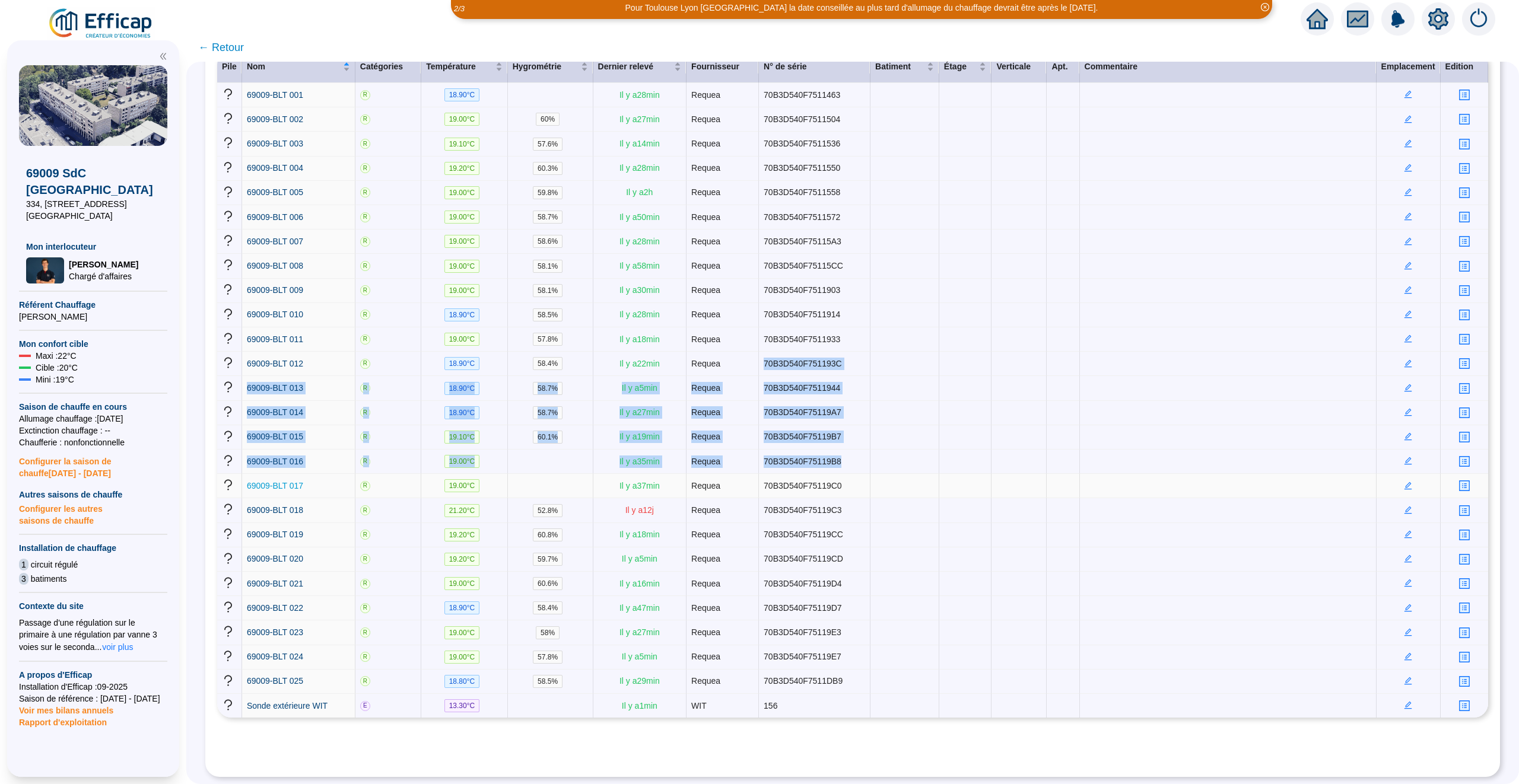
drag, startPoint x: 848, startPoint y: 351, endPoint x: 248, endPoint y: 477, distance: 613.1
click at [248, 477] on tbody "69009-BLT 001 R 18.90 °C Il y a 28 min Requea 70B3D540F7511463 69009-BLT 002 R …" at bounding box center [852, 401] width 1271 height 635
